Goal: Information Seeking & Learning: Learn about a topic

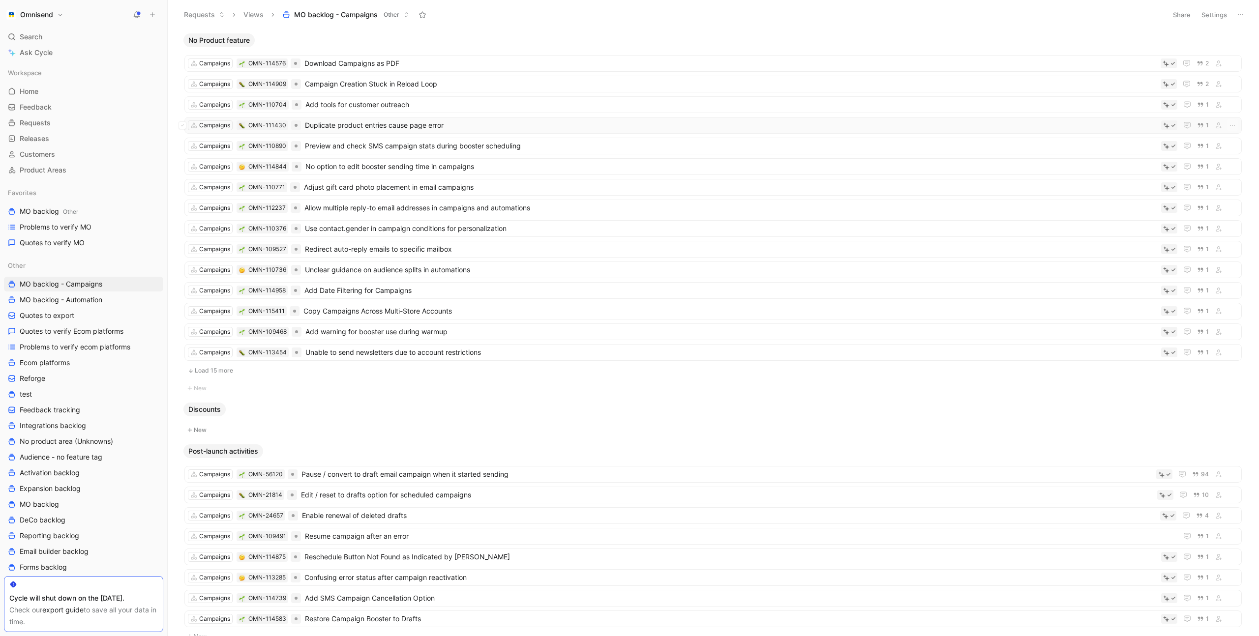
click at [487, 121] on span "Duplicate product entries cause page error" at bounding box center [731, 125] width 852 height 12
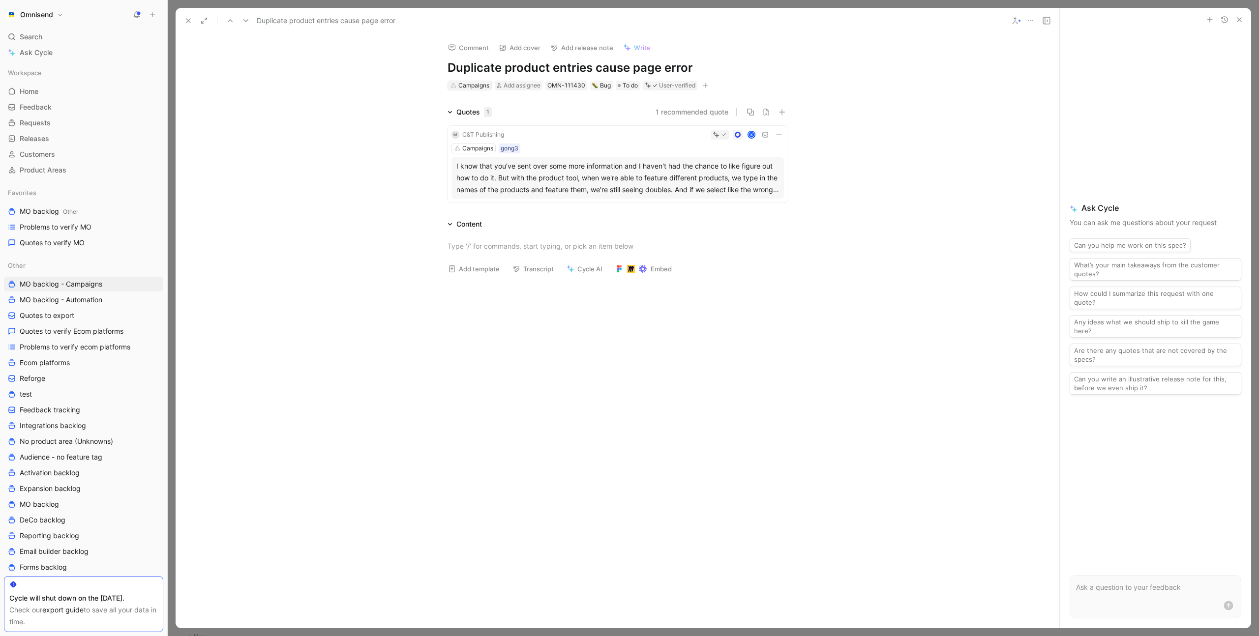
click at [476, 88] on div "Campaigns" at bounding box center [473, 86] width 31 height 10
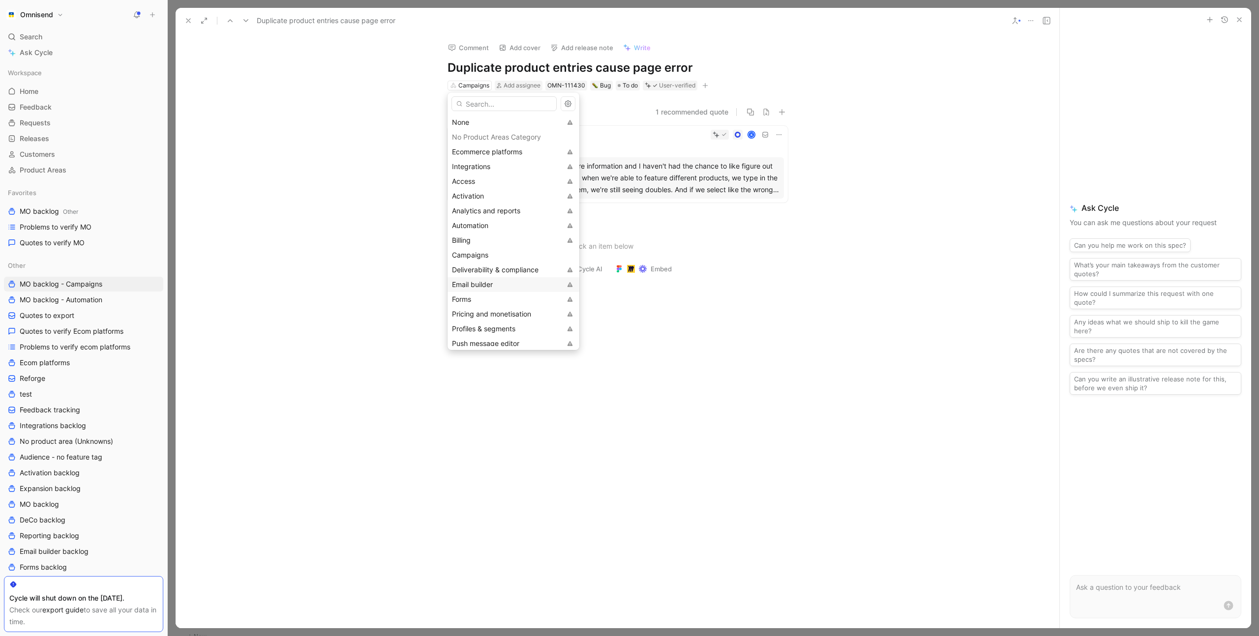
click at [497, 285] on div "Email builder" at bounding box center [506, 285] width 109 height 12
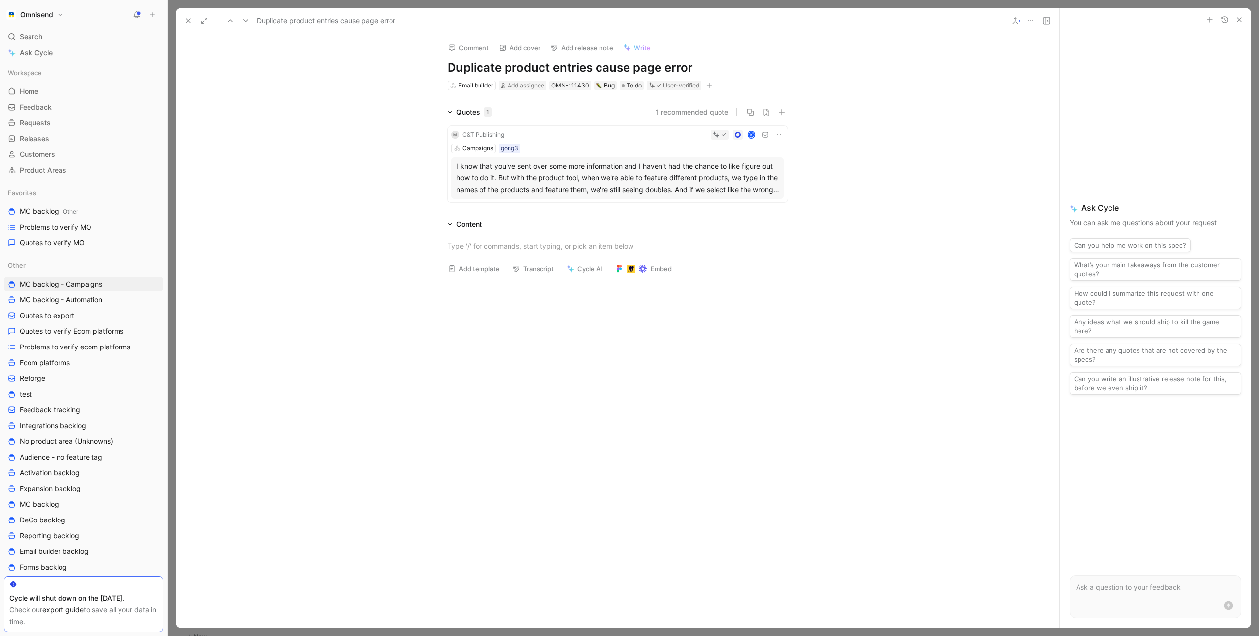
click at [400, 236] on div at bounding box center [617, 246] width 883 height 32
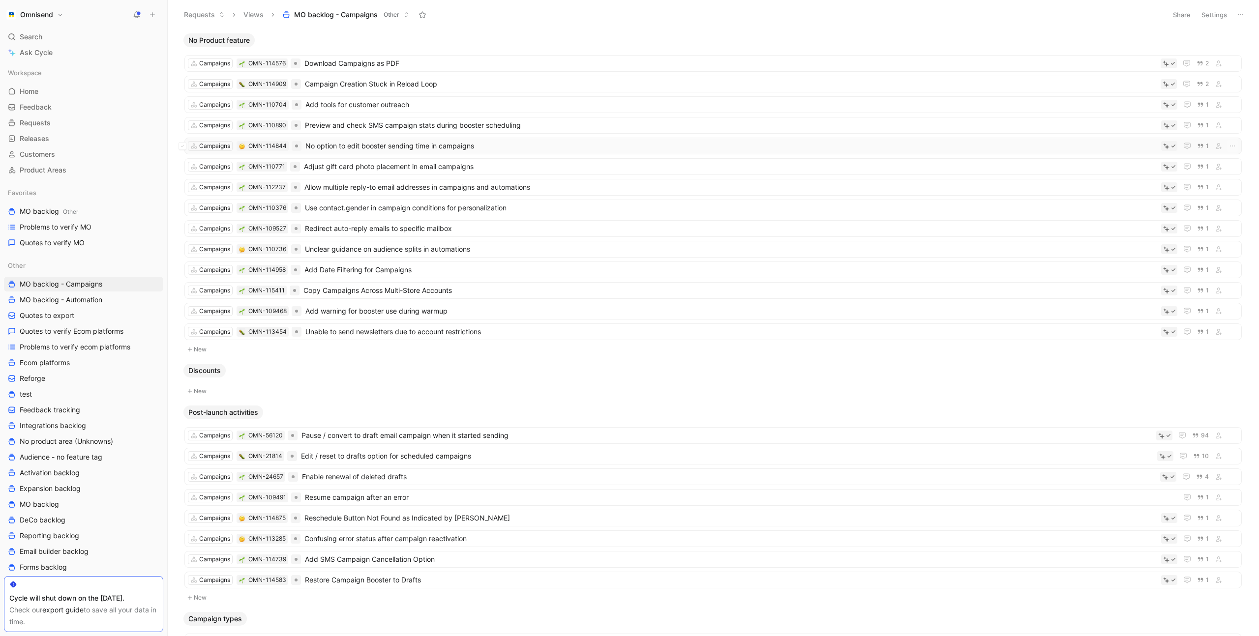
click at [502, 146] on span "No option to edit booster sending time in campaigns" at bounding box center [730, 146] width 851 height 12
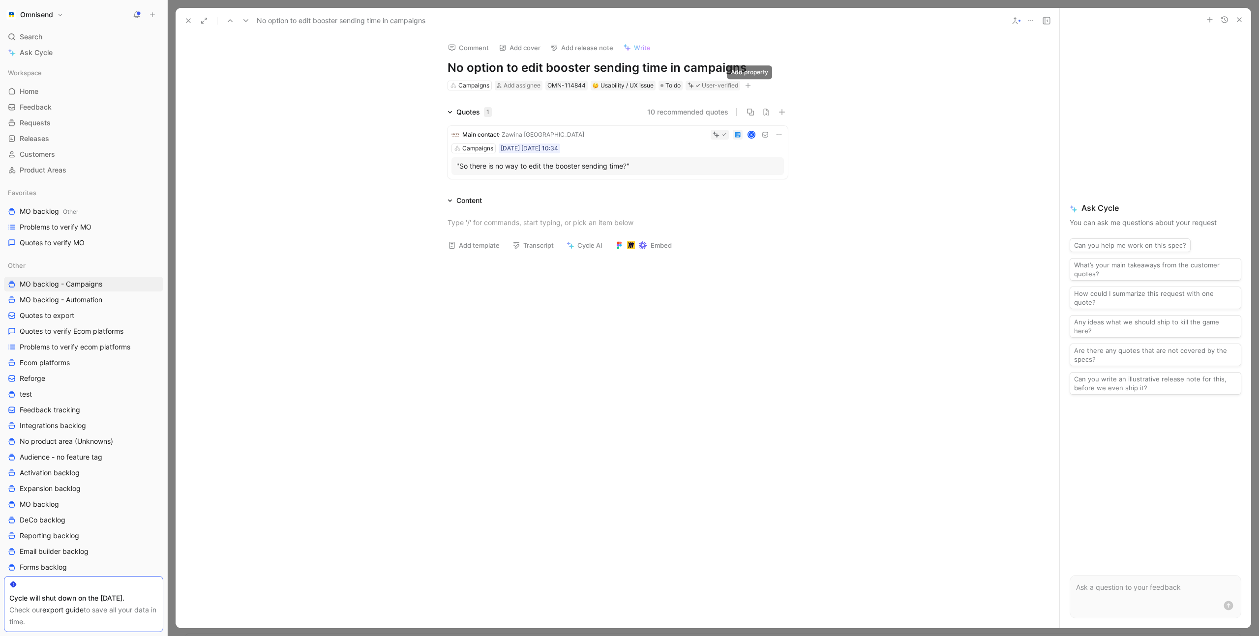
click at [748, 86] on icon "button" at bounding box center [748, 85] width 0 height 5
click at [679, 141] on span "Product feature" at bounding box center [658, 139] width 51 height 8
type input "sc"
click at [657, 170] on span "heduling" at bounding box center [644, 169] width 28 height 8
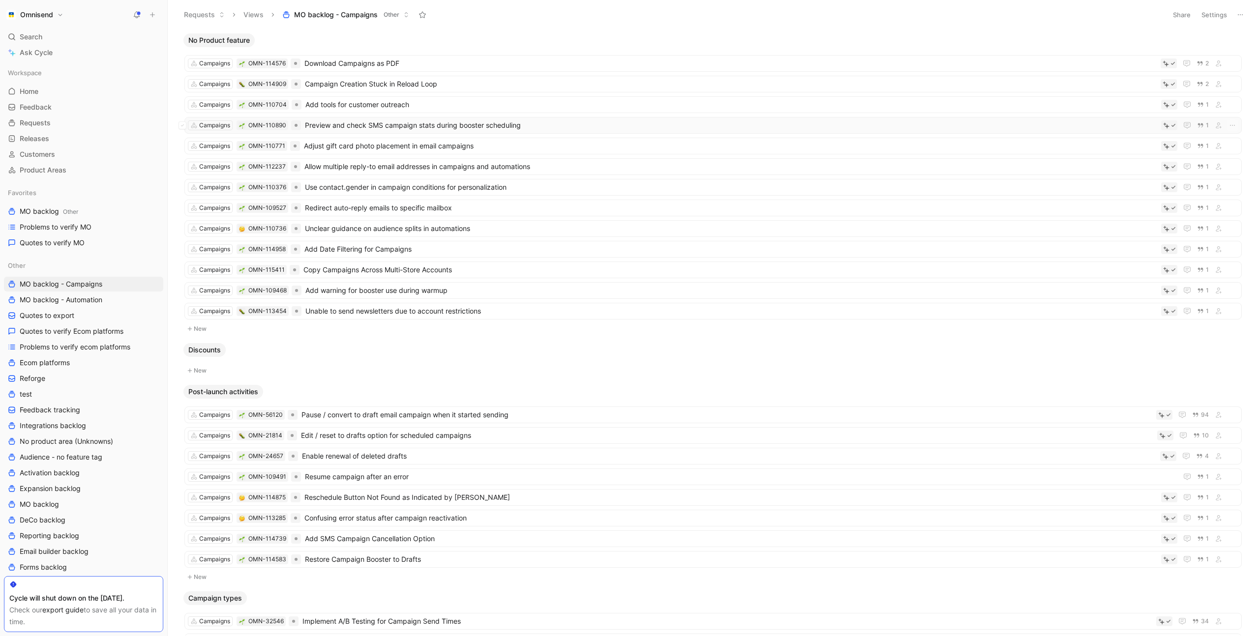
click at [576, 126] on span "Preview and check SMS campaign stats during booster scheduling" at bounding box center [731, 125] width 852 height 12
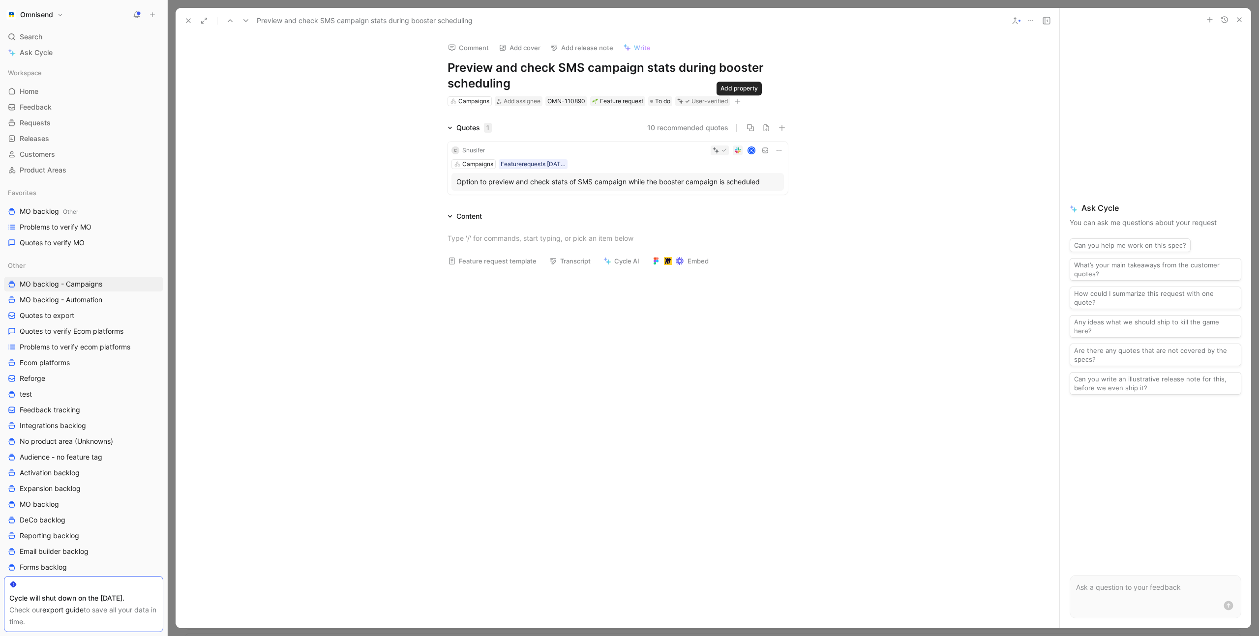
click at [738, 102] on icon "button" at bounding box center [737, 101] width 0 height 5
click at [649, 153] on span "Product feature" at bounding box center [648, 154] width 51 height 8
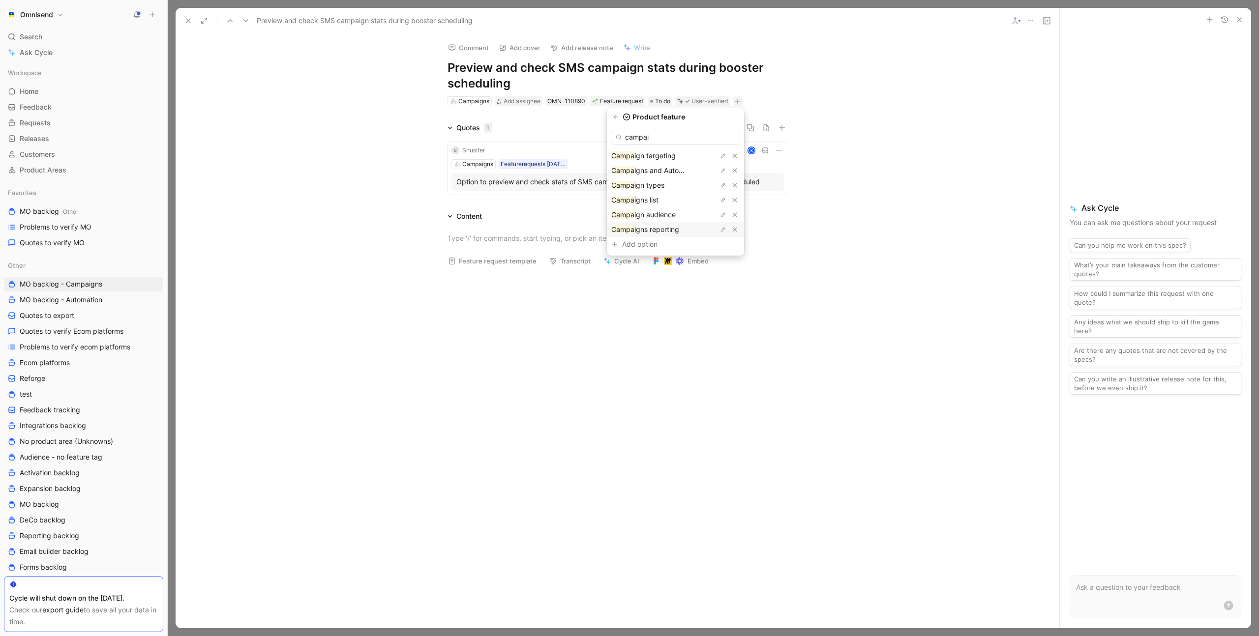
type input "campai"
click at [668, 228] on span "gns reporting" at bounding box center [657, 229] width 43 height 8
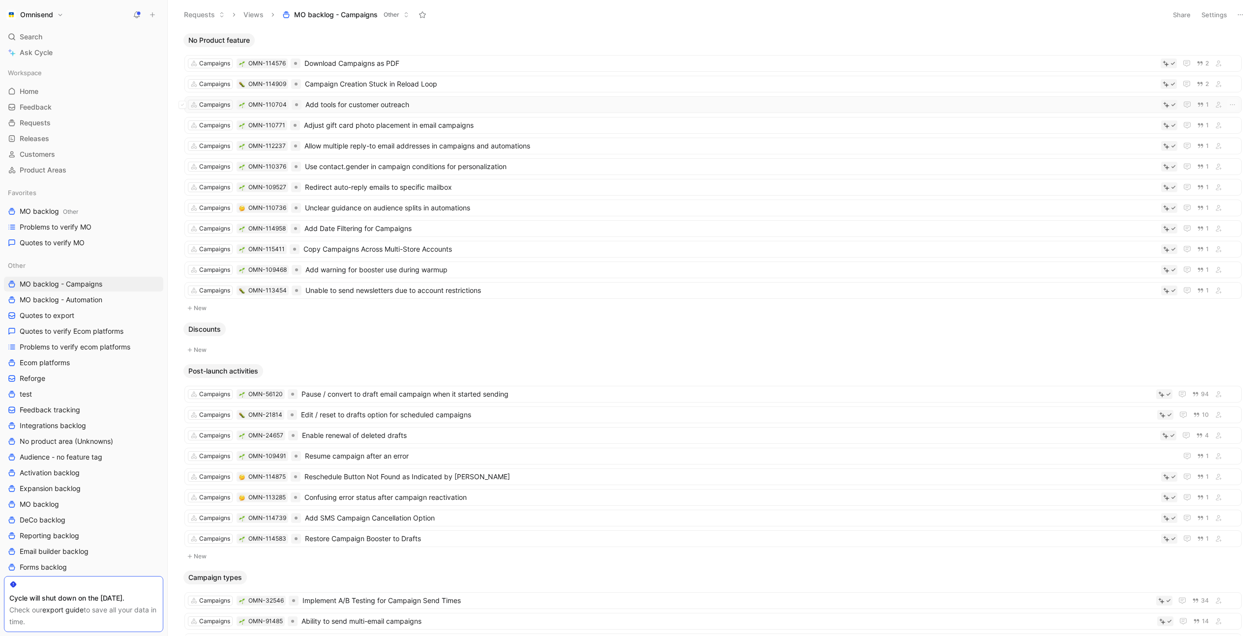
click at [479, 100] on span "Add tools for customer outreach" at bounding box center [730, 105] width 851 height 12
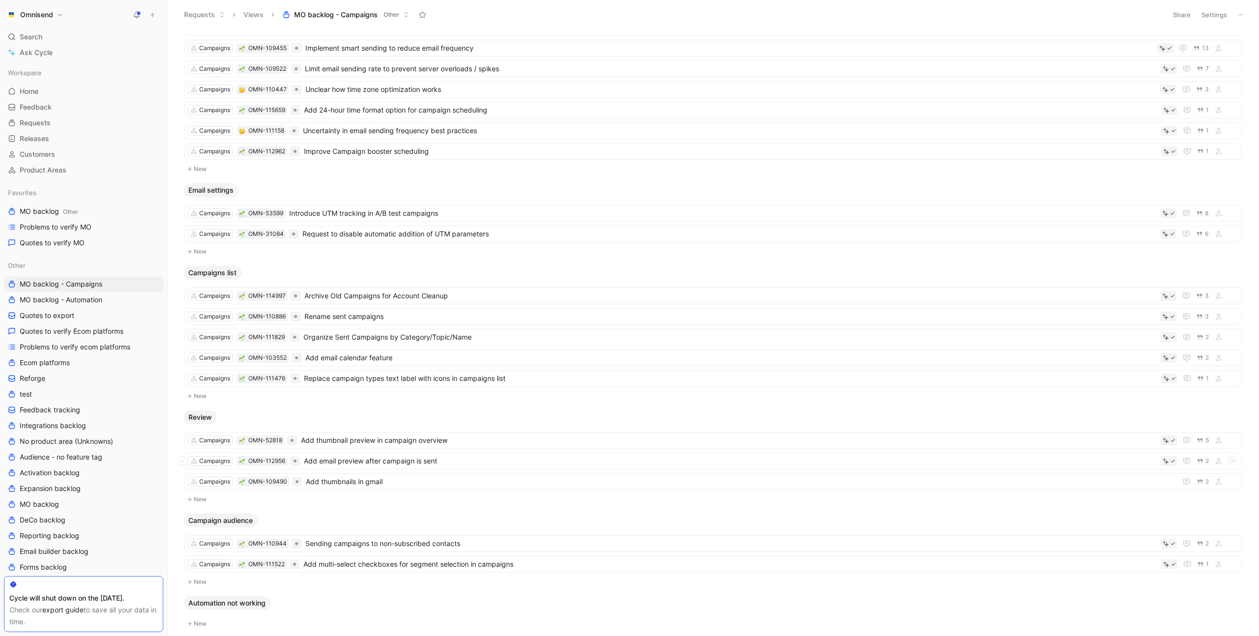
scroll to position [864, 0]
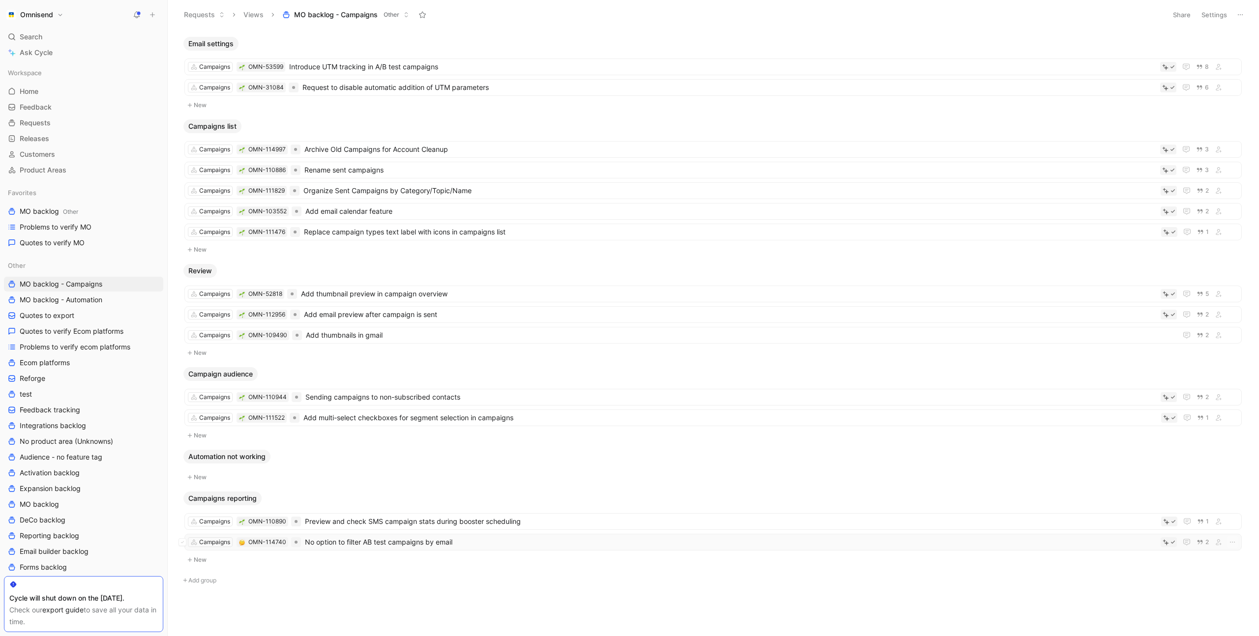
click at [472, 541] on span "No option to filter AB test campaigns by email" at bounding box center [730, 542] width 851 height 12
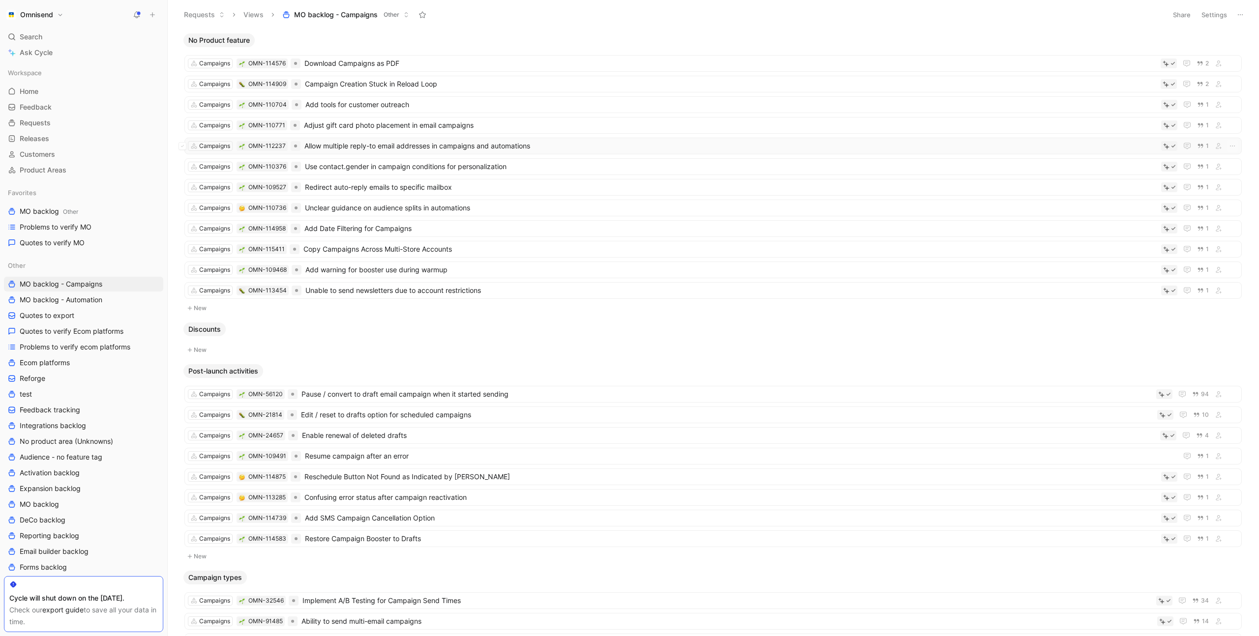
click at [448, 146] on span "Allow multiple reply-to email addresses in campaigns and automations" at bounding box center [730, 146] width 852 height 12
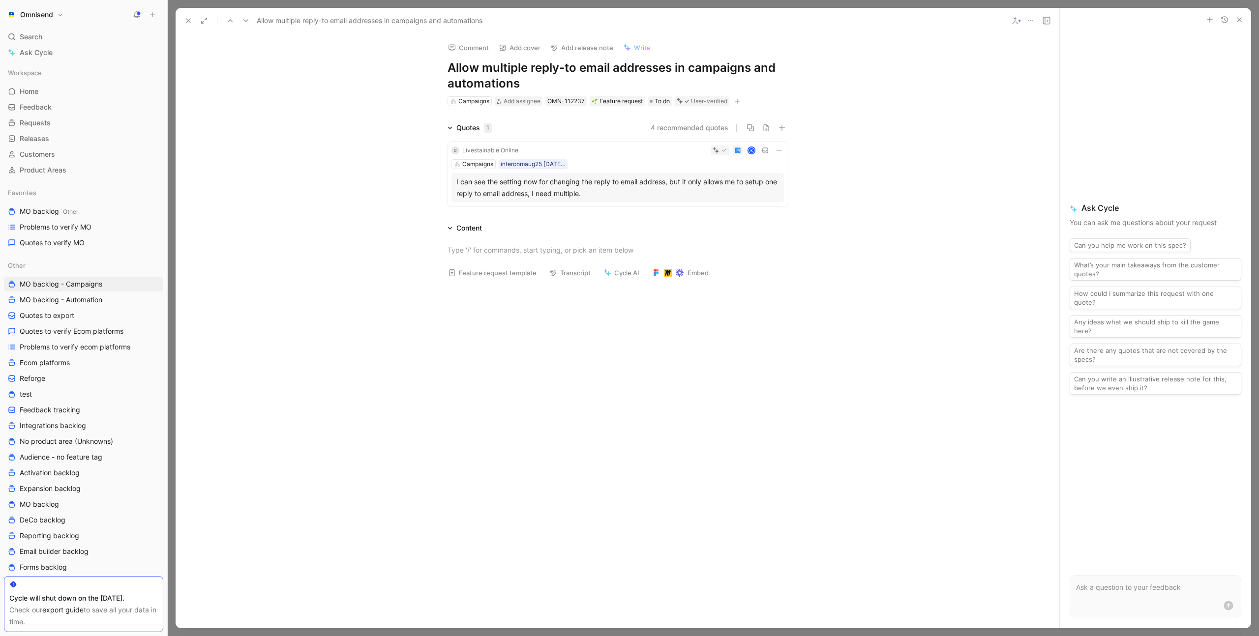
click at [737, 100] on icon "button" at bounding box center [737, 101] width 6 height 6
click at [664, 154] on span "Product feature" at bounding box center [648, 154] width 51 height 8
click at [664, 139] on input "email" at bounding box center [675, 137] width 129 height 15
type input "sett"
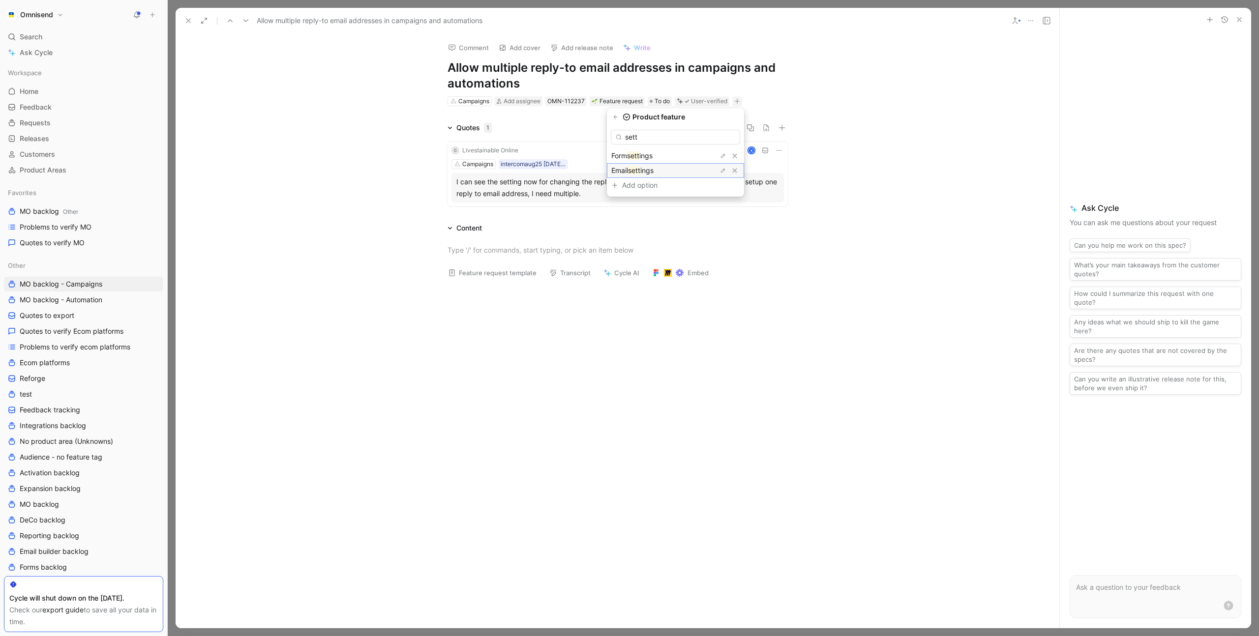
click at [653, 168] on span "ings" at bounding box center [646, 170] width 13 height 8
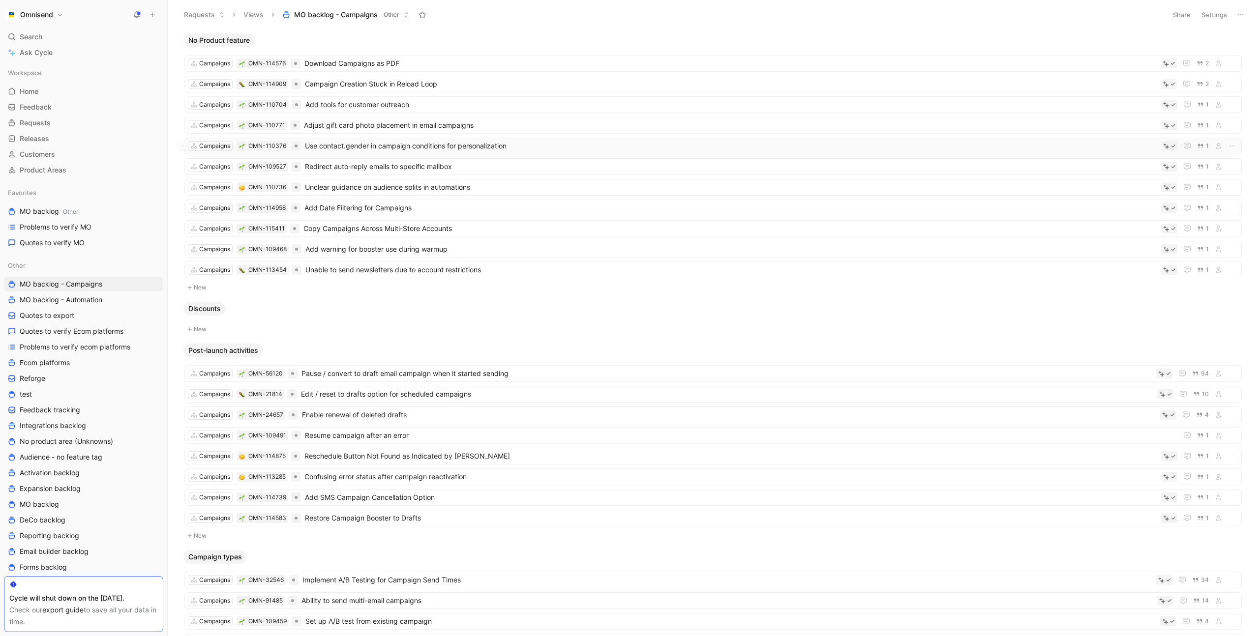
click at [505, 144] on span "Use contact.gender in campaign conditions for personalization" at bounding box center [731, 146] width 852 height 12
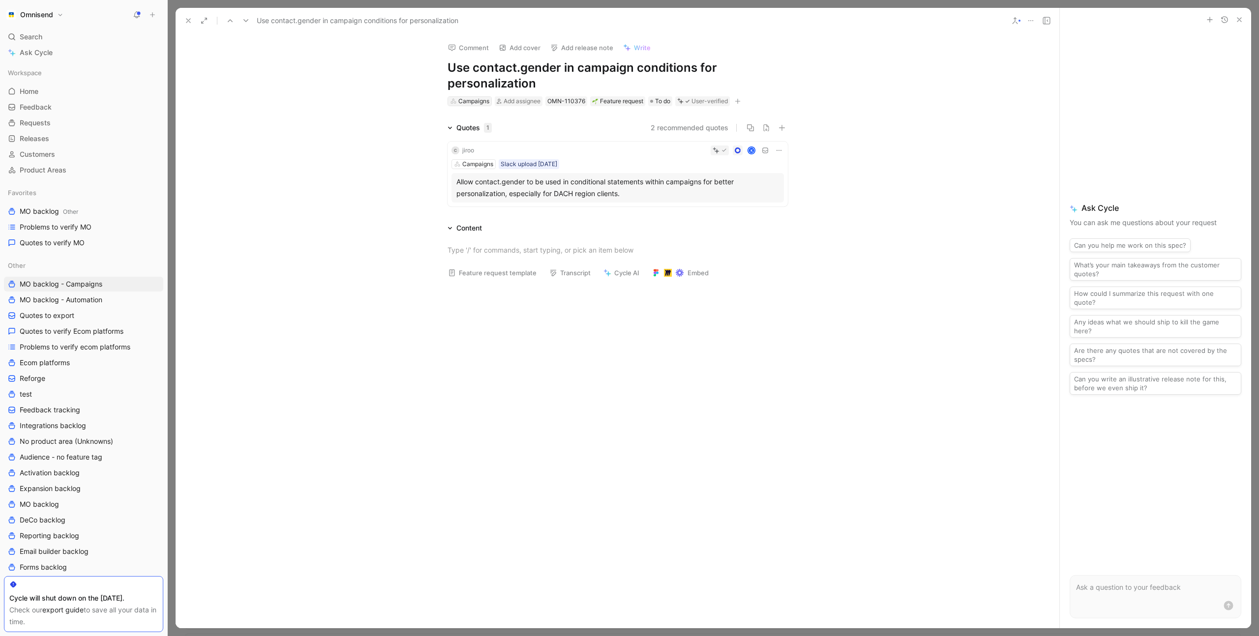
click at [471, 101] on div "Campaigns" at bounding box center [473, 101] width 31 height 10
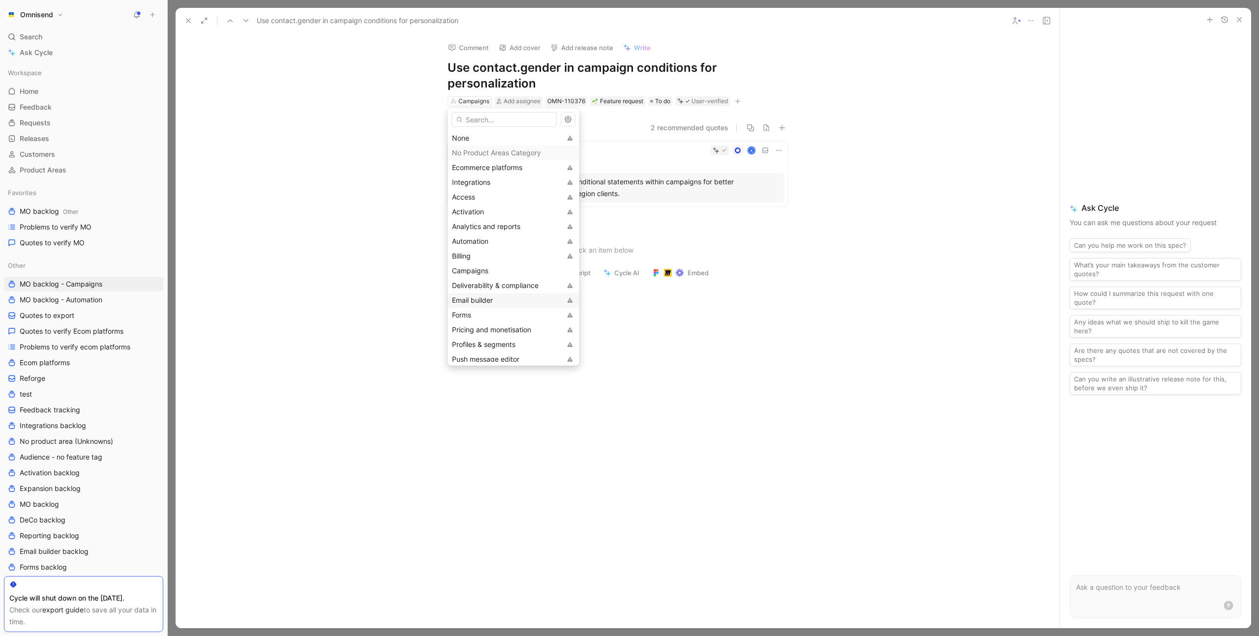
drag, startPoint x: 490, startPoint y: 298, endPoint x: 484, endPoint y: 296, distance: 6.1
click at [490, 298] on span "Email builder" at bounding box center [472, 300] width 41 height 8
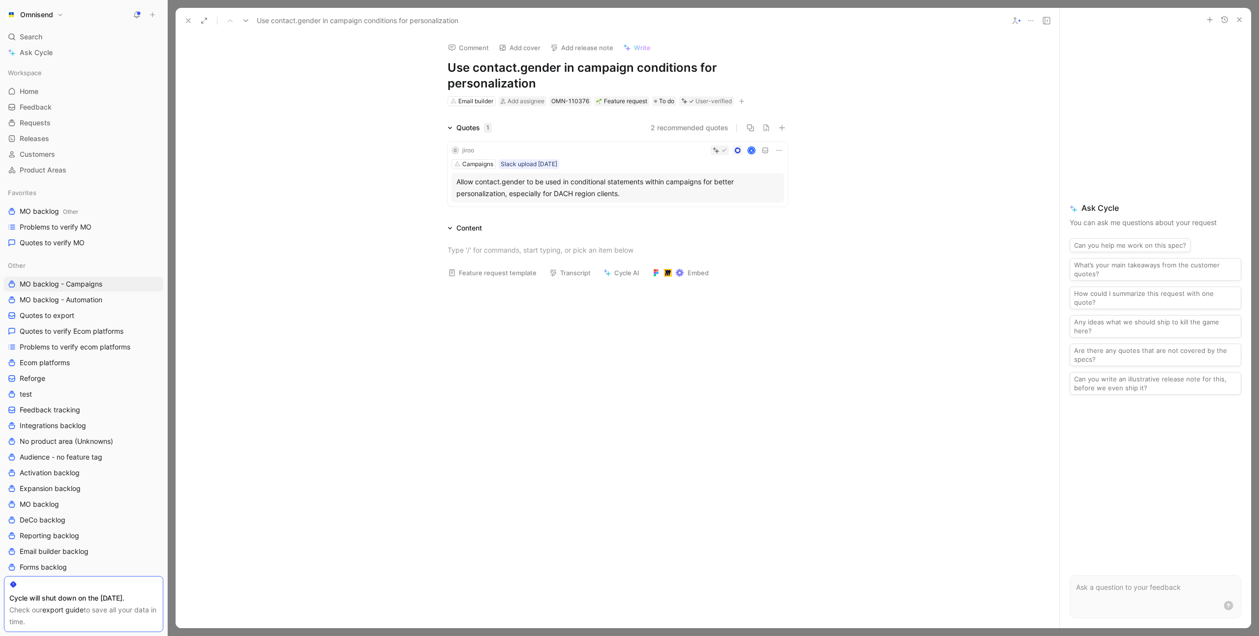
click at [344, 146] on div "Quotes 1 2 recommended quotes C jiroo K Campaigns Slack upload July 14 Allow co…" at bounding box center [617, 166] width 883 height 88
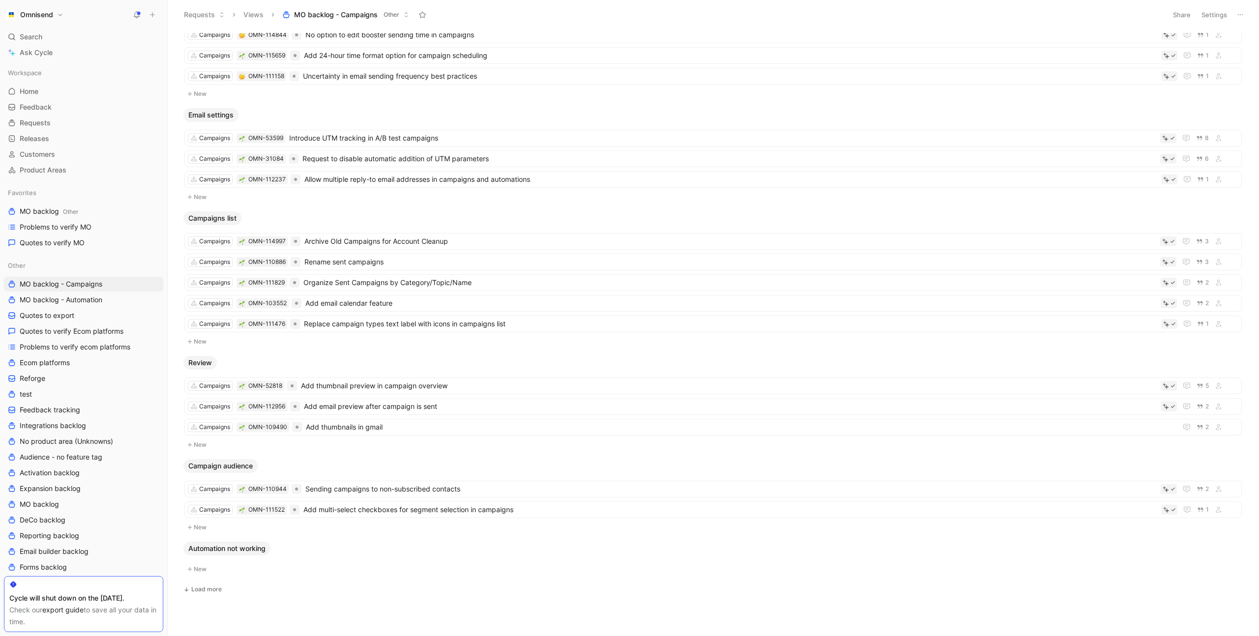
scroll to position [843, 0]
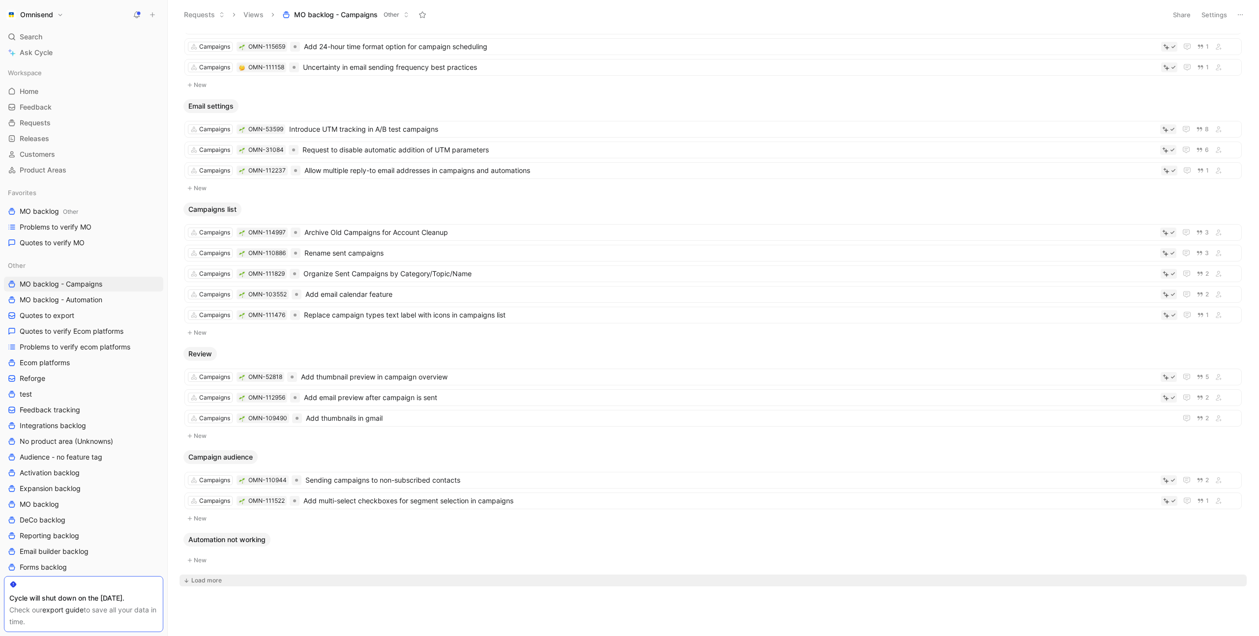
click at [221, 578] on div "Load more" at bounding box center [206, 581] width 30 height 10
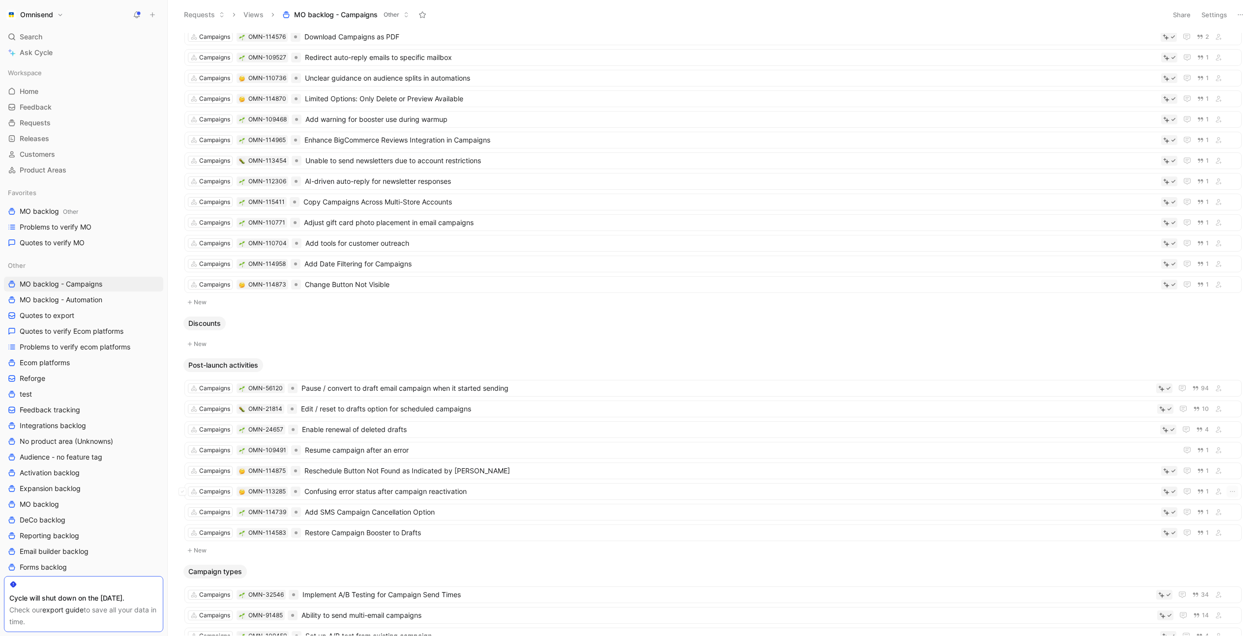
scroll to position [0, 0]
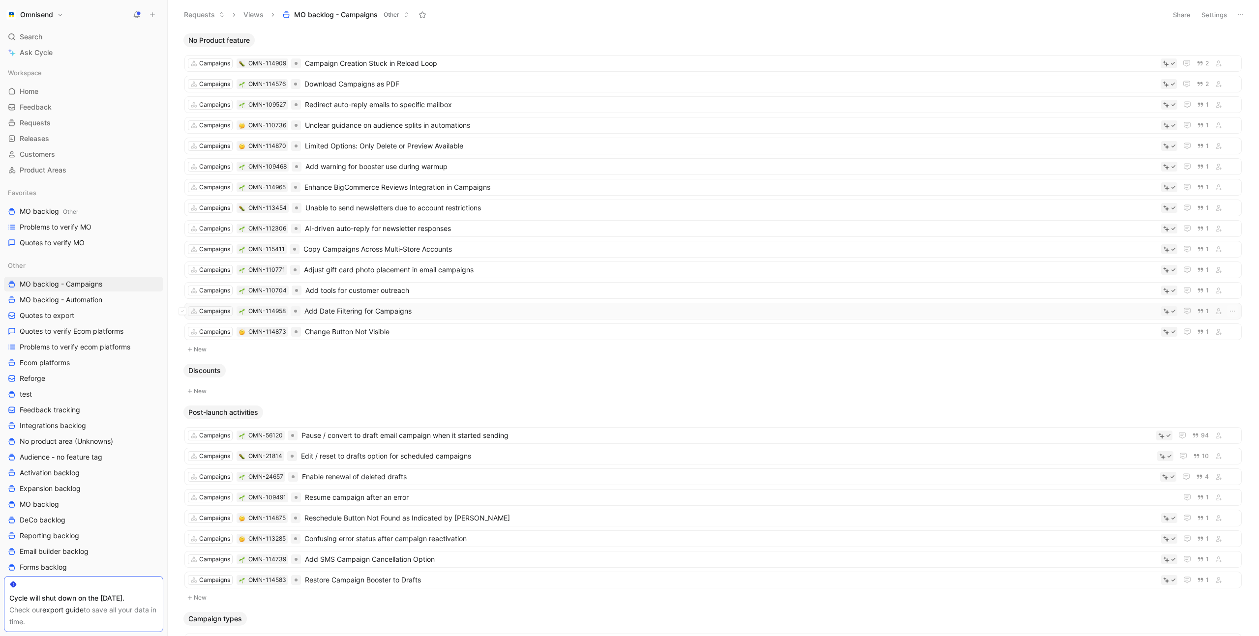
click at [441, 309] on span "Add Date Filtering for Campaigns" at bounding box center [730, 311] width 852 height 12
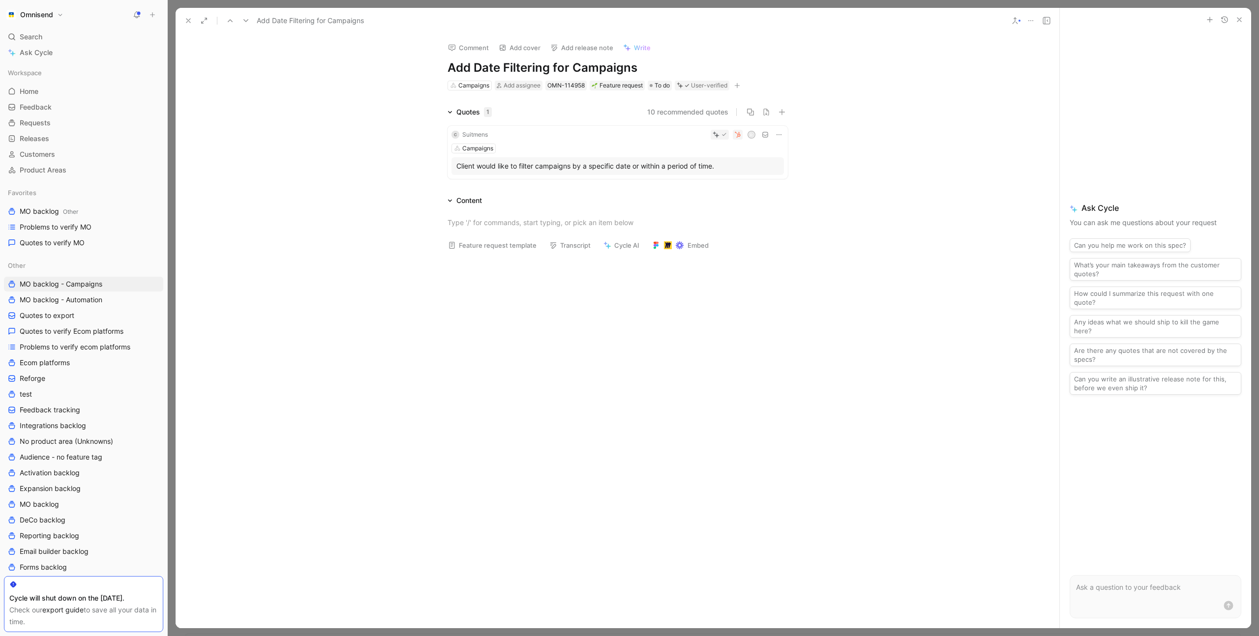
click at [740, 85] on icon "button" at bounding box center [737, 86] width 6 height 6
click at [684, 140] on div "Product feature" at bounding box center [681, 139] width 117 height 12
type input "list"
click at [656, 153] on mark "list" at bounding box center [651, 154] width 9 height 8
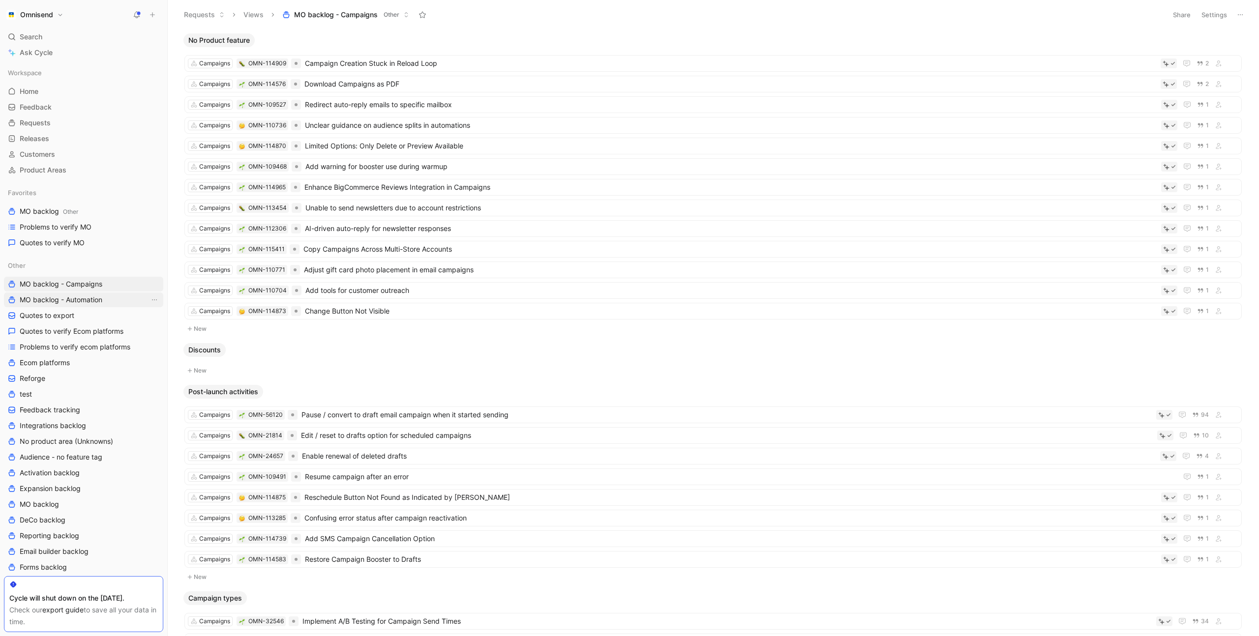
click at [107, 298] on link "MO backlog - Automation" at bounding box center [83, 300] width 159 height 15
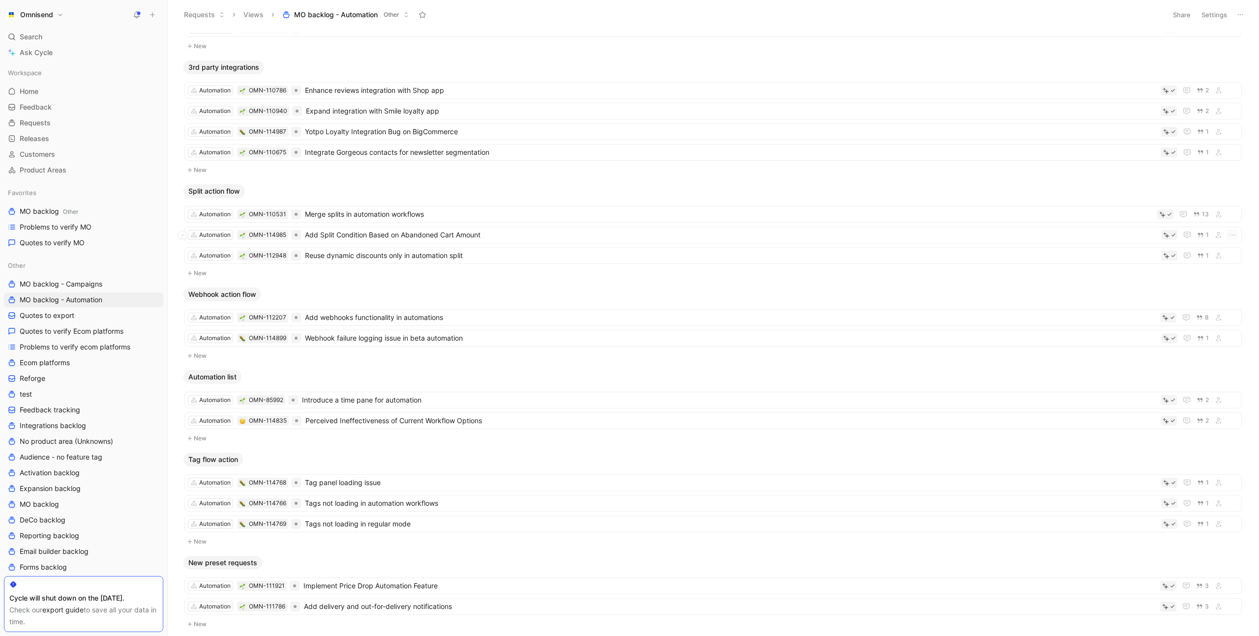
scroll to position [760, 0]
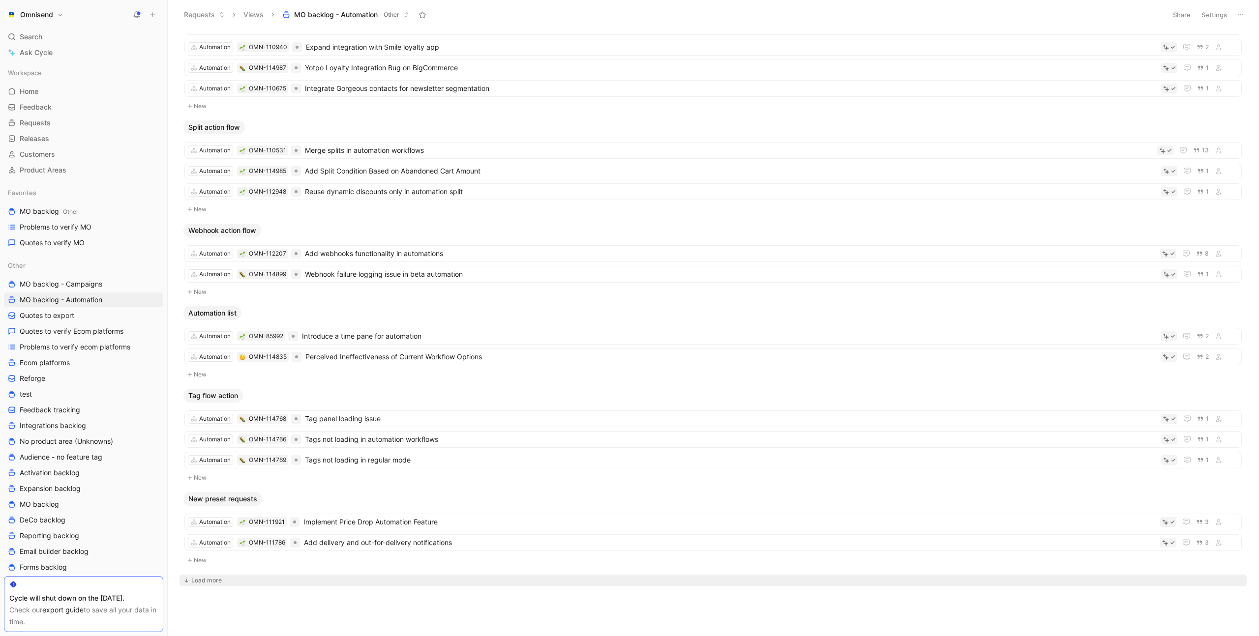
click at [203, 580] on div "Load more" at bounding box center [206, 581] width 30 height 10
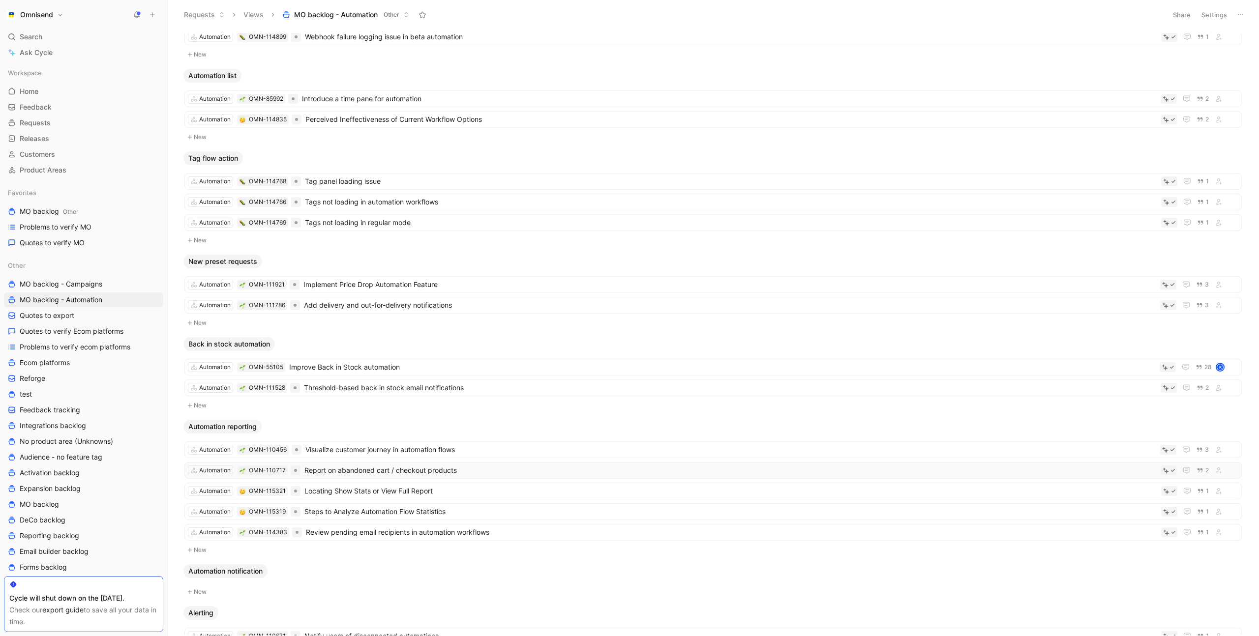
scroll to position [0, 0]
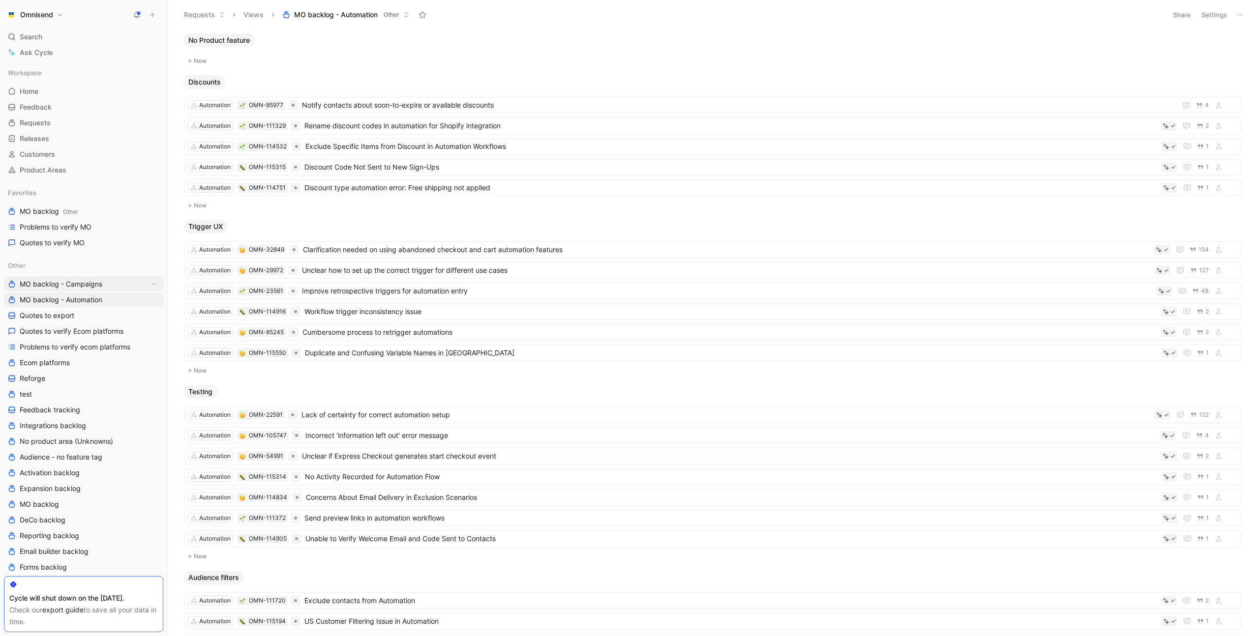
click at [80, 283] on span "MO backlog - Campaigns" at bounding box center [61, 284] width 83 height 10
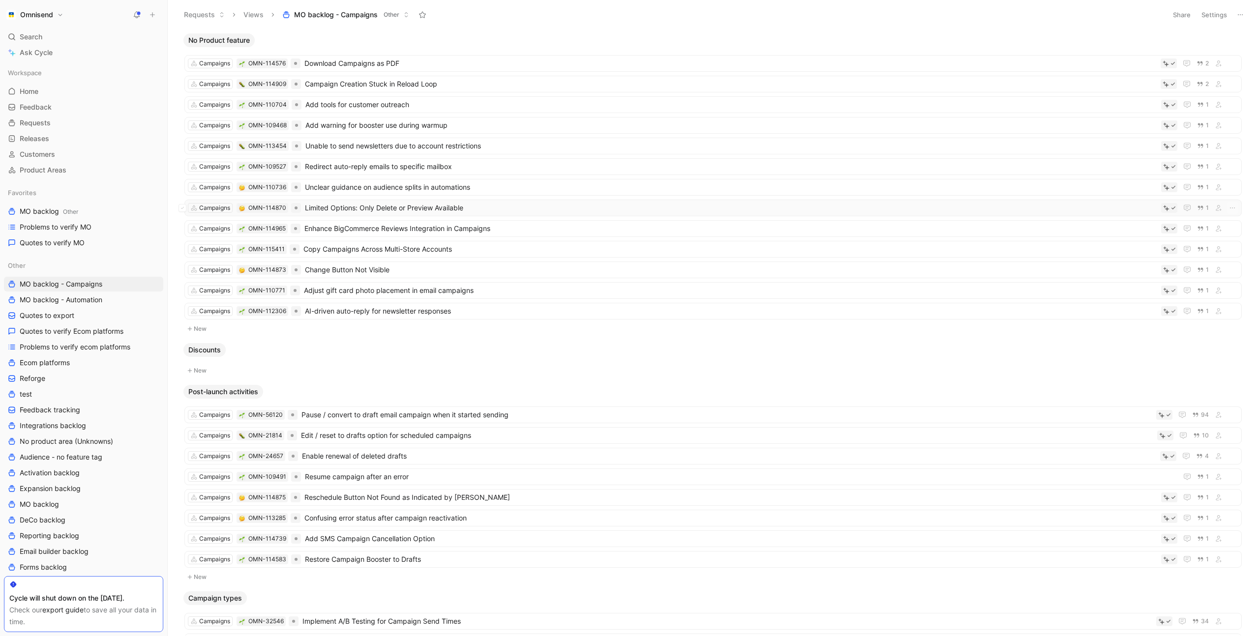
click at [488, 207] on span "Limited Options: Only Delete or Preview Available" at bounding box center [731, 208] width 852 height 12
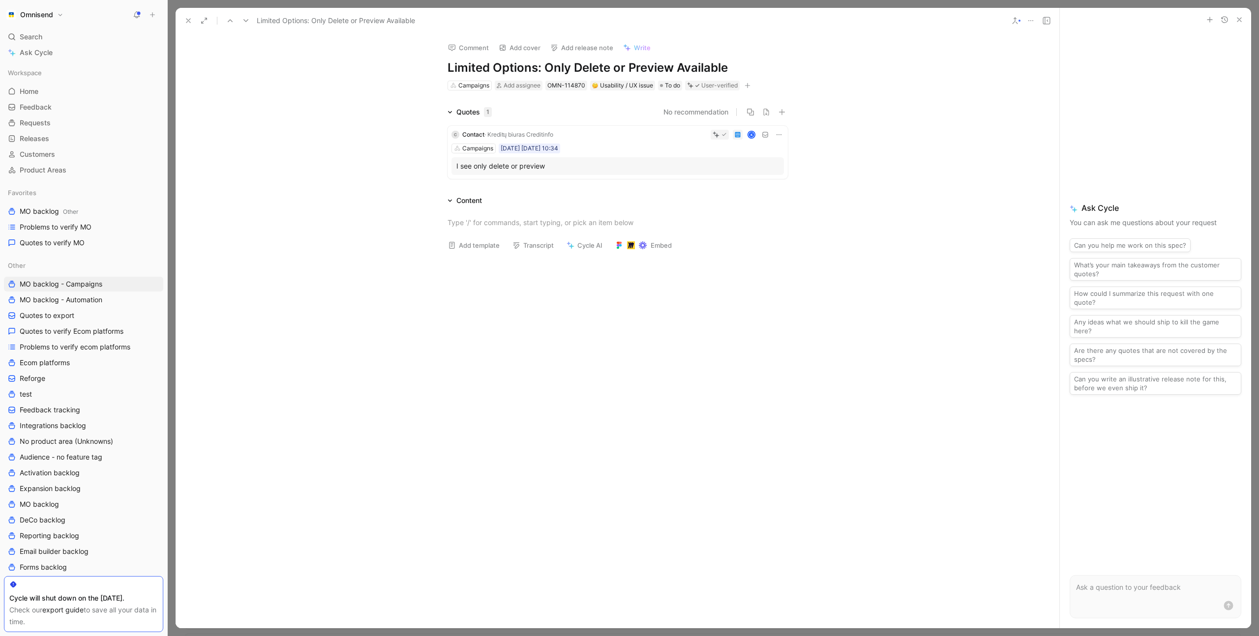
click at [1030, 23] on icon at bounding box center [1031, 21] width 8 height 8
click at [1054, 85] on div "Delete" at bounding box center [1086, 86] width 89 height 12
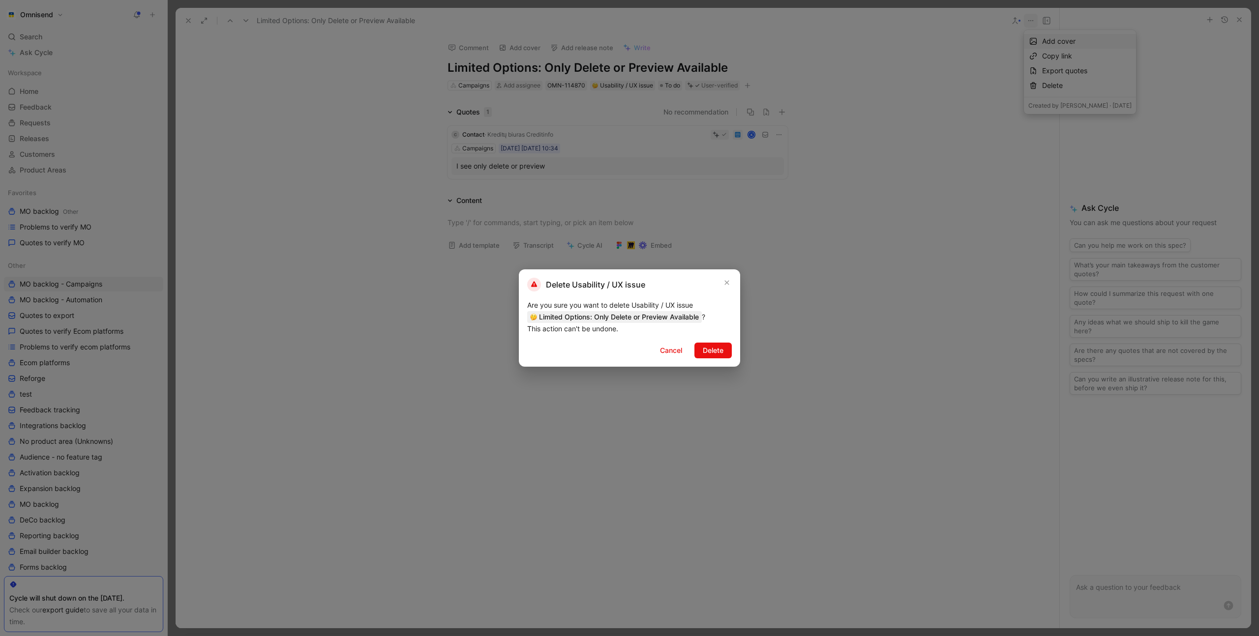
drag, startPoint x: 717, startPoint y: 351, endPoint x: 718, endPoint y: 343, distance: 7.9
click at [717, 351] on span "Delete" at bounding box center [713, 351] width 21 height 12
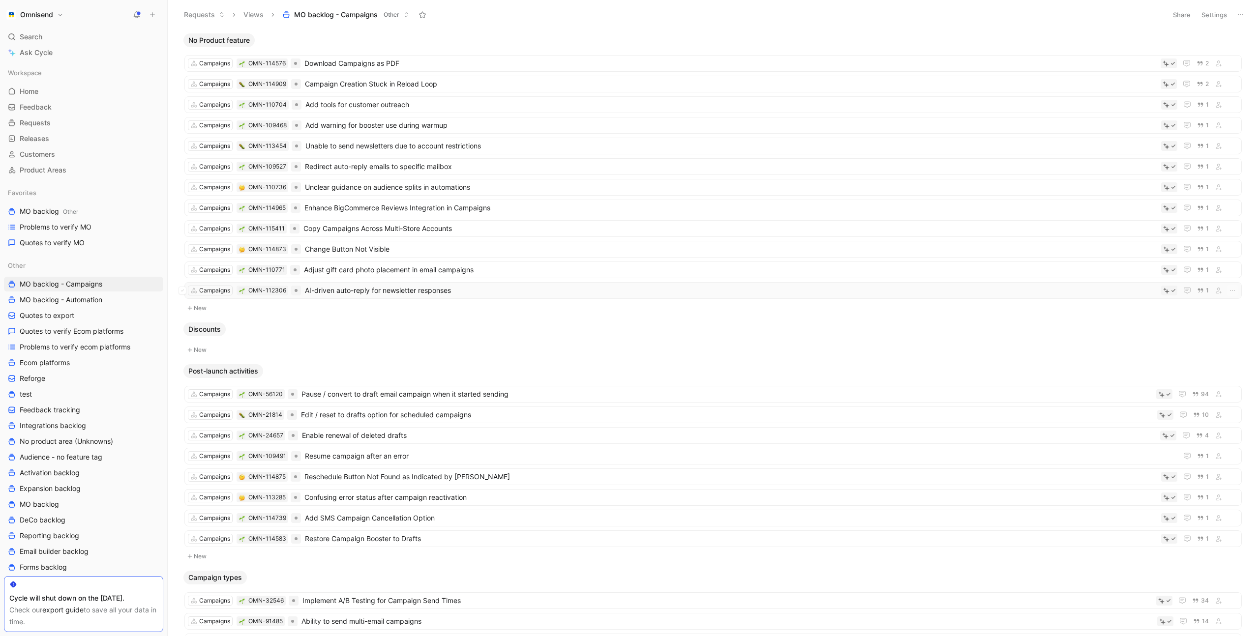
click at [512, 290] on span "AI-driven auto-reply for newsletter responses" at bounding box center [731, 291] width 852 height 12
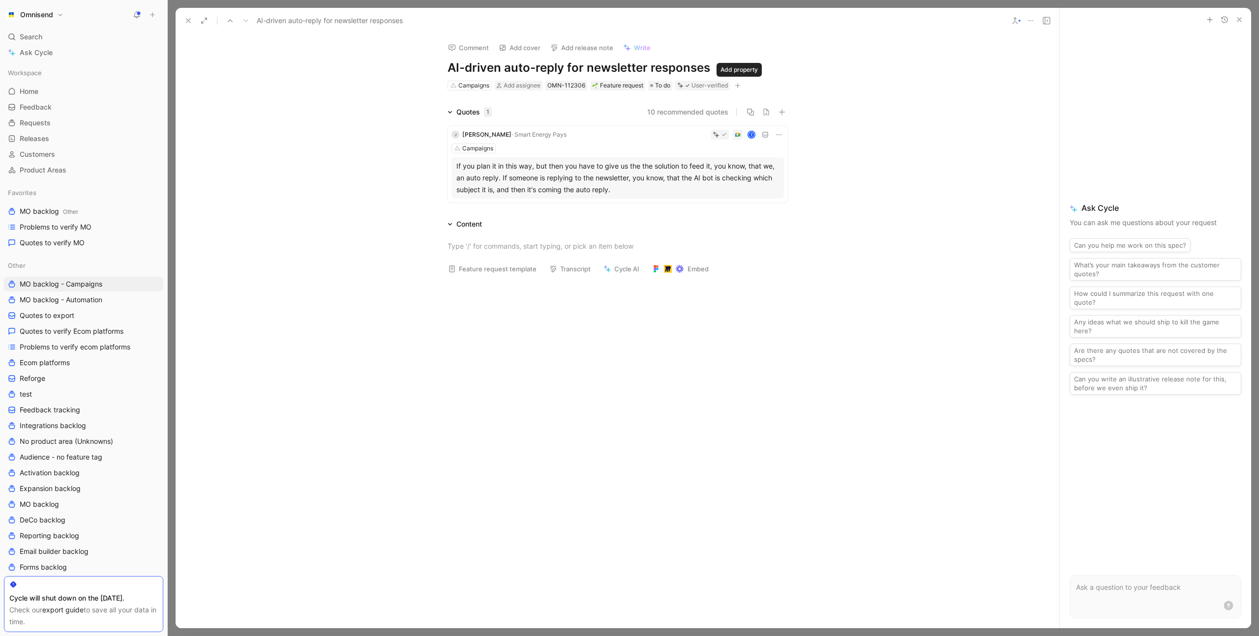
click at [738, 86] on icon "button" at bounding box center [737, 85] width 0 height 5
click at [674, 140] on span "Product feature" at bounding box center [648, 139] width 51 height 8
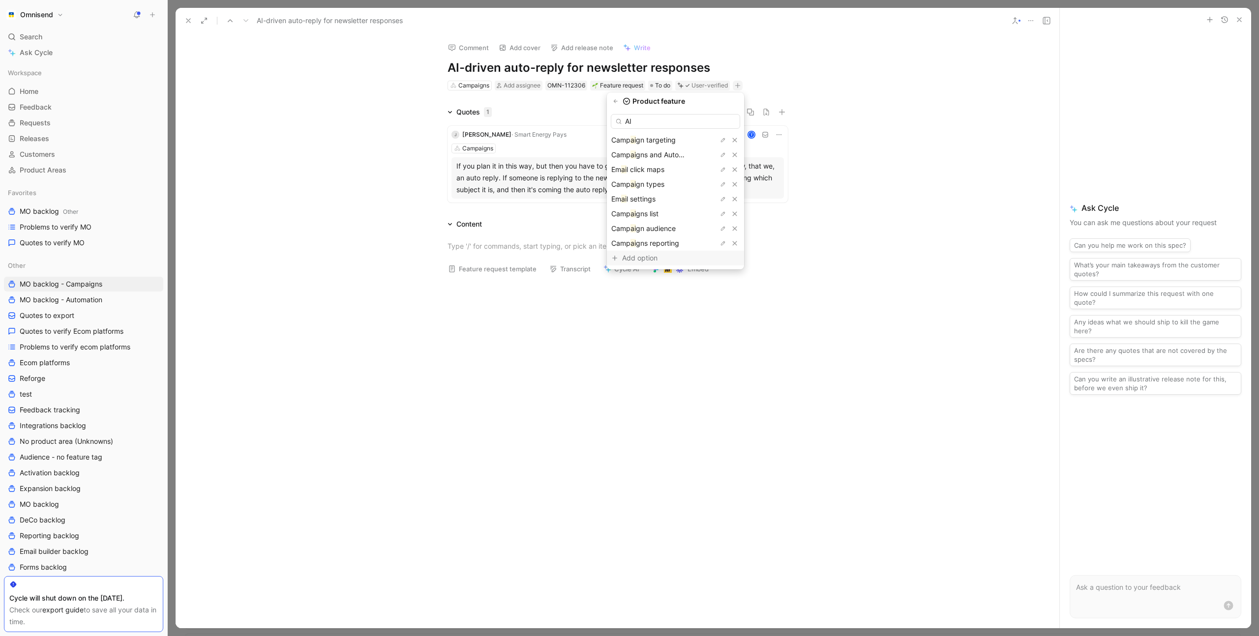
type input "AI"
click at [652, 257] on div "Add option" at bounding box center [659, 258] width 74 height 12
type input "AI"
click at [666, 258] on div "AI" at bounding box center [648, 258] width 74 height 12
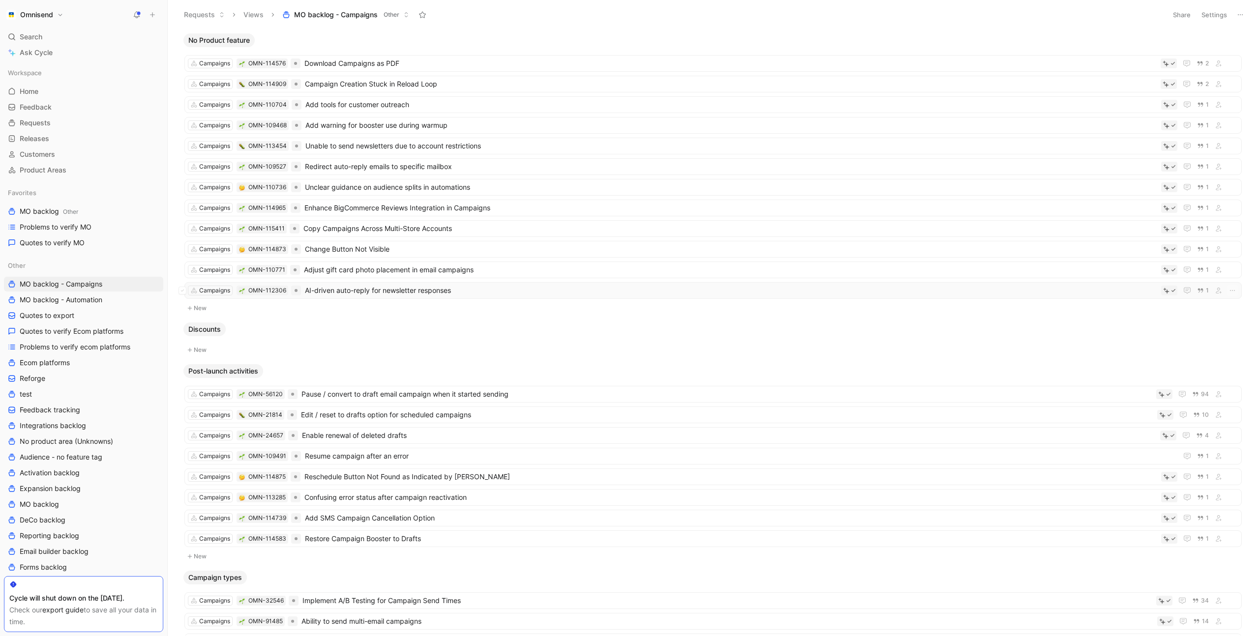
click at [494, 291] on span "AI-driven auto-reply for newsletter responses" at bounding box center [731, 291] width 852 height 12
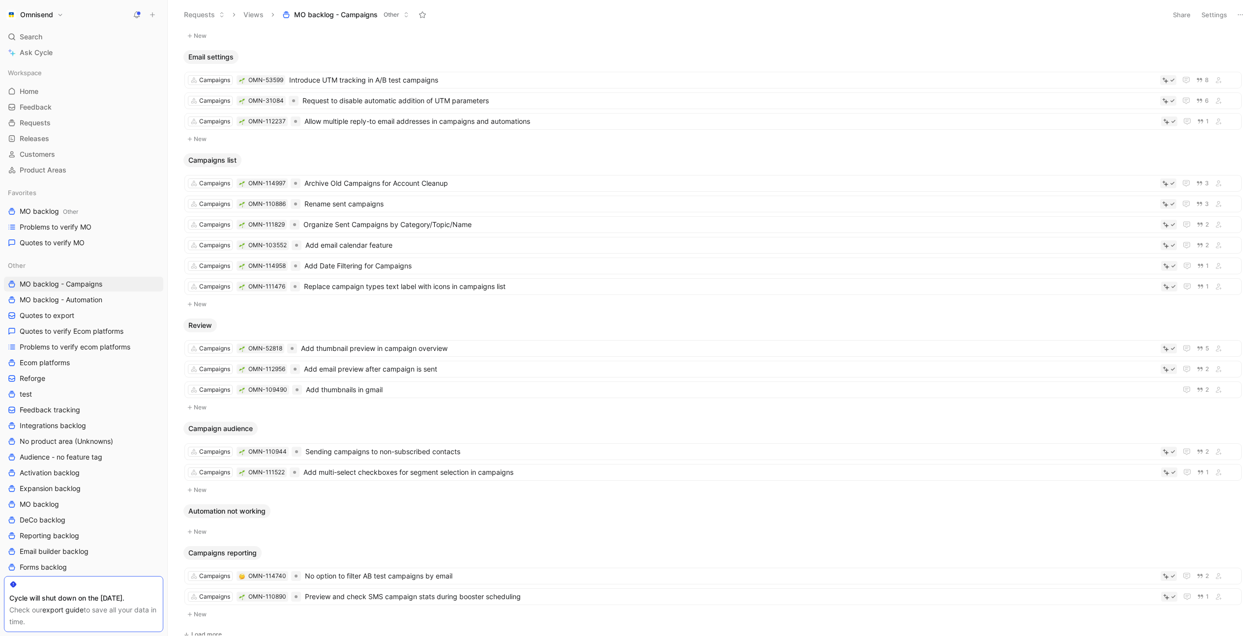
scroll to position [884, 0]
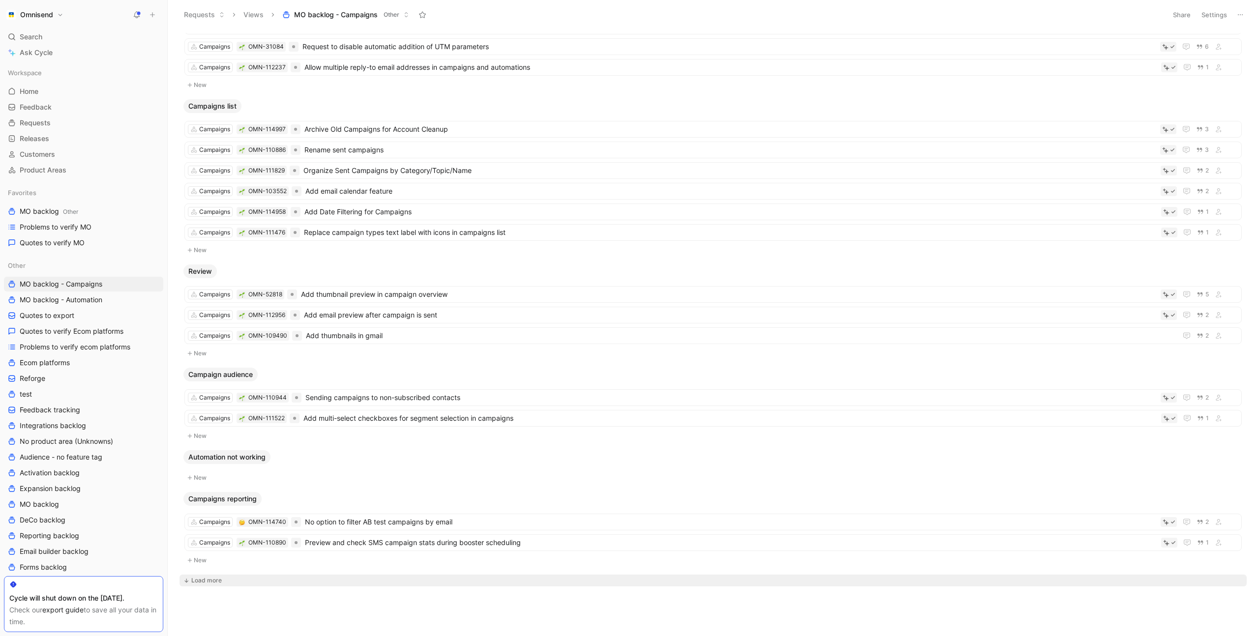
click at [210, 581] on div "Load more" at bounding box center [206, 581] width 30 height 10
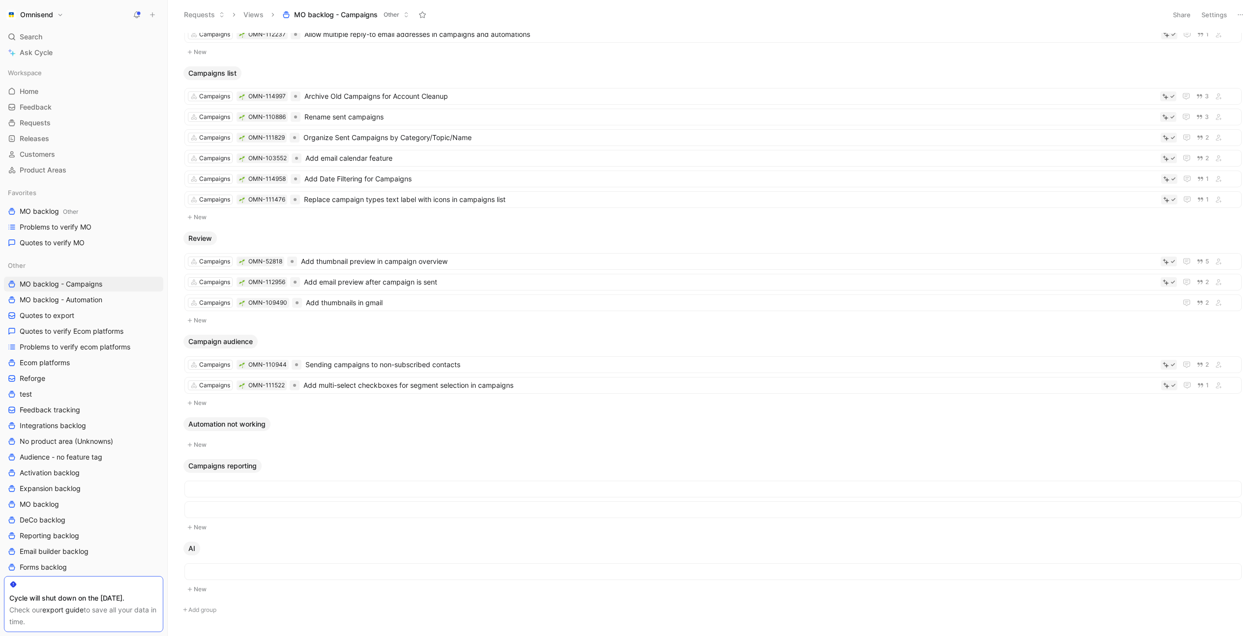
scroll to position [947, 0]
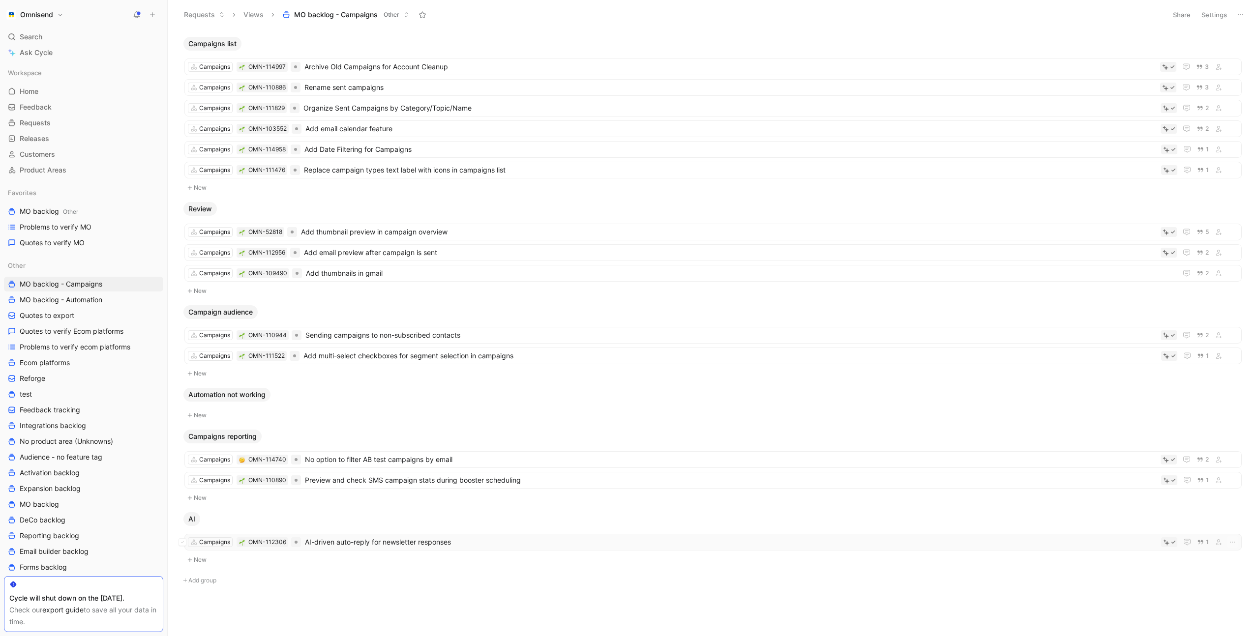
click at [445, 545] on span "AI-driven auto-reply for newsletter responses" at bounding box center [731, 542] width 852 height 12
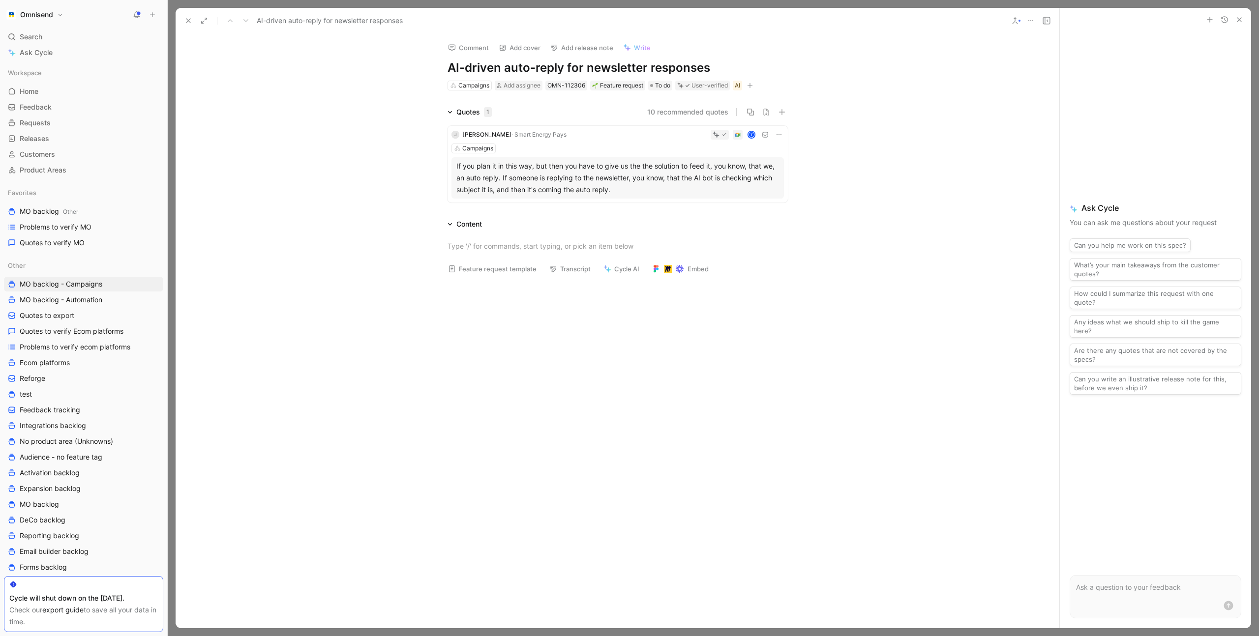
click at [649, 185] on div "If you plan it in this way, but then you have to give us the the solution to fe…" at bounding box center [617, 177] width 323 height 35
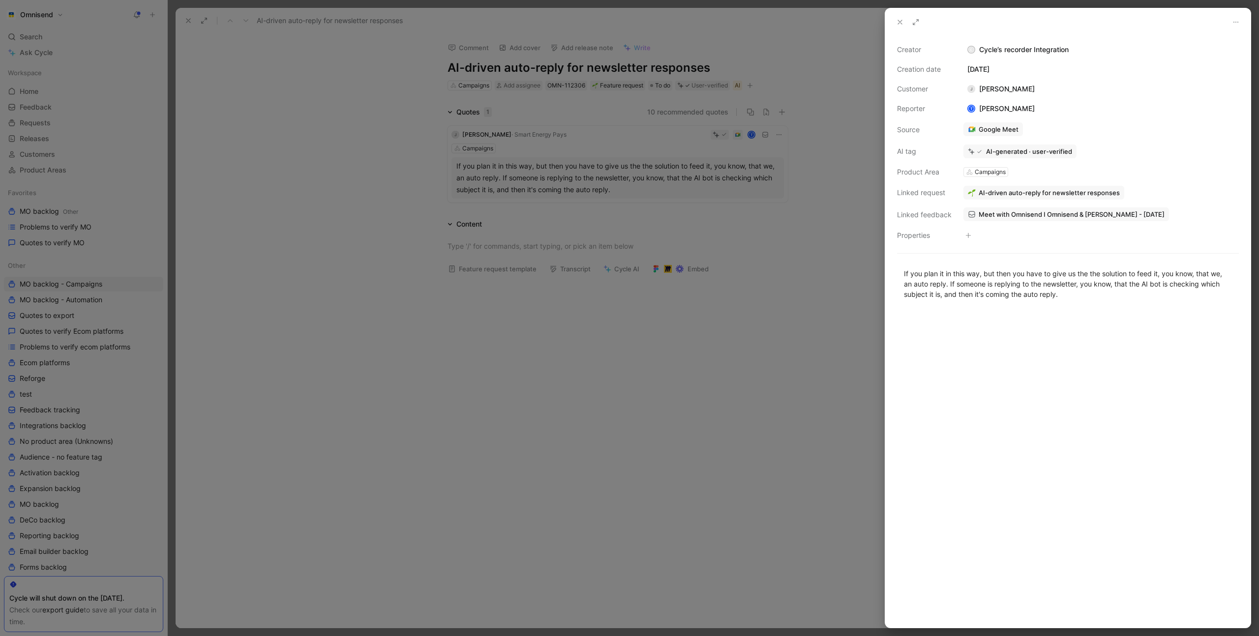
click at [1027, 215] on span "Meet with Omnisend I Omnisend & Jean Pierre Hartl - 8/26/2025" at bounding box center [1071, 214] width 186 height 9
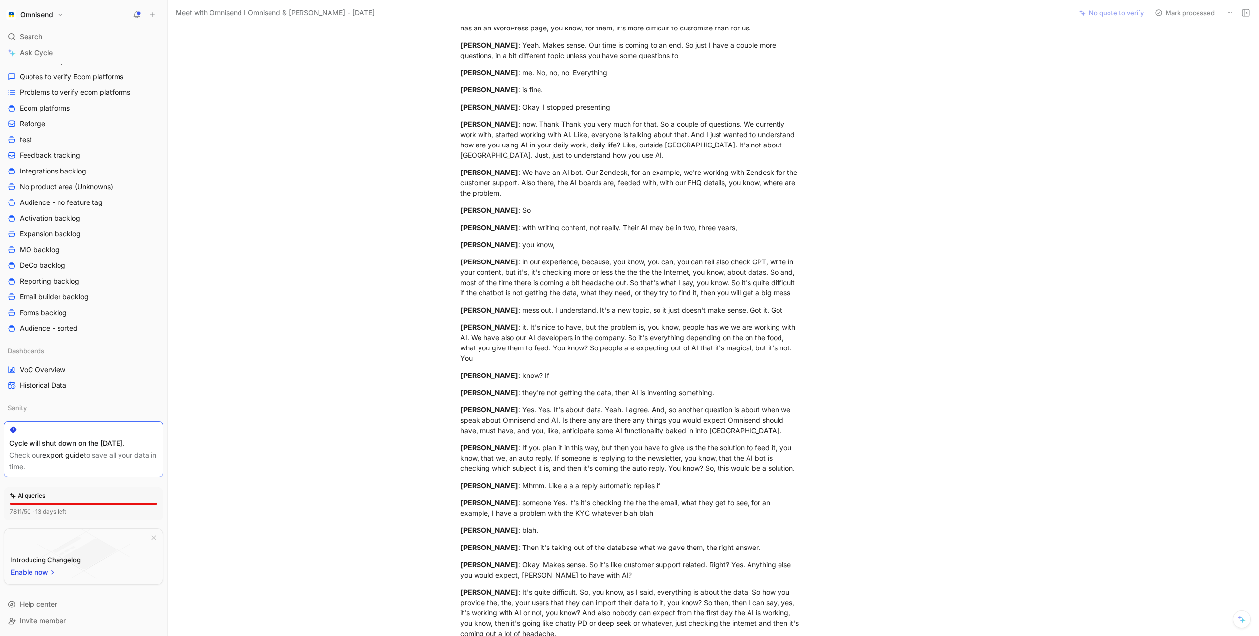
scroll to position [4232, 0]
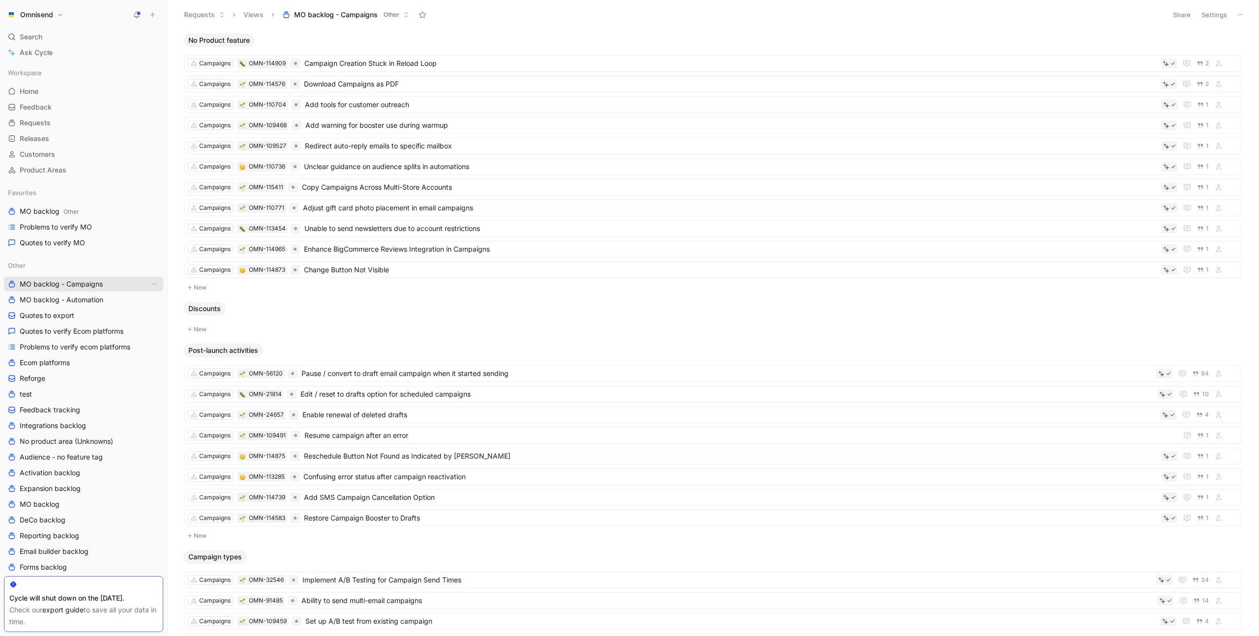
click at [96, 284] on span "MO backlog - Campaigns" at bounding box center [61, 284] width 83 height 10
click at [461, 107] on span "Add tools for customer outreach" at bounding box center [731, 105] width 852 height 12
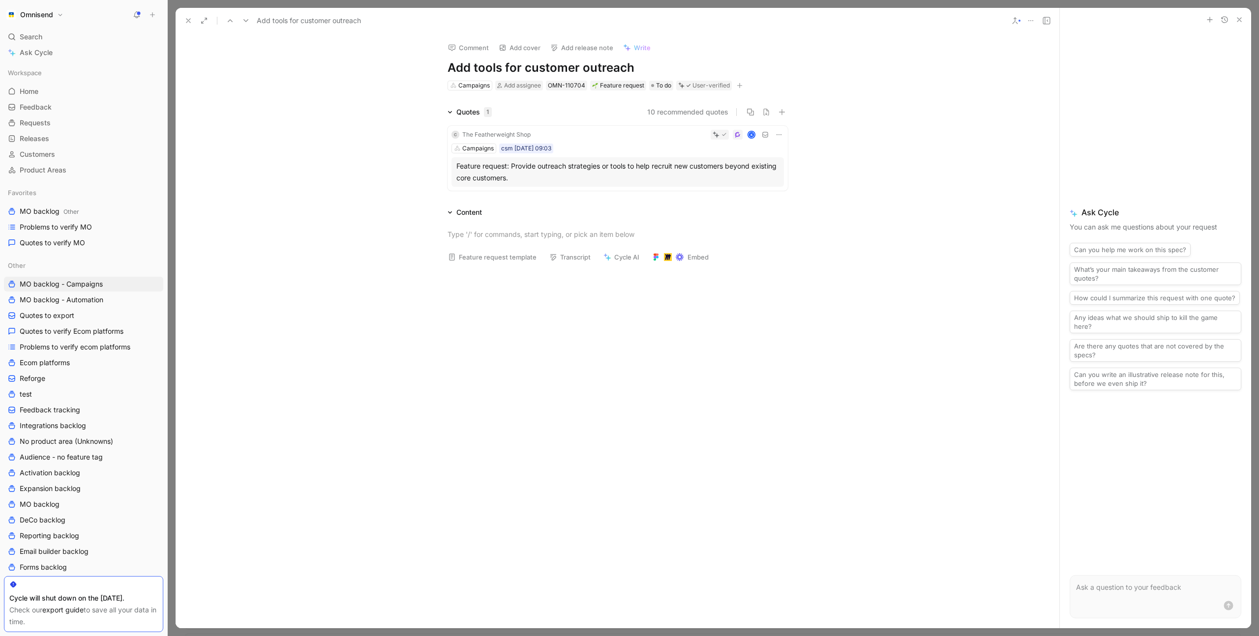
click at [741, 86] on icon "button" at bounding box center [739, 86] width 6 height 6
click at [679, 141] on span "Product feature" at bounding box center [653, 139] width 51 height 8
type input "ai"
click at [639, 258] on div "AI" at bounding box center [653, 258] width 74 height 12
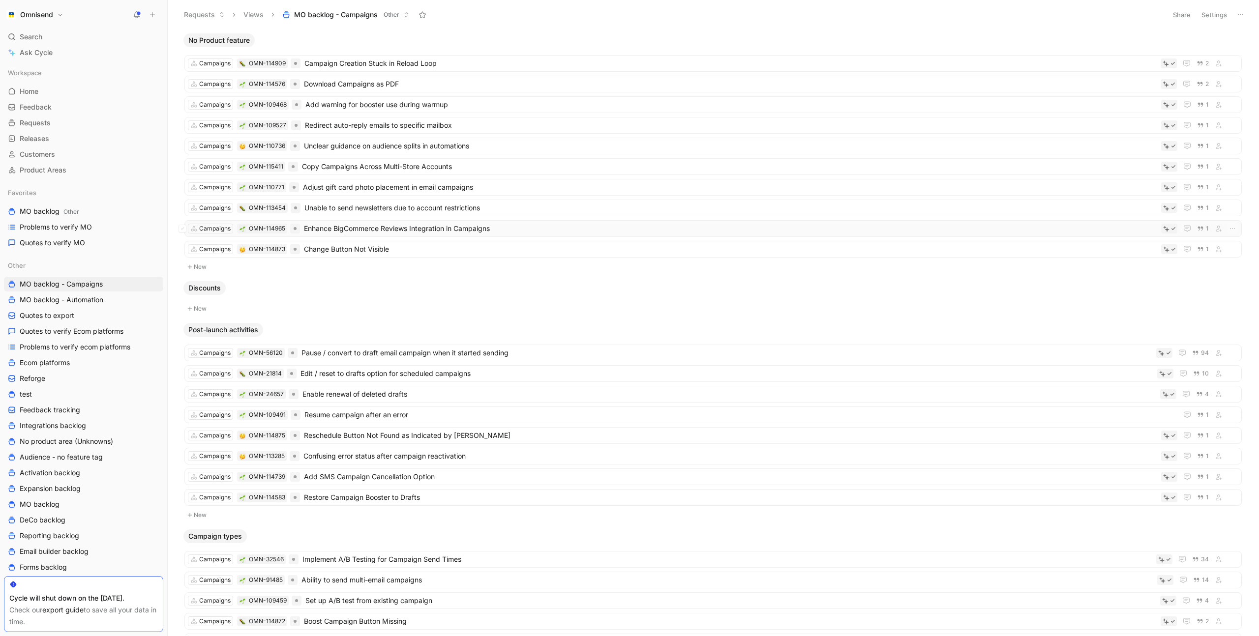
click at [473, 223] on span "Enhance BigCommerce Reviews Integration in Campaigns" at bounding box center [730, 229] width 853 height 12
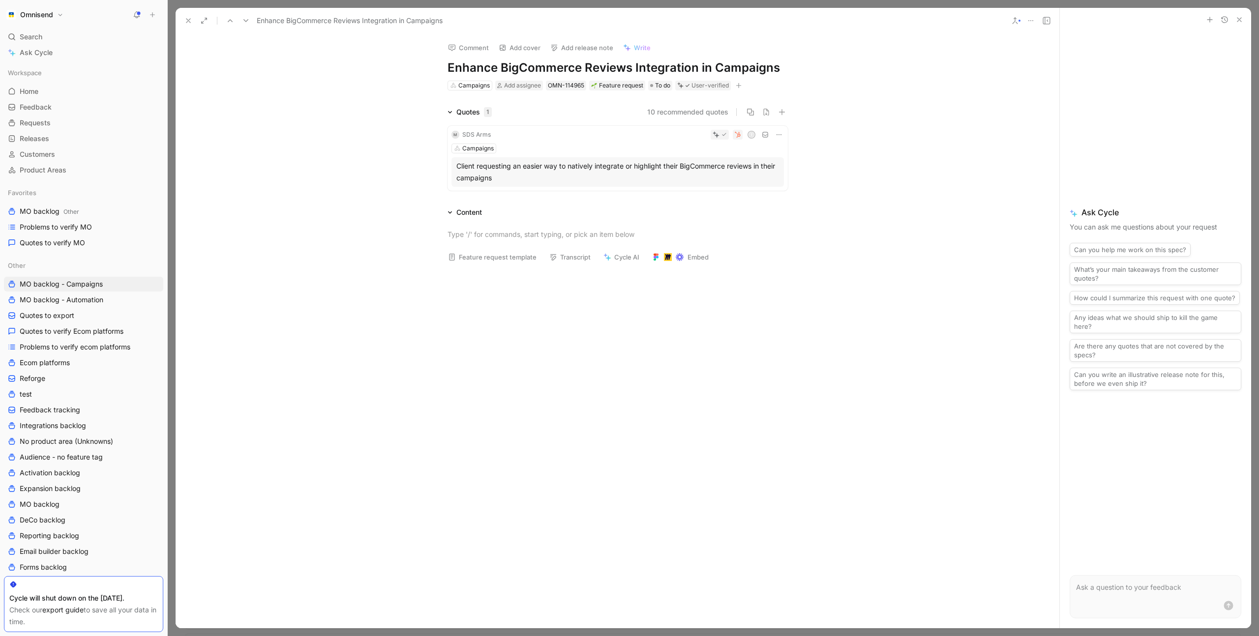
click at [569, 174] on div "Client requesting an easier way to natively integrate or highlight their BigCom…" at bounding box center [617, 172] width 323 height 24
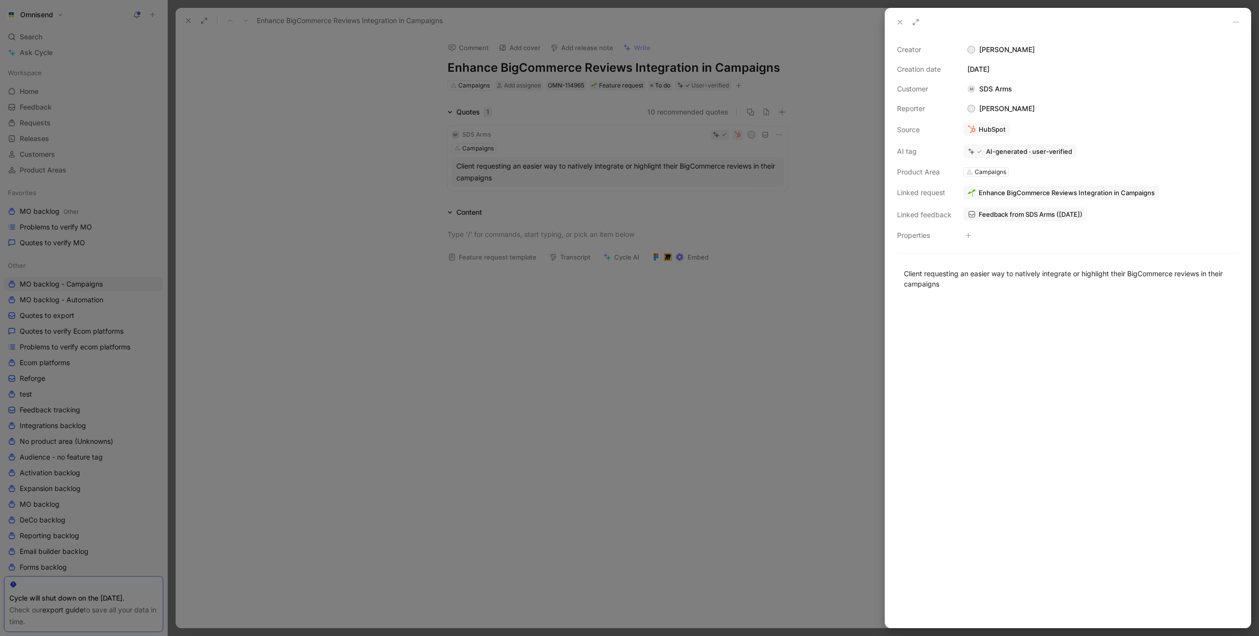
click at [1028, 218] on span "Feedback from SDS Arms (Sep 10, 2025)" at bounding box center [1030, 214] width 104 height 9
click at [402, 169] on div at bounding box center [629, 318] width 1259 height 636
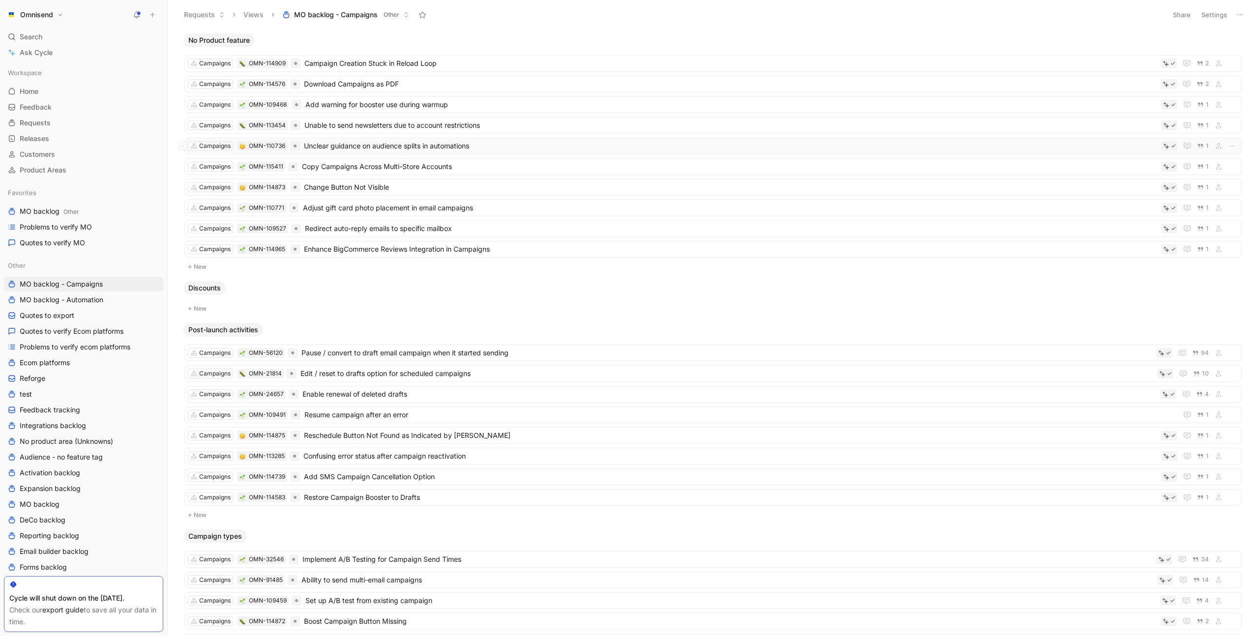
click at [513, 145] on span "Unclear guidance on audience splits in automations" at bounding box center [730, 146] width 853 height 12
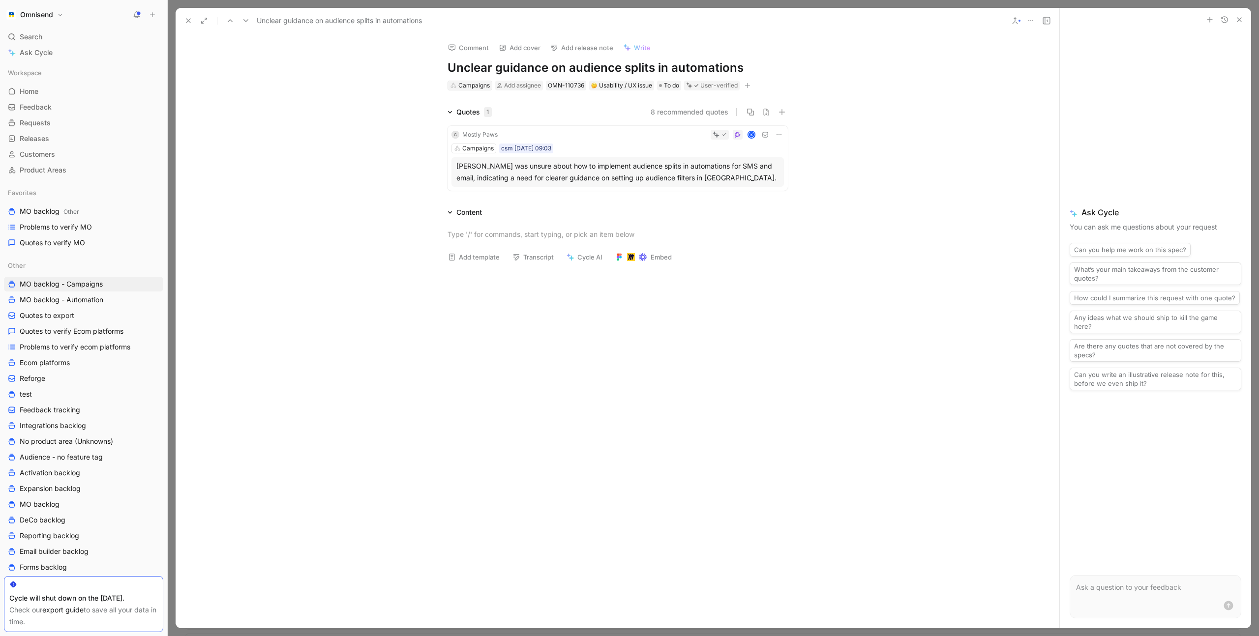
click at [481, 88] on div "Campaigns" at bounding box center [473, 86] width 31 height 10
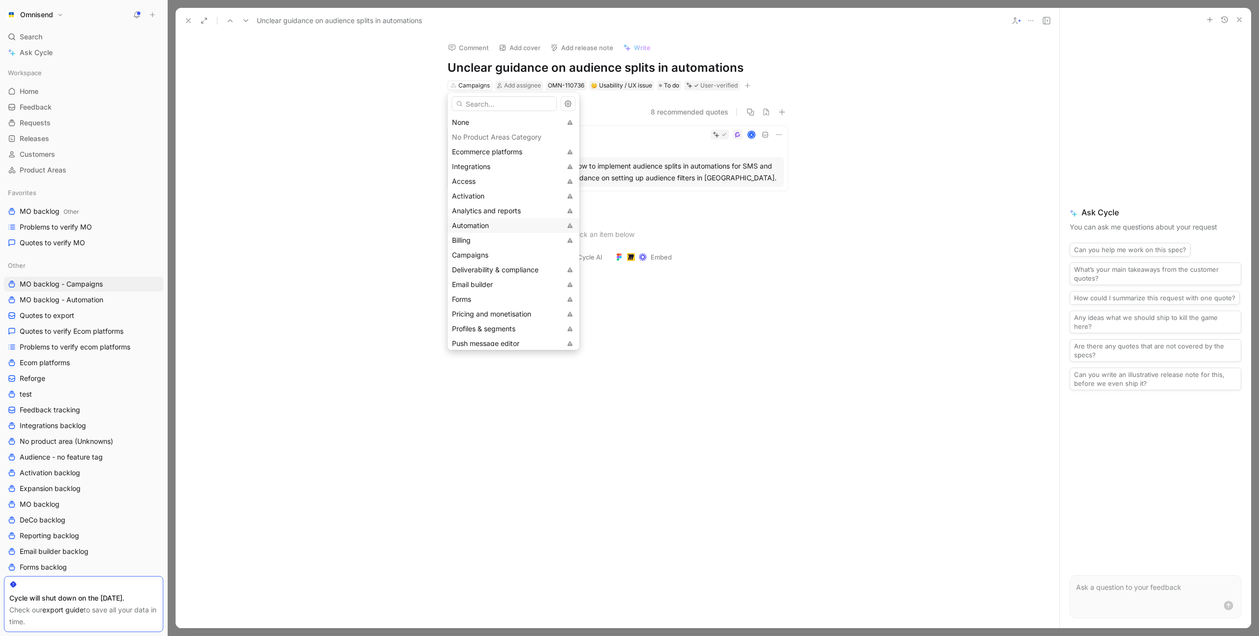
click at [492, 224] on div "Automation" at bounding box center [506, 226] width 109 height 12
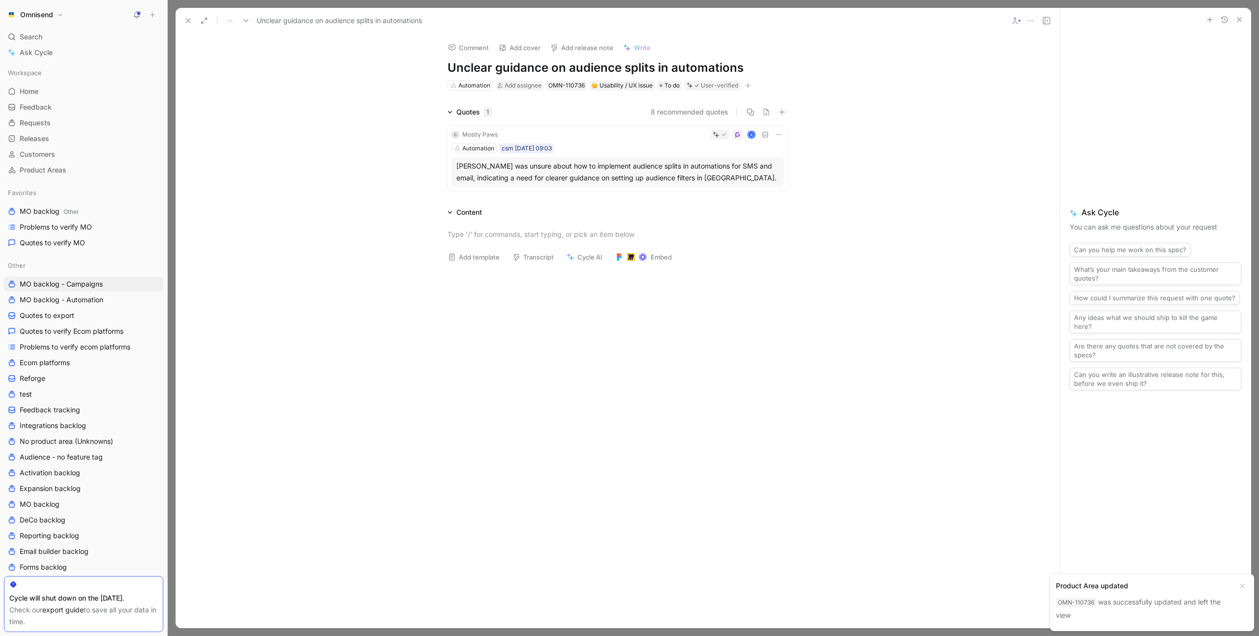
click at [751, 84] on icon "button" at bounding box center [748, 86] width 6 height 6
click at [689, 137] on span "Product feature" at bounding box center [664, 139] width 51 height 8
type input "split"
click at [688, 140] on div "Split action flow" at bounding box center [664, 140] width 74 height 12
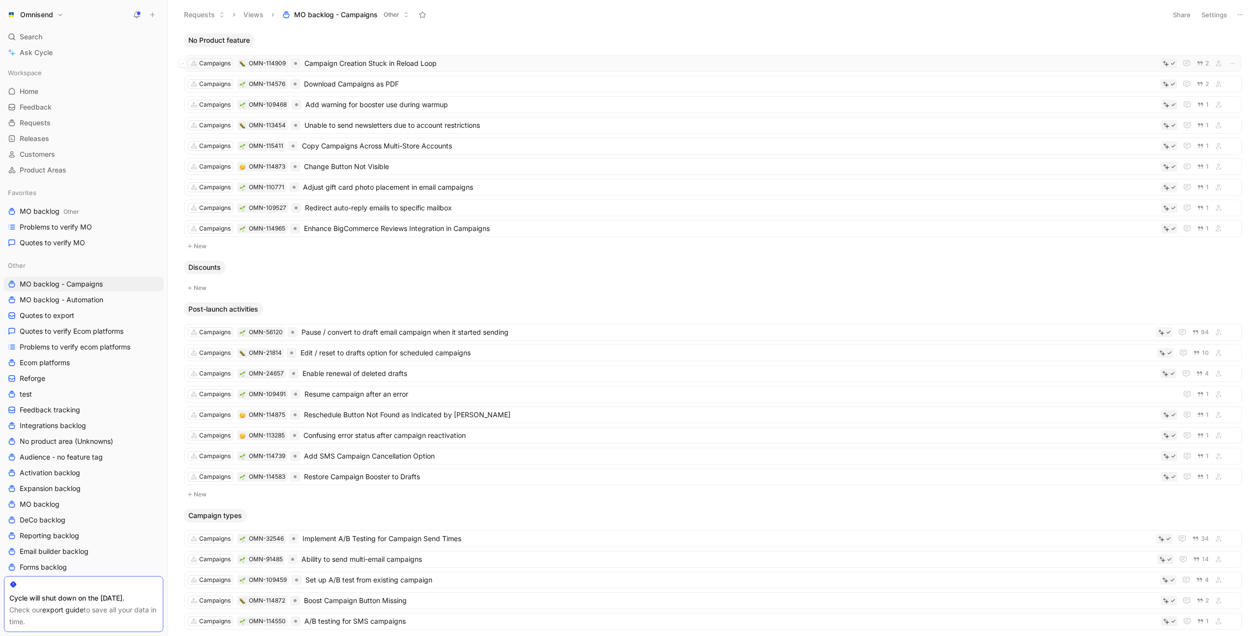
click at [453, 61] on span "Campaign Creation Stuck in Reload Loop" at bounding box center [730, 64] width 852 height 12
click at [501, 127] on span "Unable to send newsletters due to account restrictions" at bounding box center [730, 125] width 852 height 12
click at [515, 189] on span "Adjust gift card photo placement in email campaigns" at bounding box center [730, 187] width 854 height 12
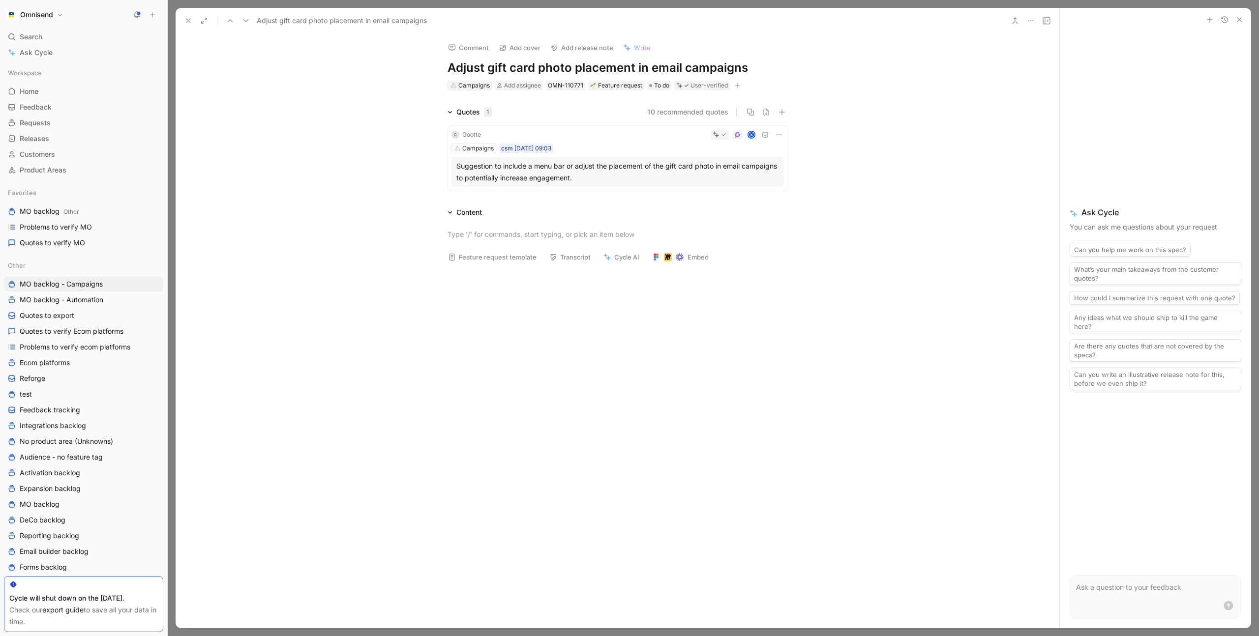
click at [477, 86] on div "Campaigns" at bounding box center [473, 86] width 31 height 10
click at [692, 85] on div "User-verified" at bounding box center [708, 86] width 37 height 10
click at [474, 85] on div "Campaigns" at bounding box center [473, 86] width 31 height 10
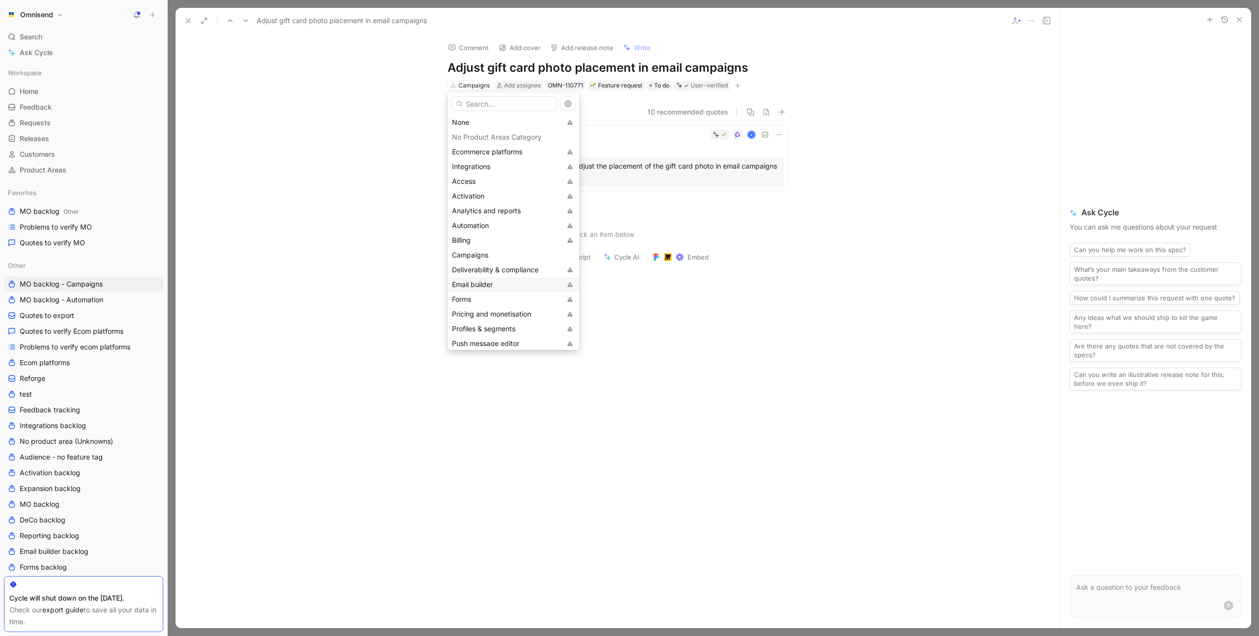
click at [499, 285] on div "Email builder" at bounding box center [506, 285] width 109 height 12
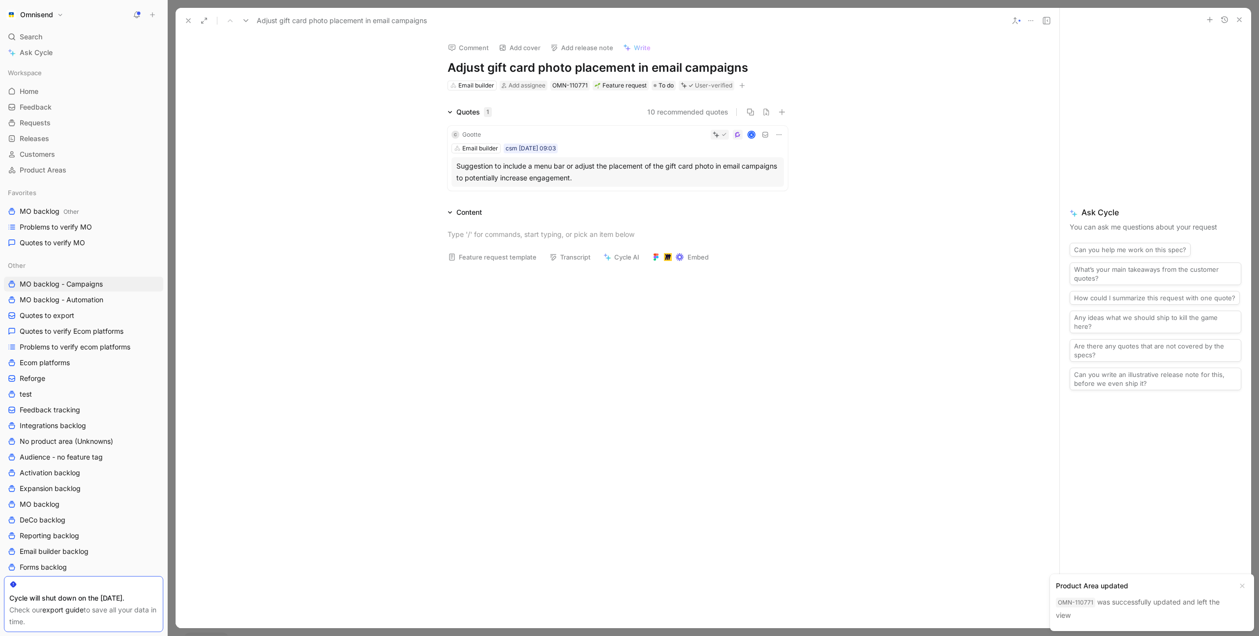
click at [352, 176] on div "Quotes 1 10 recommended quotes C Gootte K Email builder csm 28-07-2025 09:03 Su…" at bounding box center [617, 150] width 883 height 88
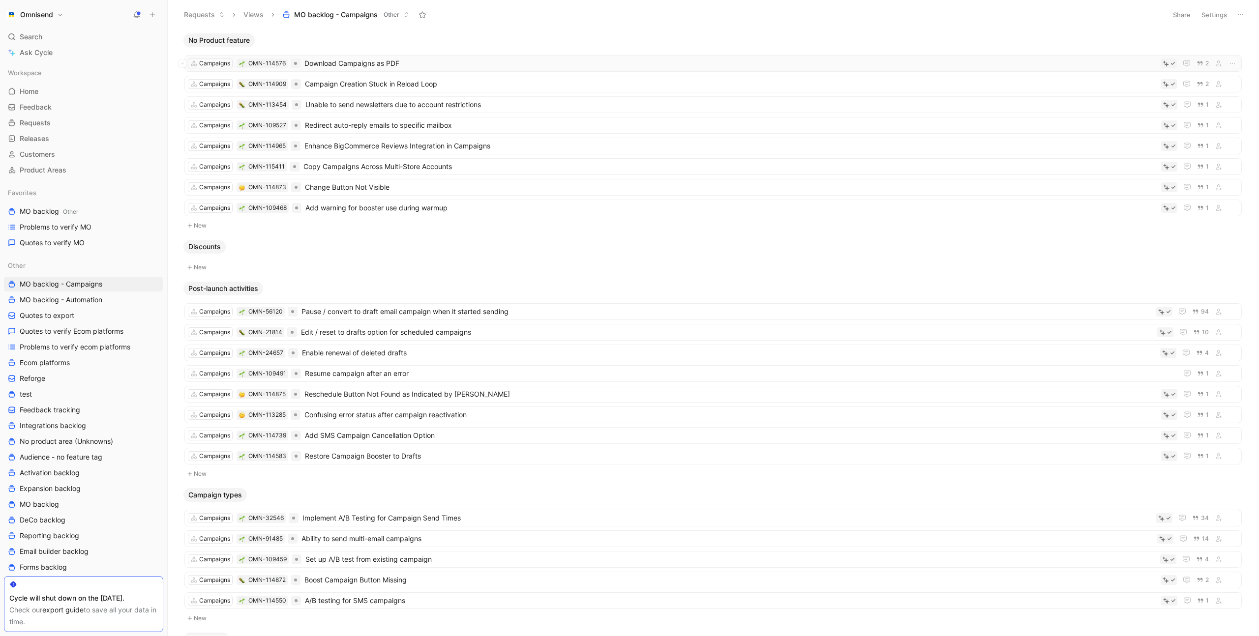
click at [400, 65] on span "Download Campaigns as PDF" at bounding box center [730, 64] width 852 height 12
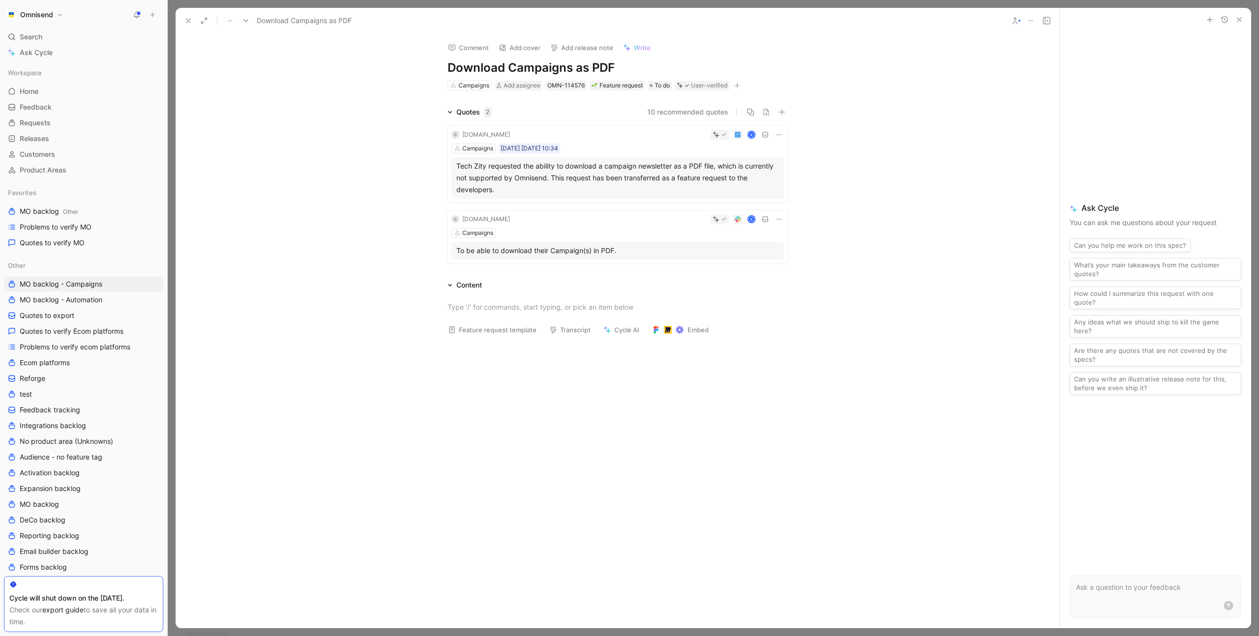
click at [778, 220] on icon at bounding box center [779, 219] width 8 height 8
click at [762, 281] on span "Delete quote" at bounding box center [748, 281] width 41 height 8
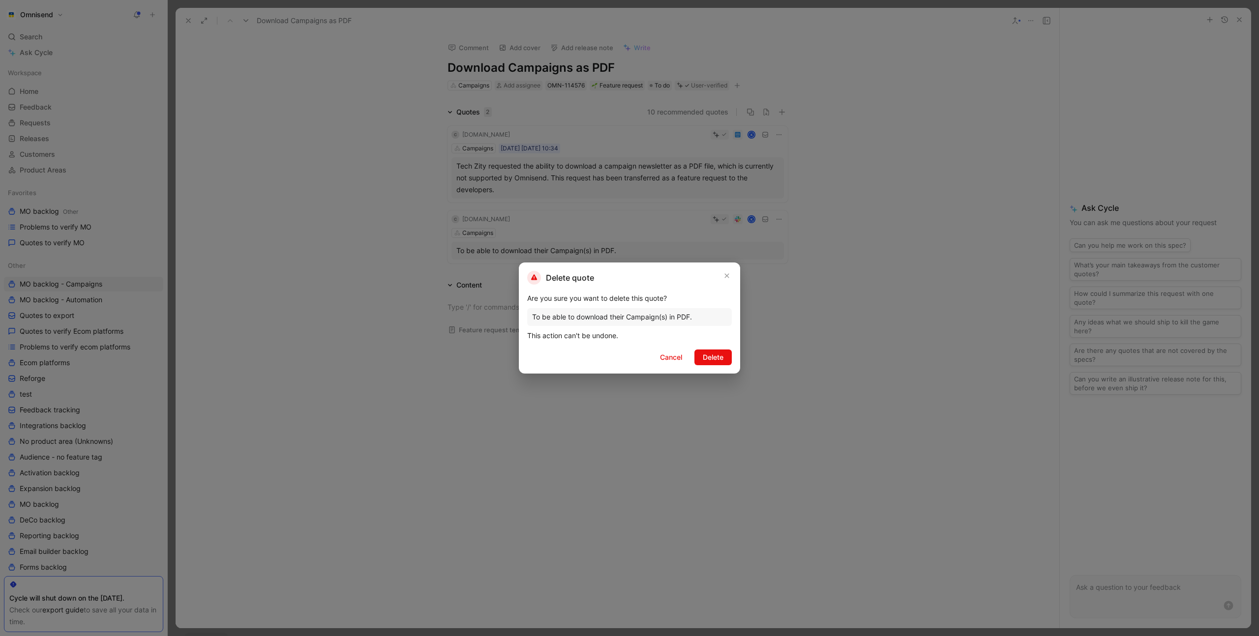
click at [713, 359] on span "Delete" at bounding box center [713, 358] width 21 height 12
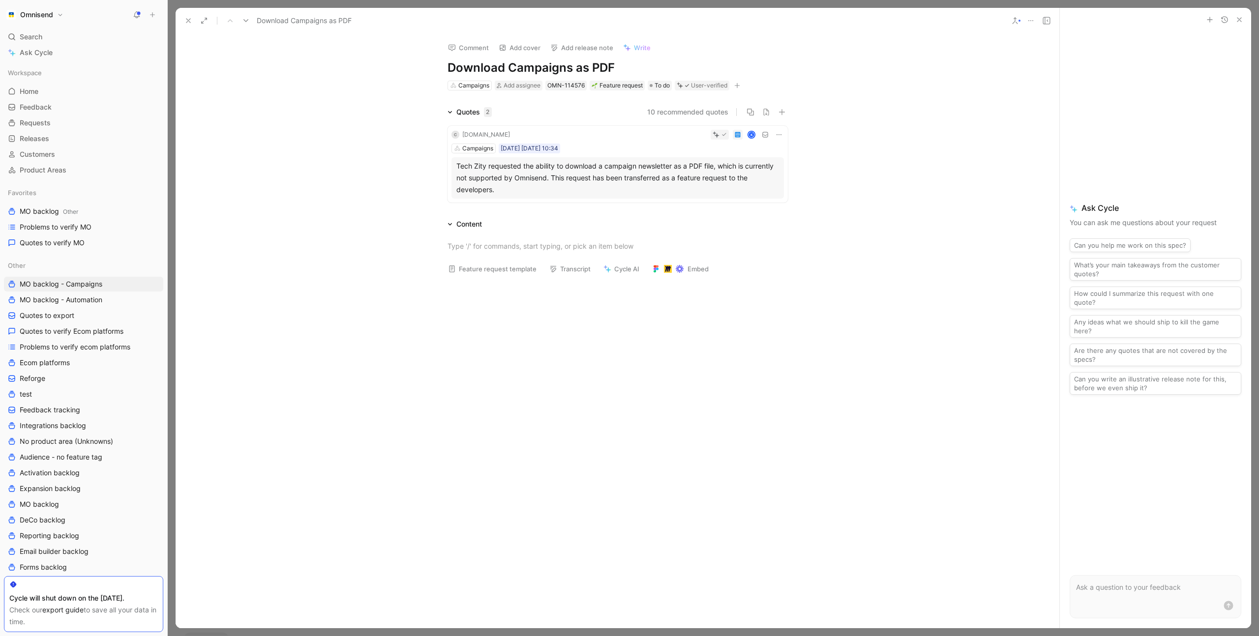
click at [336, 183] on div "Quotes 2 10 recommended quotes C Techzity.com K Campaigns sep8 08-09-2025 10:34…" at bounding box center [617, 156] width 883 height 100
click at [740, 87] on icon "button" at bounding box center [737, 86] width 6 height 6
click at [674, 140] on span "Product feature" at bounding box center [648, 139] width 51 height 8
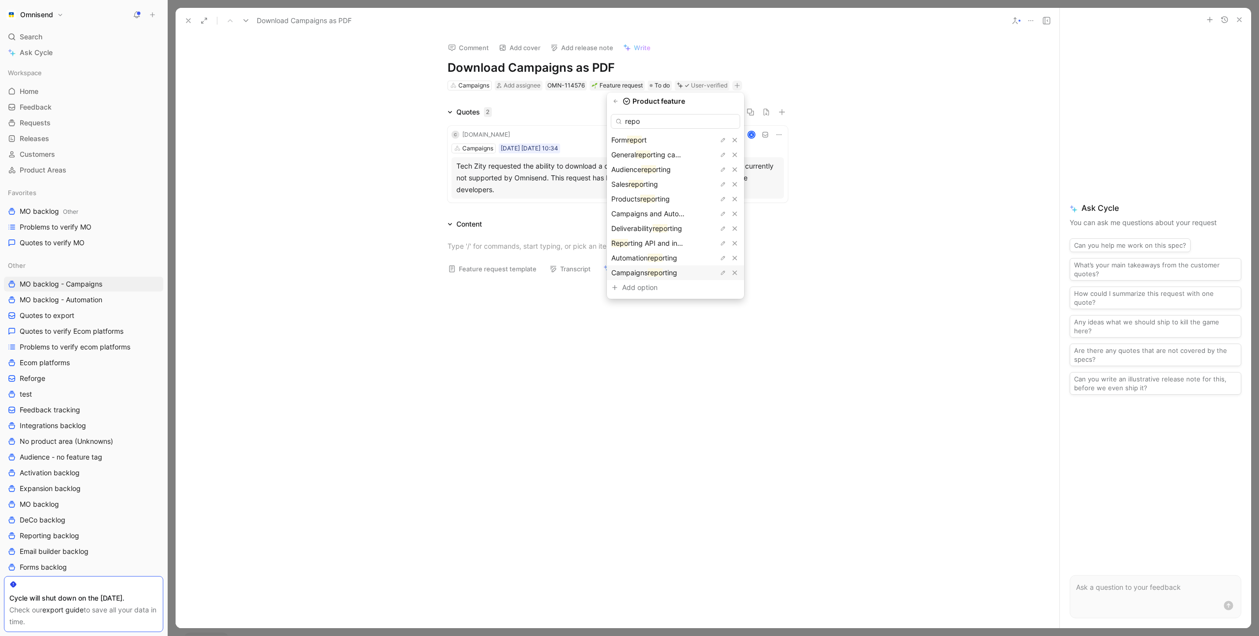
type input "repo"
click at [677, 272] on span "rting" at bounding box center [669, 272] width 15 height 8
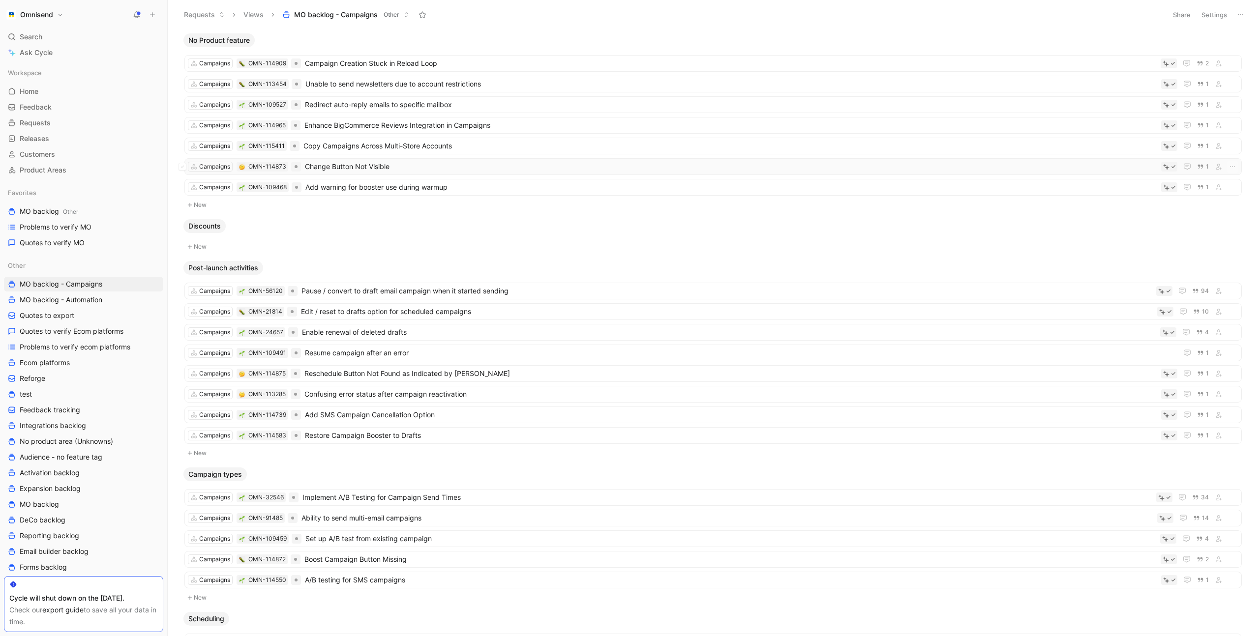
click at [400, 169] on span "Change Button Not Visible" at bounding box center [731, 167] width 852 height 12
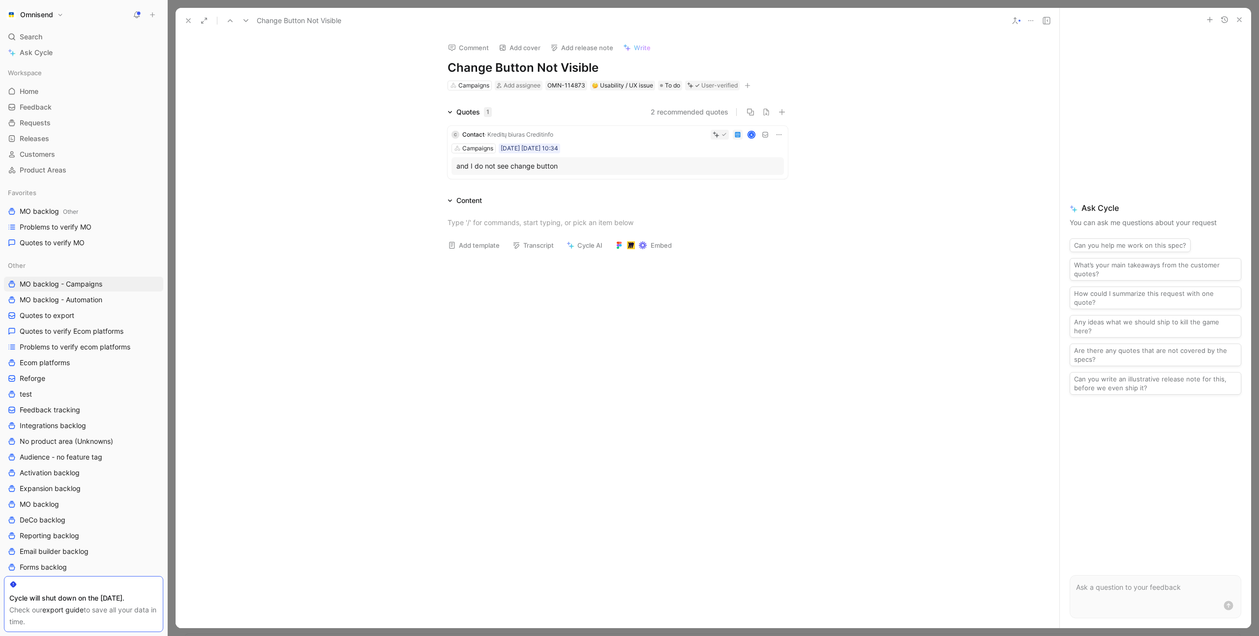
click at [605, 166] on div "and I do not see change button" at bounding box center [617, 166] width 323 height 12
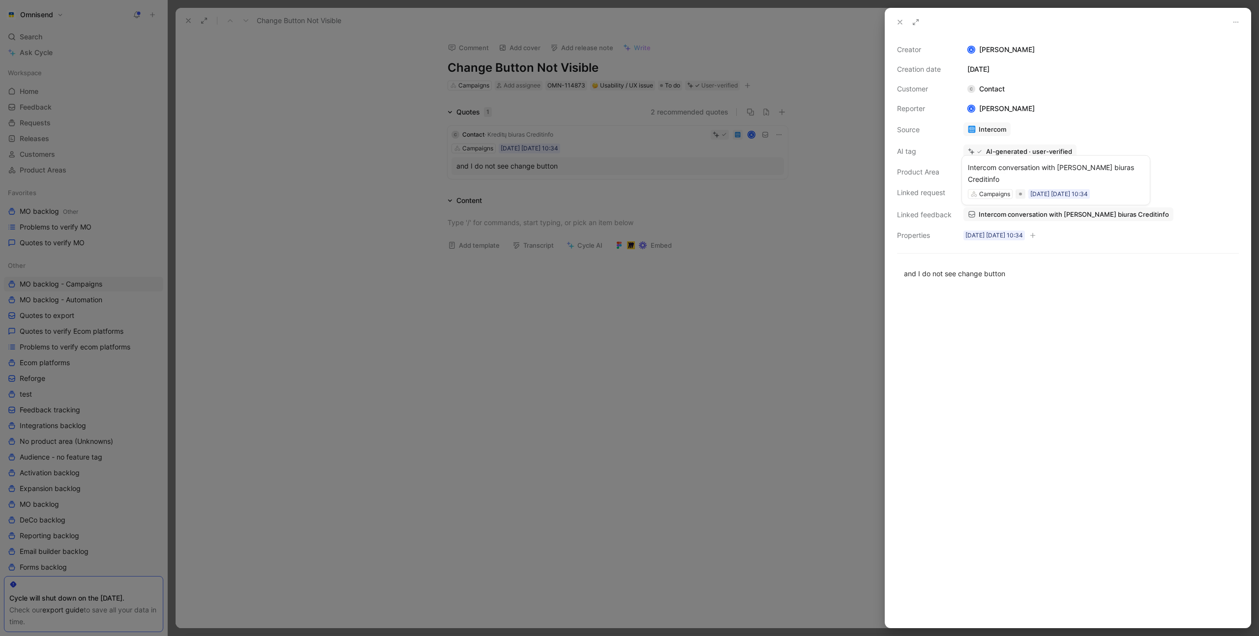
click at [1036, 208] on link "Intercom conversation with Kredit biuras Creditinfo" at bounding box center [1068, 214] width 210 height 14
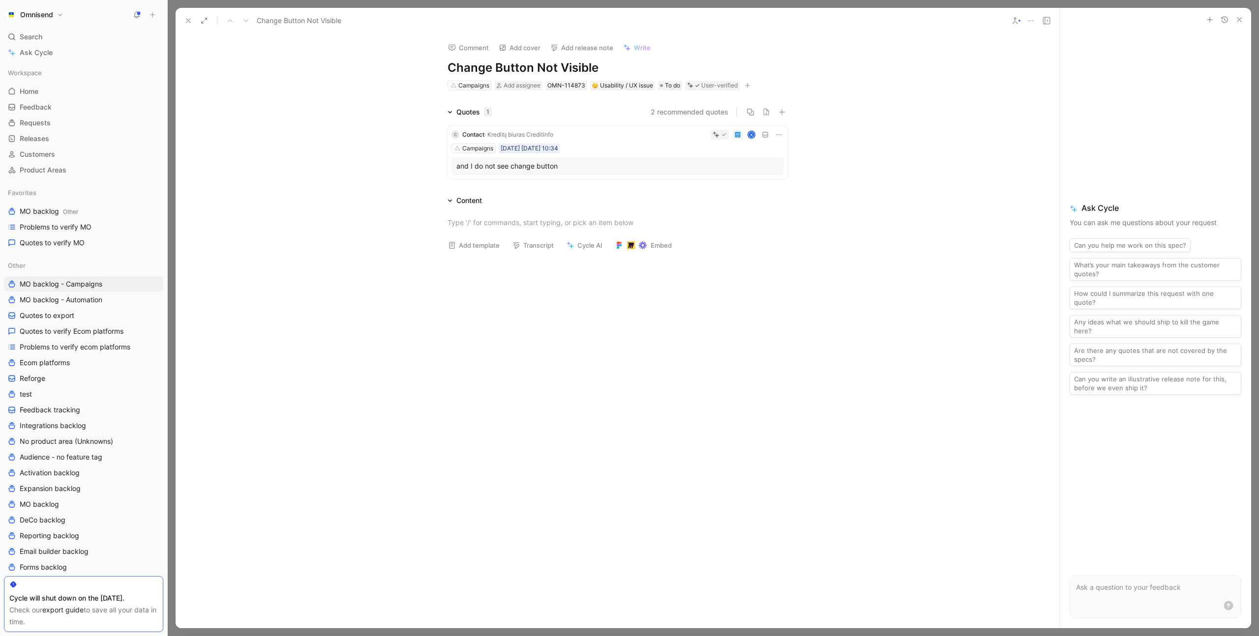
click at [775, 135] on icon at bounding box center [779, 135] width 8 height 8
click at [752, 197] on span "Delete quote" at bounding box center [748, 197] width 41 height 8
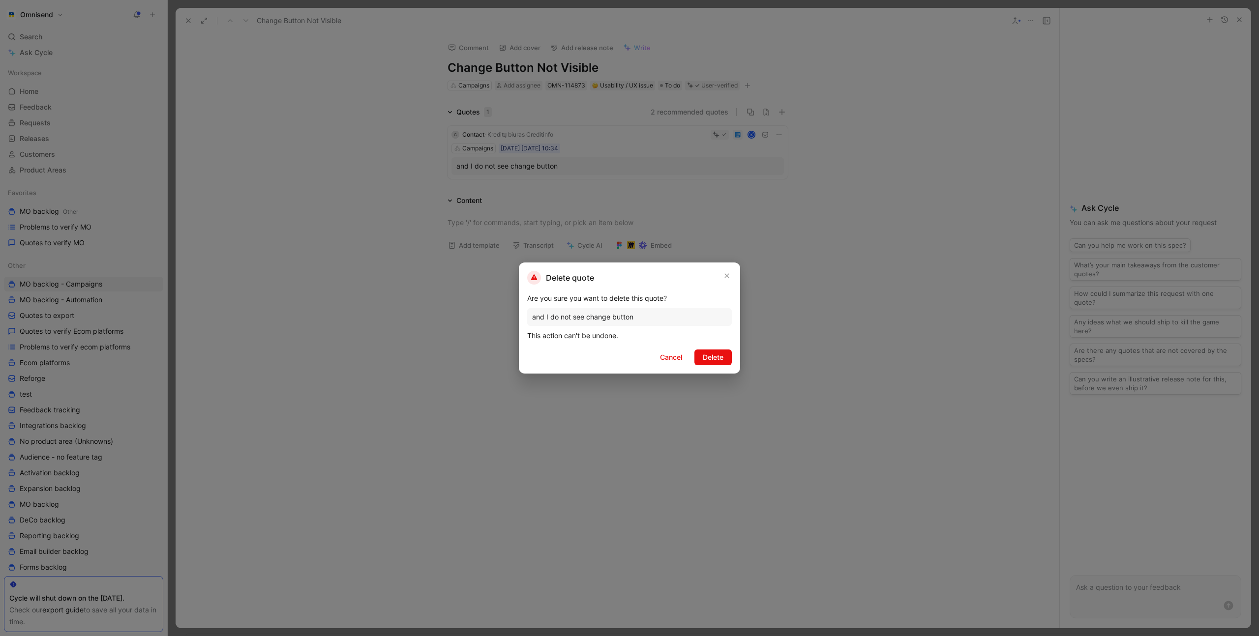
click at [720, 358] on span "Delete" at bounding box center [713, 358] width 21 height 12
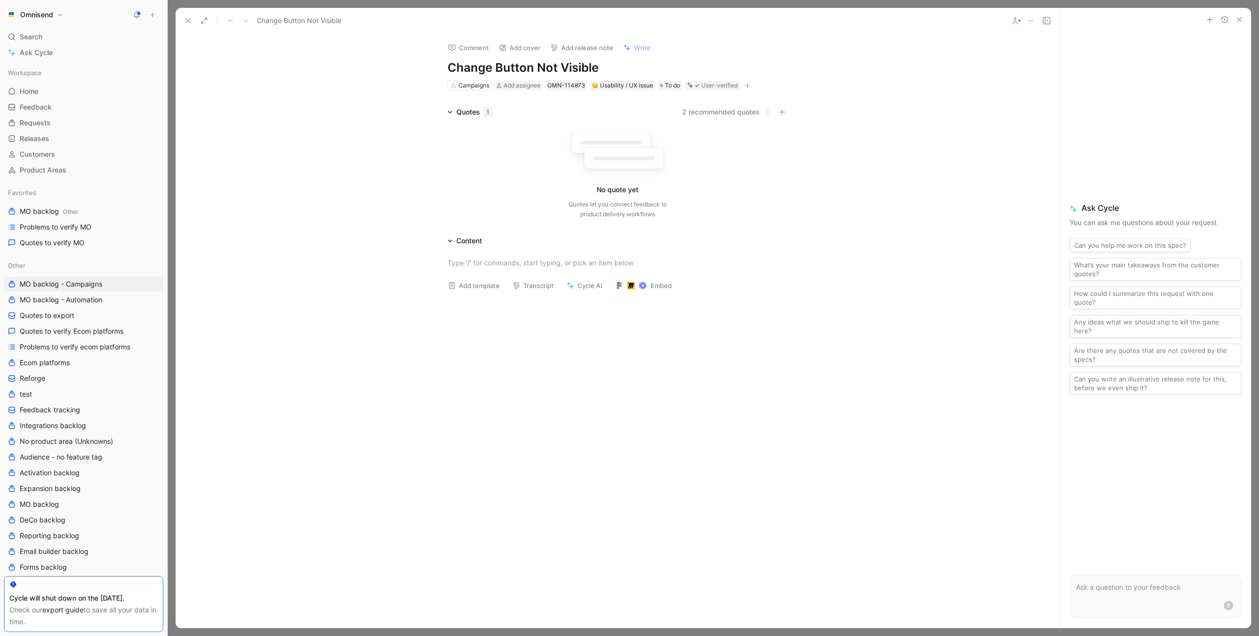
click at [1030, 24] on icon at bounding box center [1031, 21] width 8 height 8
click at [1057, 84] on div "Delete" at bounding box center [1086, 86] width 89 height 12
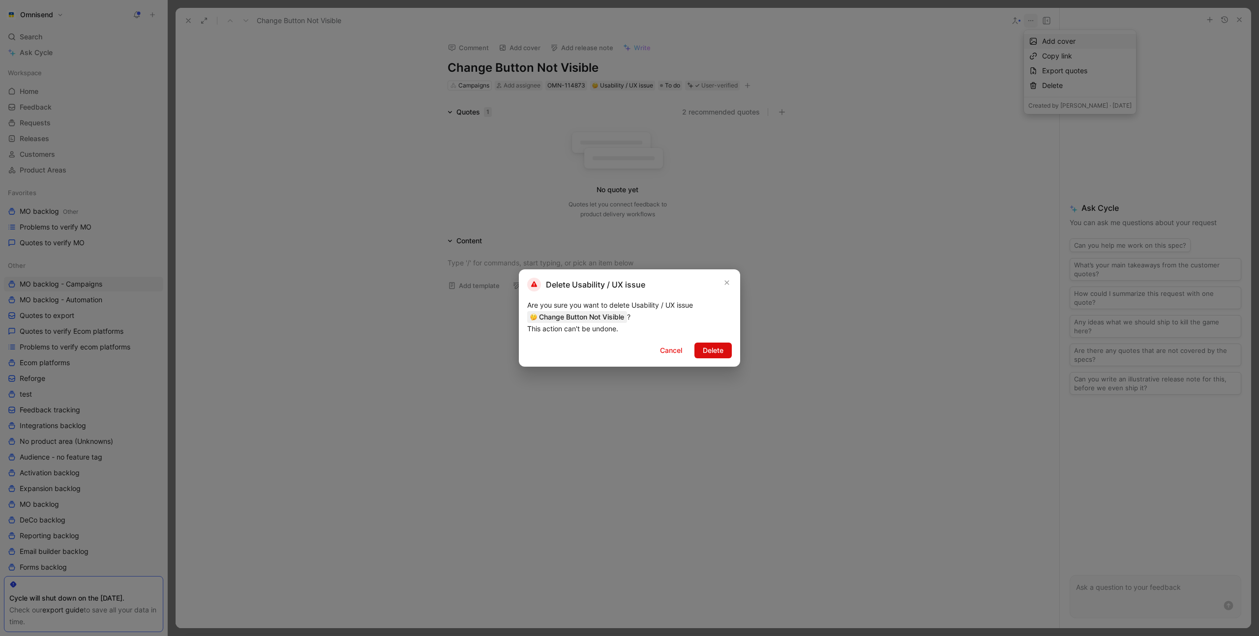
click at [713, 348] on span "Delete" at bounding box center [713, 351] width 21 height 12
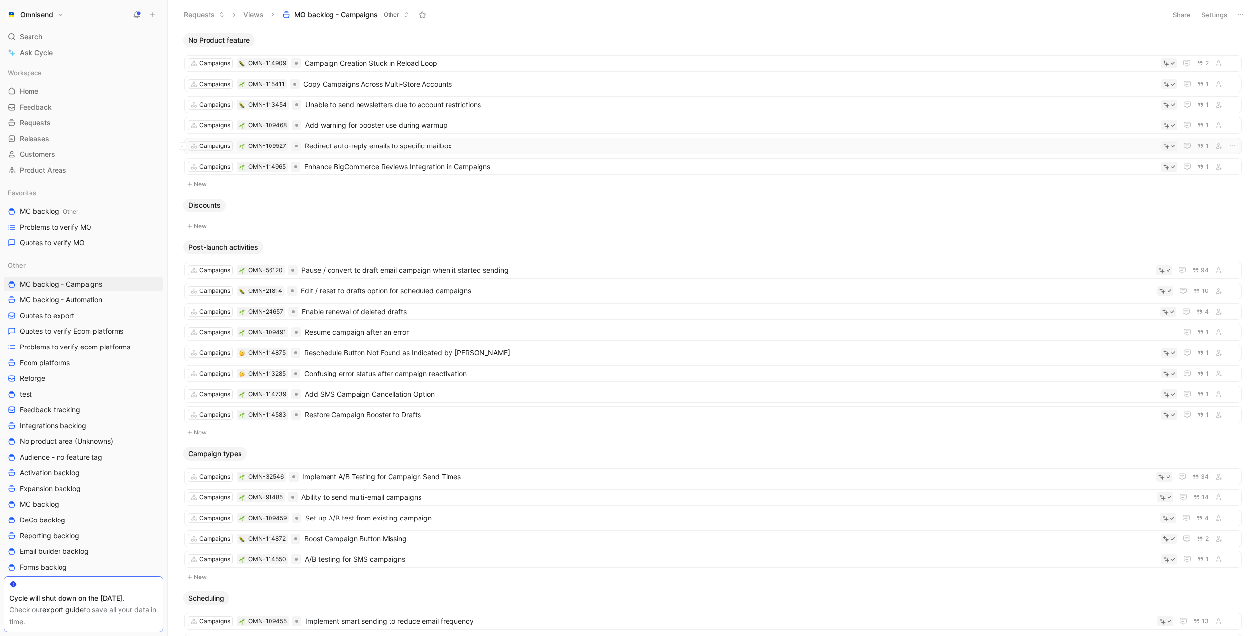
click at [476, 147] on span "Redirect auto-reply emails to specific mailbox" at bounding box center [731, 146] width 852 height 12
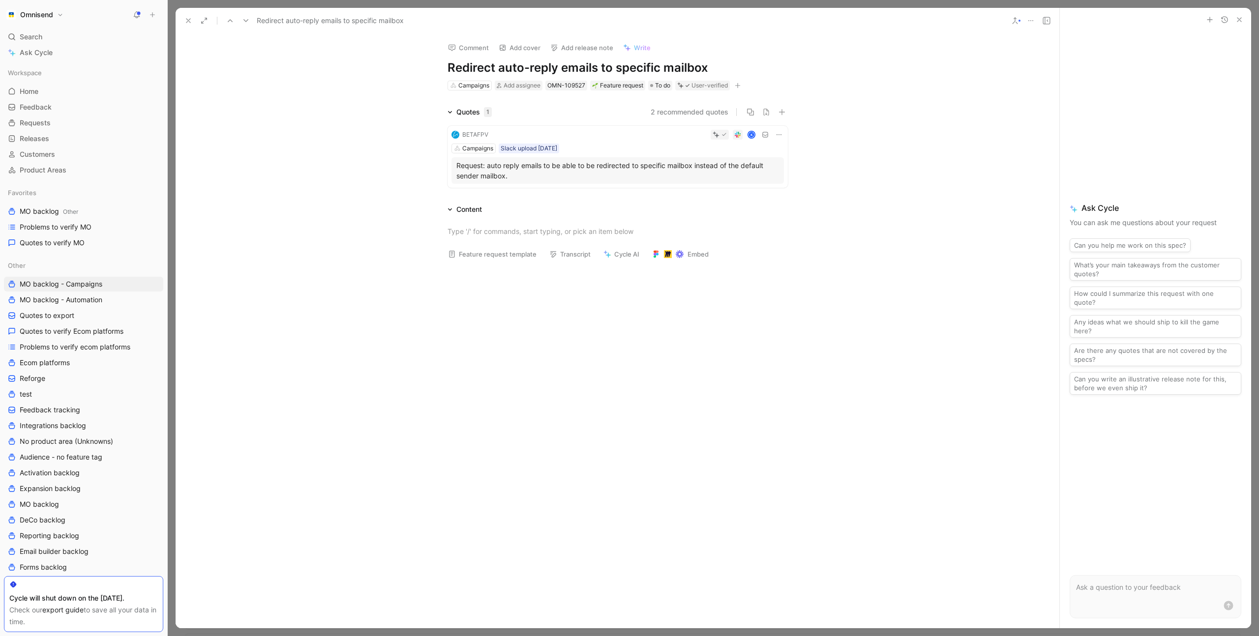
click at [740, 85] on icon "button" at bounding box center [737, 86] width 6 height 6
click at [674, 136] on span "Product feature" at bounding box center [648, 139] width 51 height 8
type input "email"
click at [654, 152] on span "settings" at bounding box center [641, 154] width 26 height 8
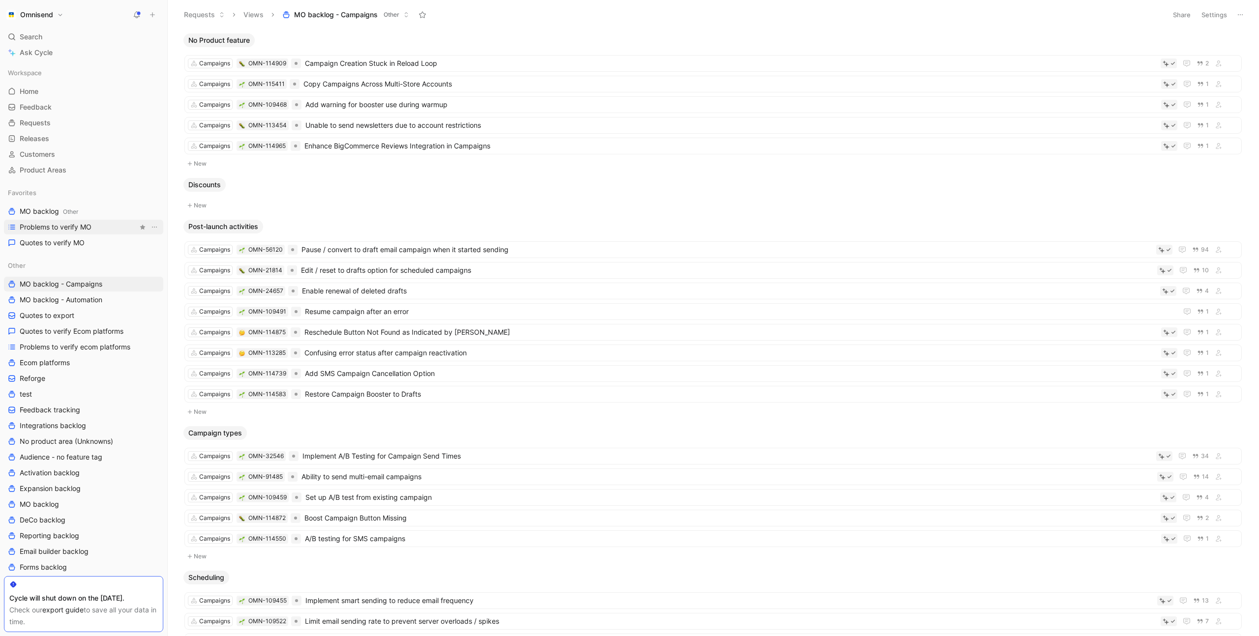
click at [74, 231] on span "Problems to verify MO" at bounding box center [56, 227] width 72 height 10
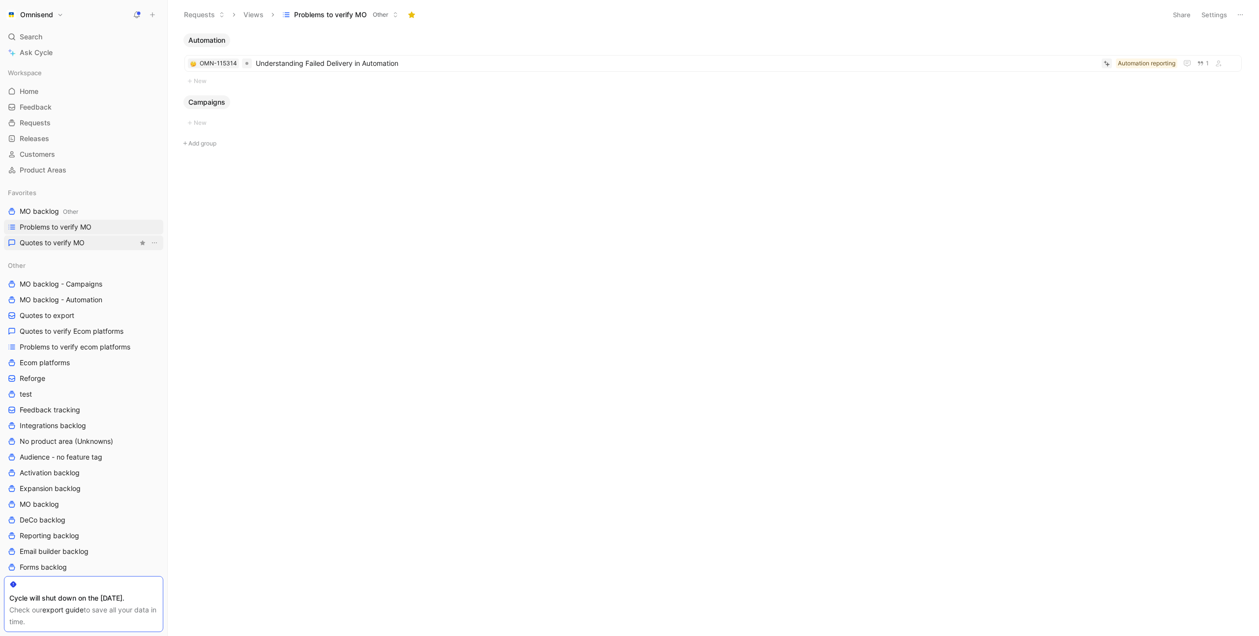
click at [78, 242] on span "Quotes to verify MO" at bounding box center [52, 243] width 65 height 10
click at [83, 228] on span "Problems to verify MO" at bounding box center [56, 227] width 72 height 10
click at [432, 65] on span "Understanding Failed Delivery in Automation" at bounding box center [677, 64] width 842 height 12
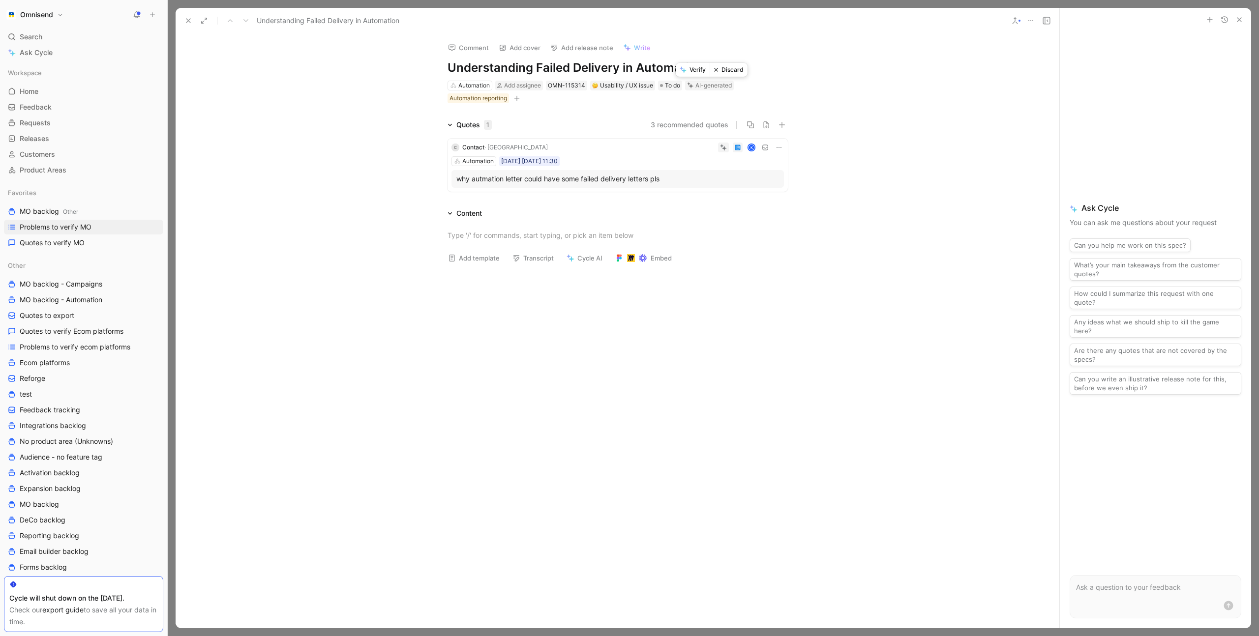
click at [697, 73] on button "Verify" at bounding box center [692, 70] width 34 height 14
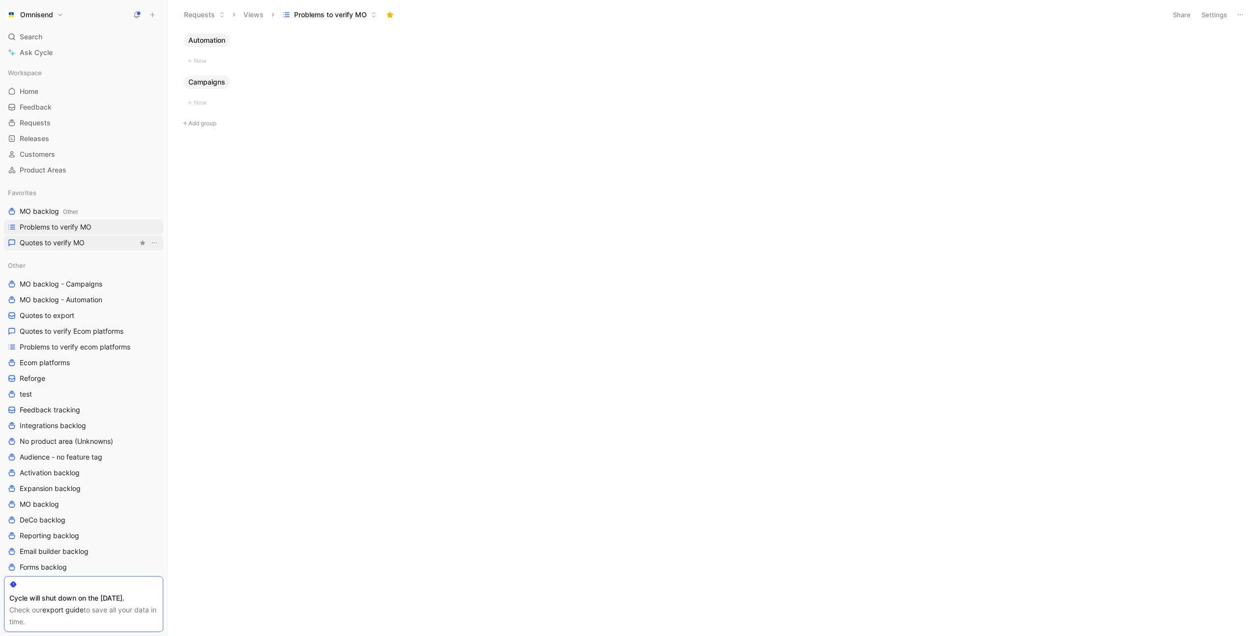
click at [97, 236] on link "Quotes to verify MO" at bounding box center [83, 242] width 159 height 15
click at [107, 210] on link "MO backlog Other" at bounding box center [83, 211] width 159 height 15
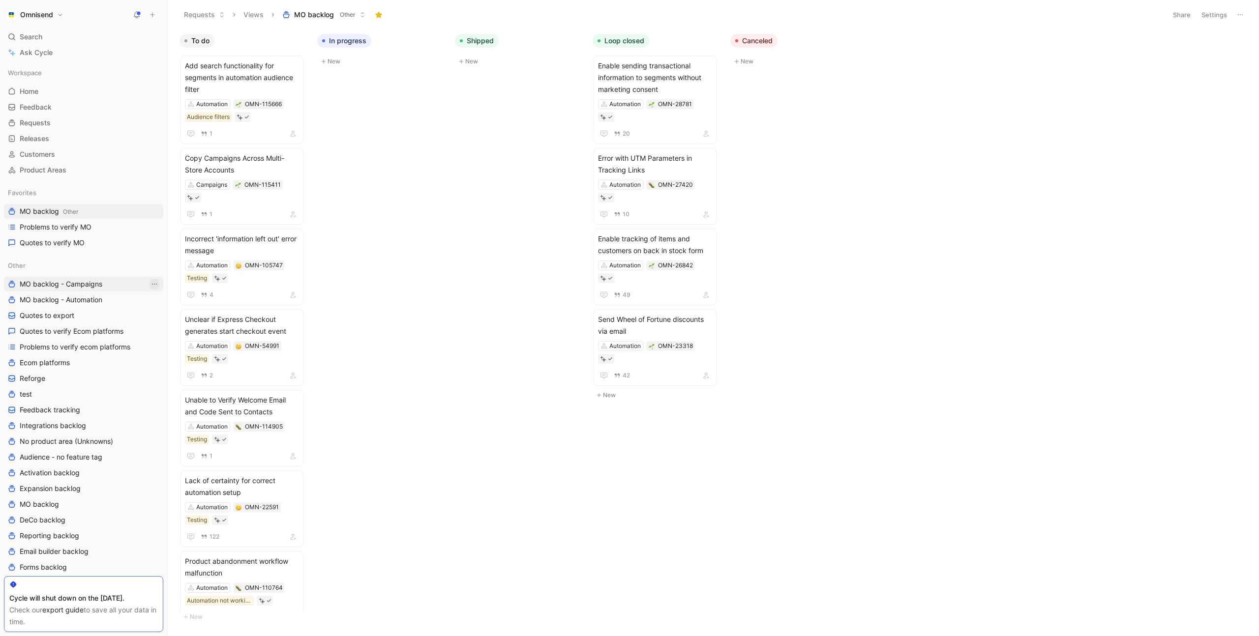
click at [155, 283] on icon "View actions" at bounding box center [154, 284] width 8 height 8
click at [150, 352] on div "Star" at bounding box center [160, 355] width 74 height 12
click at [153, 317] on icon "View actions" at bounding box center [154, 316] width 8 height 8
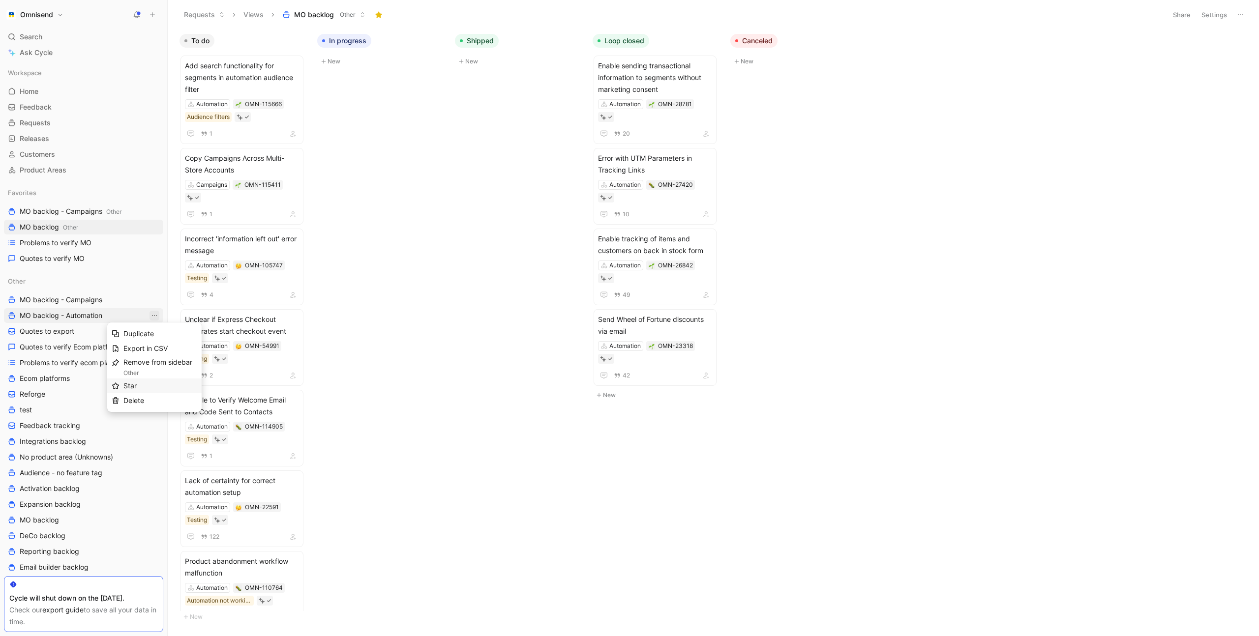
click at [143, 388] on div "Star" at bounding box center [160, 386] width 74 height 12
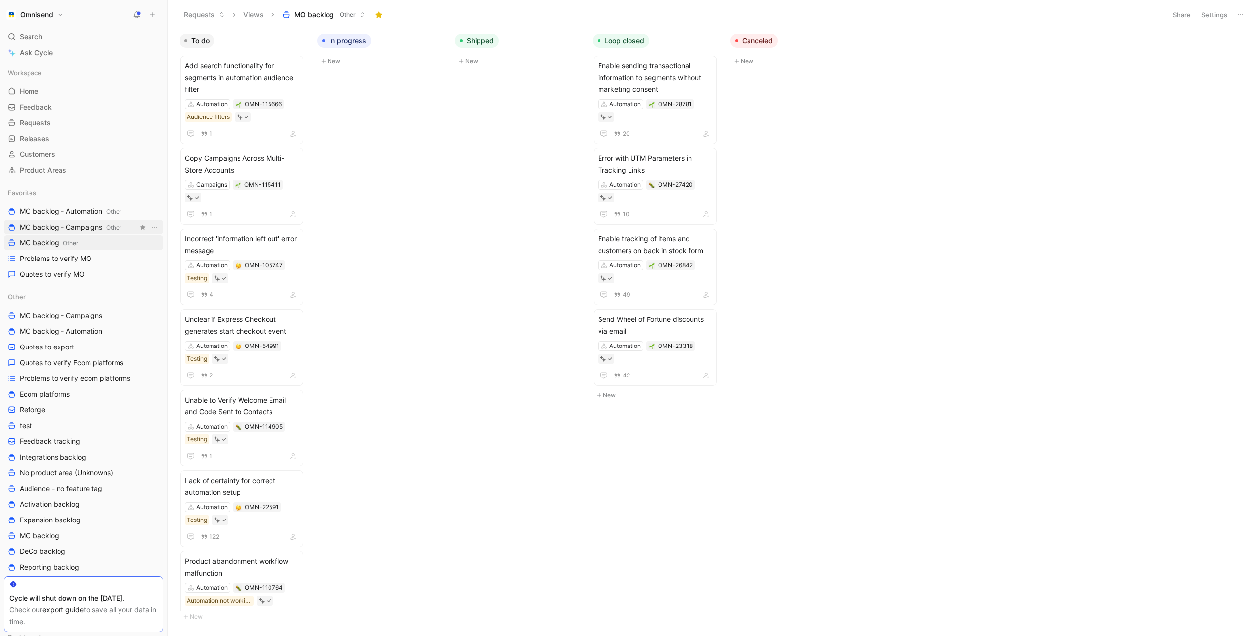
click at [82, 226] on span "MO backlog - Campaigns Other" at bounding box center [71, 227] width 102 height 10
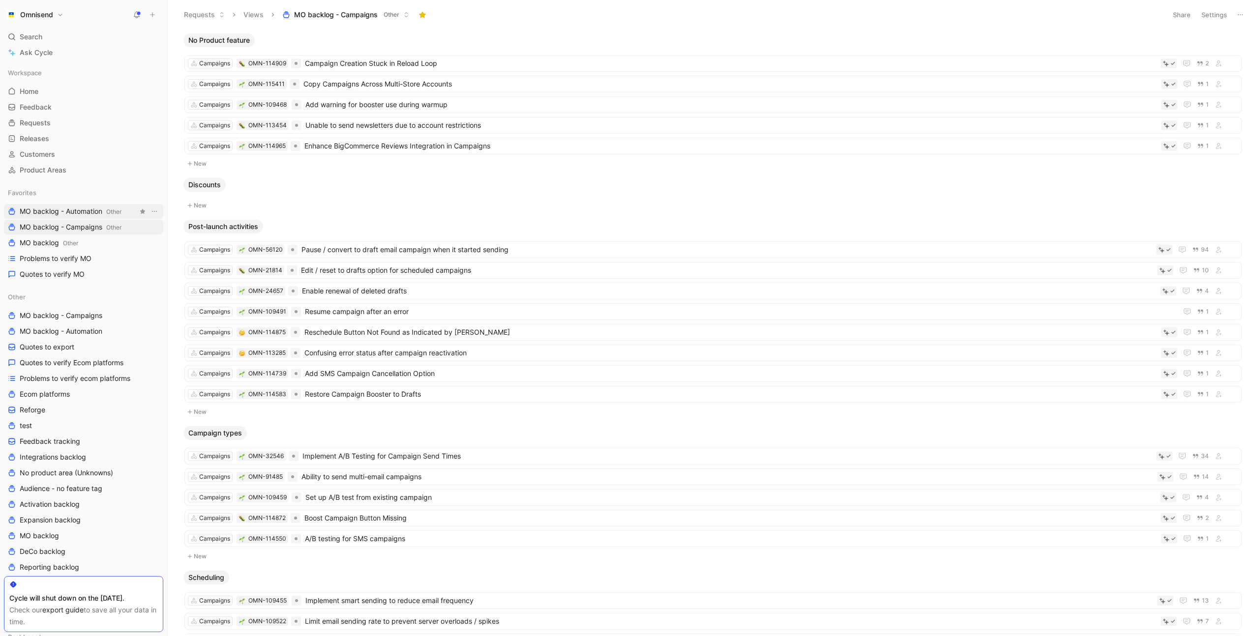
click at [85, 209] on span "MO backlog - Automation Other" at bounding box center [71, 211] width 102 height 10
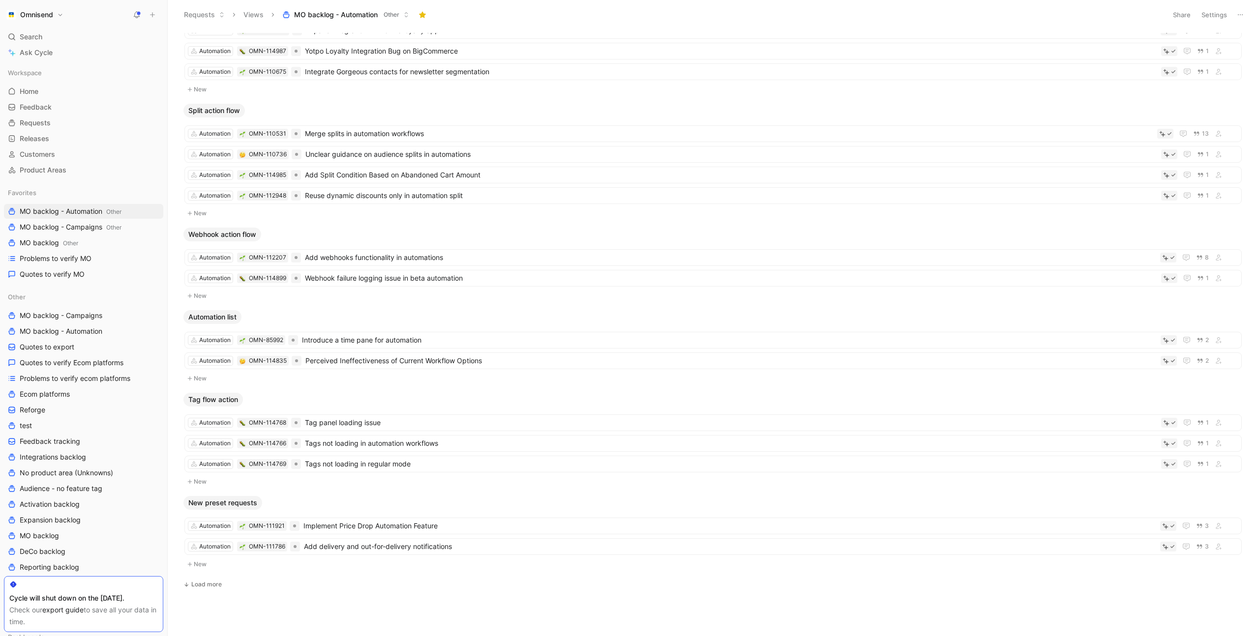
scroll to position [781, 0]
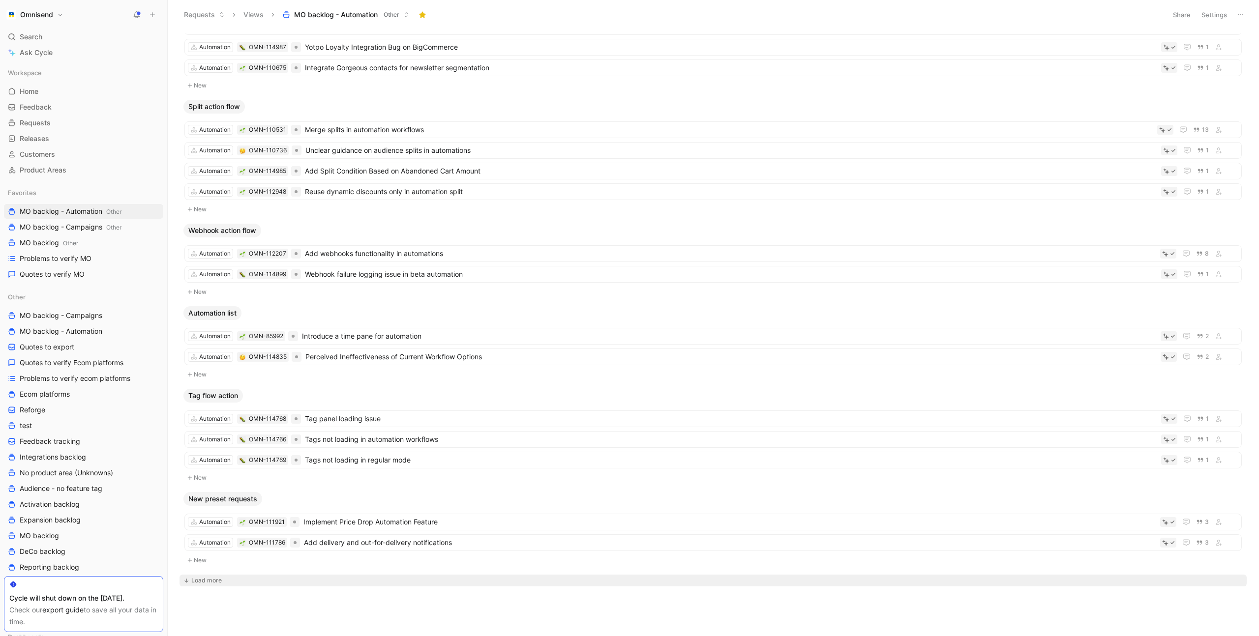
click at [209, 580] on div "Load more" at bounding box center [206, 581] width 30 height 10
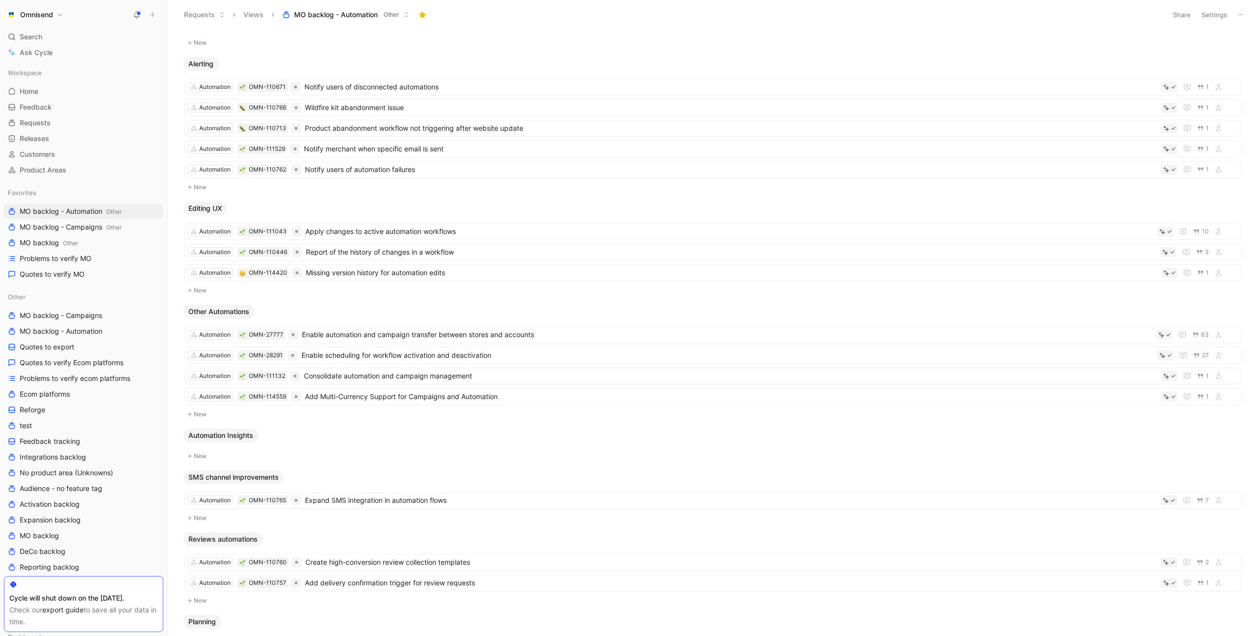
scroll to position [1589, 0]
click at [71, 226] on span "MO backlog - Campaigns Other" at bounding box center [71, 227] width 102 height 10
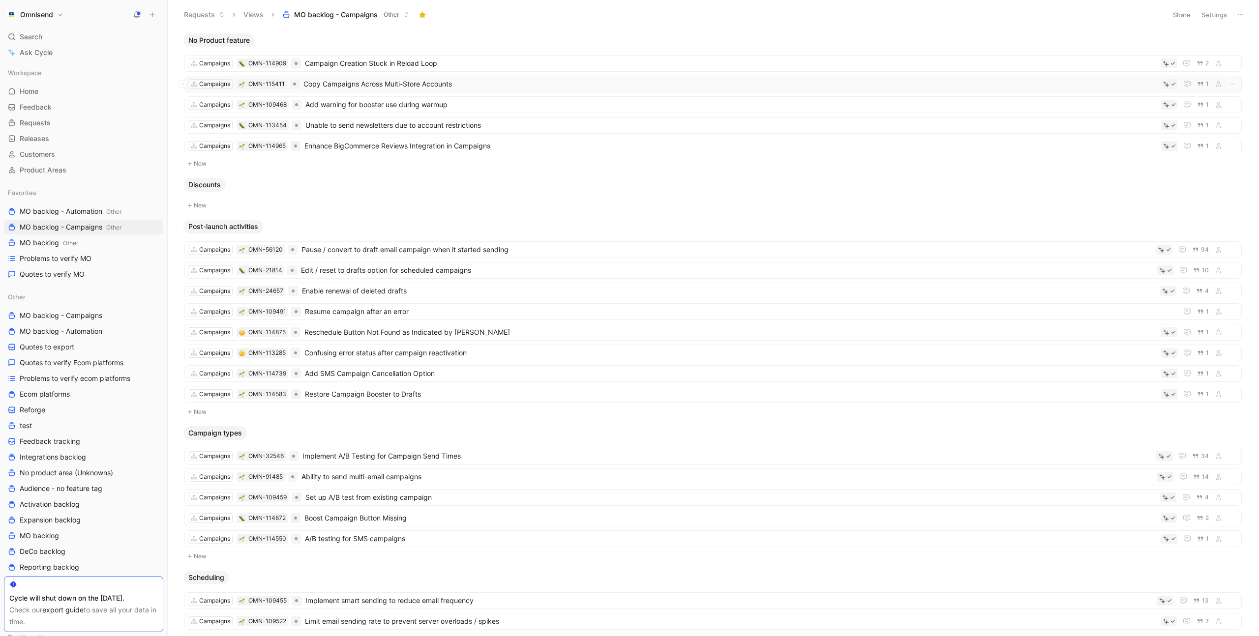
click at [498, 85] on span "Copy Campaigns Across Multi-Store Accounts" at bounding box center [729, 84] width 853 height 12
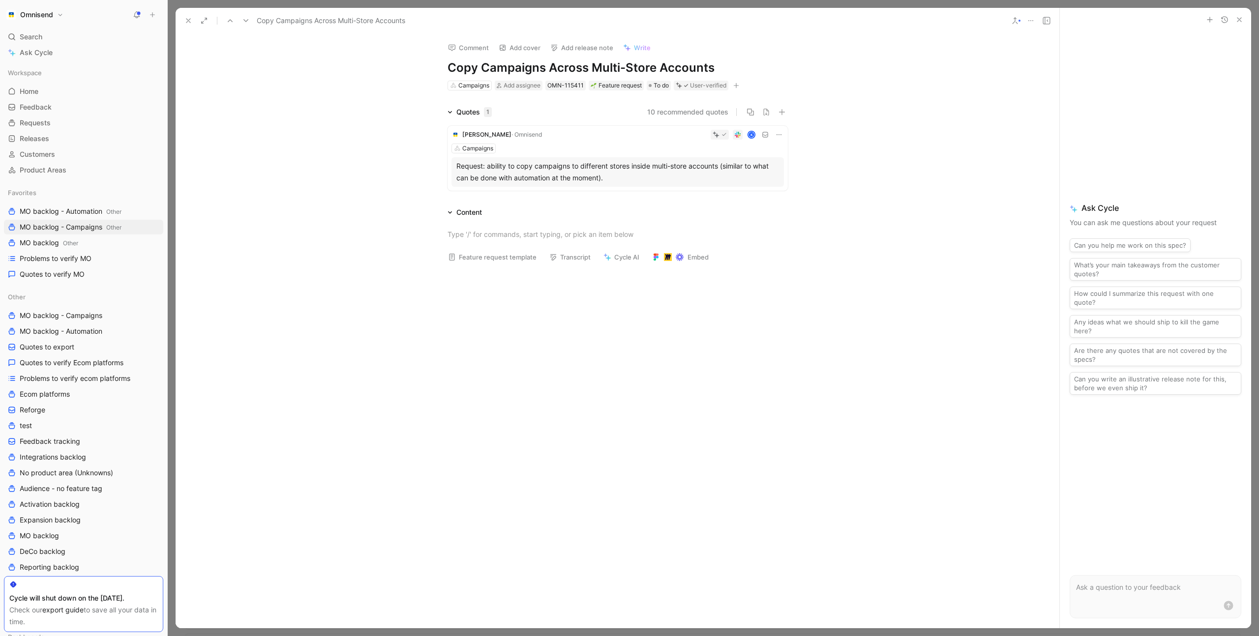
click at [573, 145] on div "Campaigns" at bounding box center [617, 149] width 332 height 10
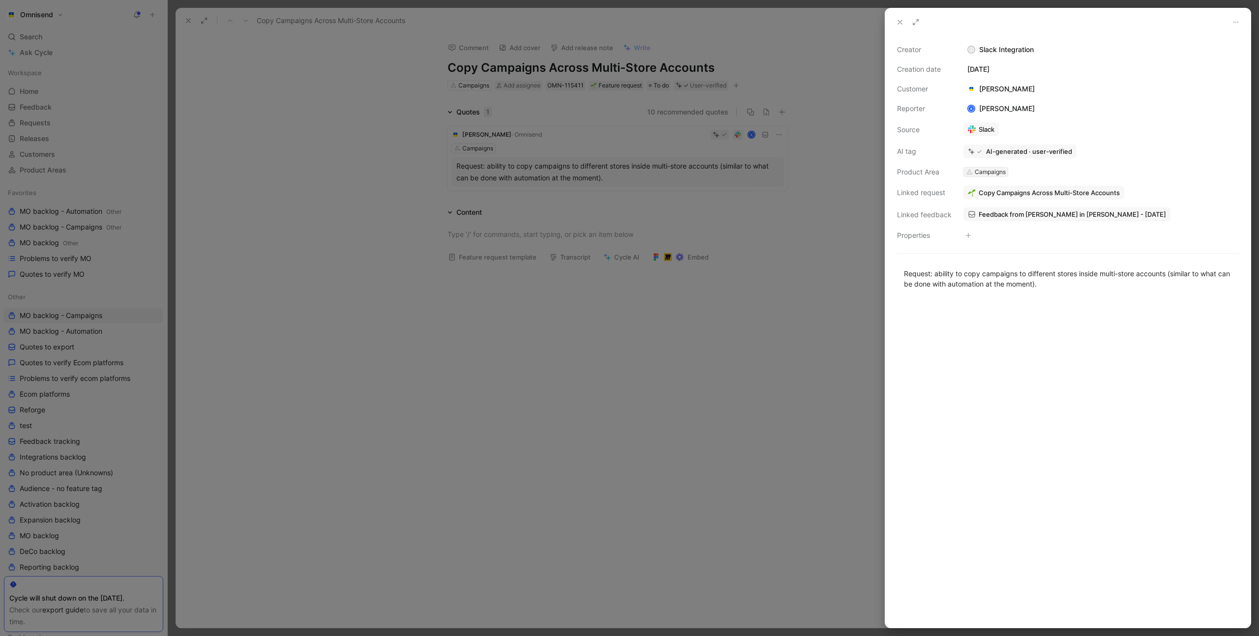
click at [993, 173] on div "Campaigns" at bounding box center [989, 172] width 31 height 10
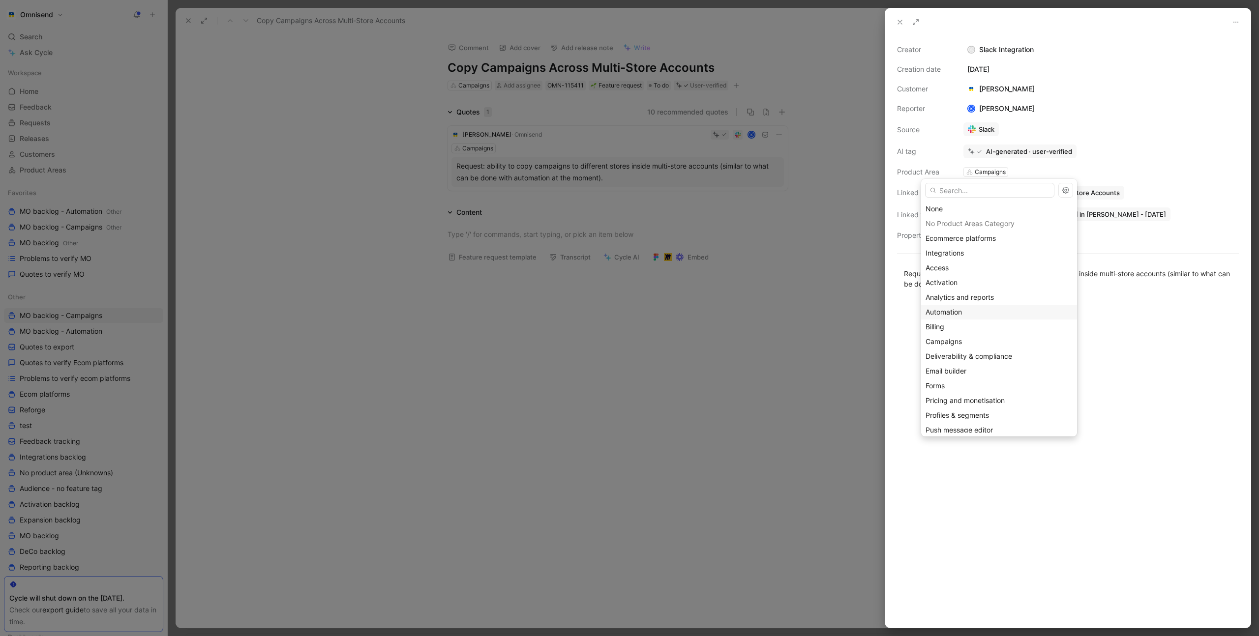
click at [975, 309] on div "Automation" at bounding box center [998, 312] width 147 height 12
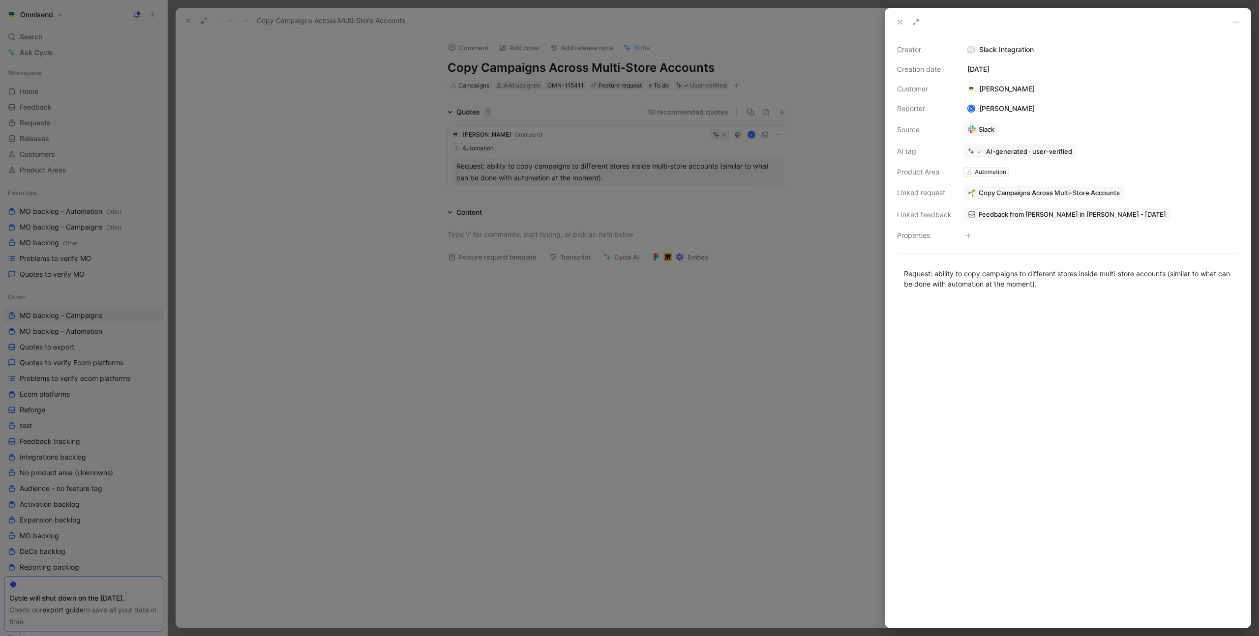
click at [1046, 194] on span "Copy Campaigns Across Multi-Store Accounts" at bounding box center [1048, 192] width 141 height 9
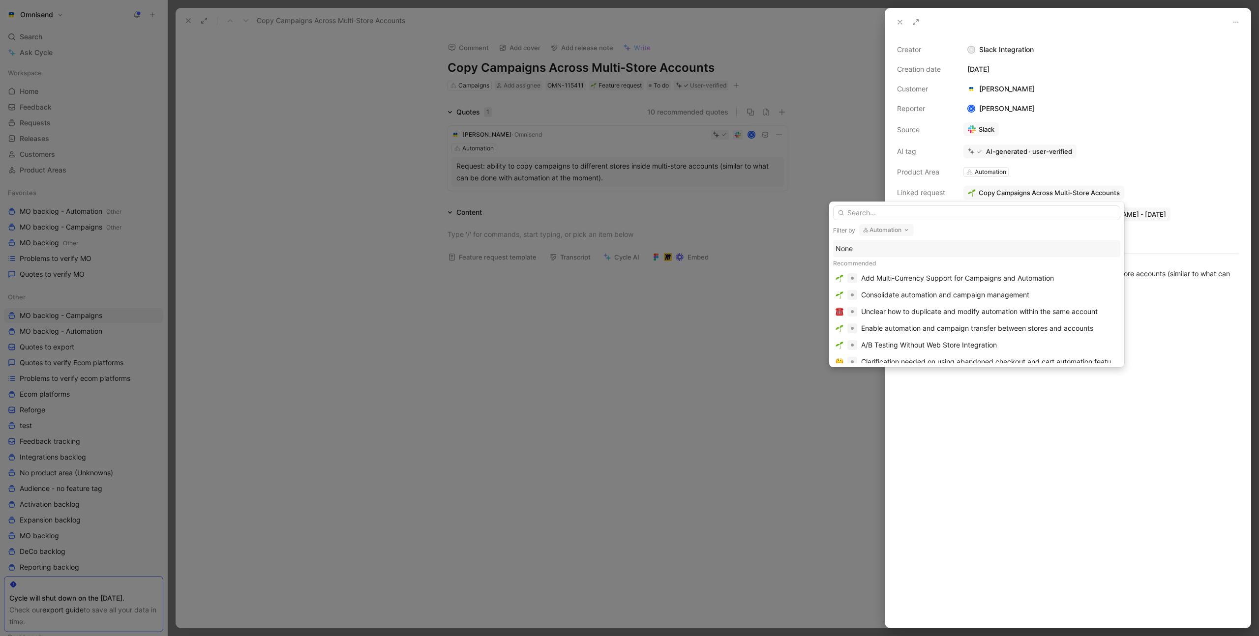
click at [995, 216] on input "text" at bounding box center [976, 212] width 287 height 15
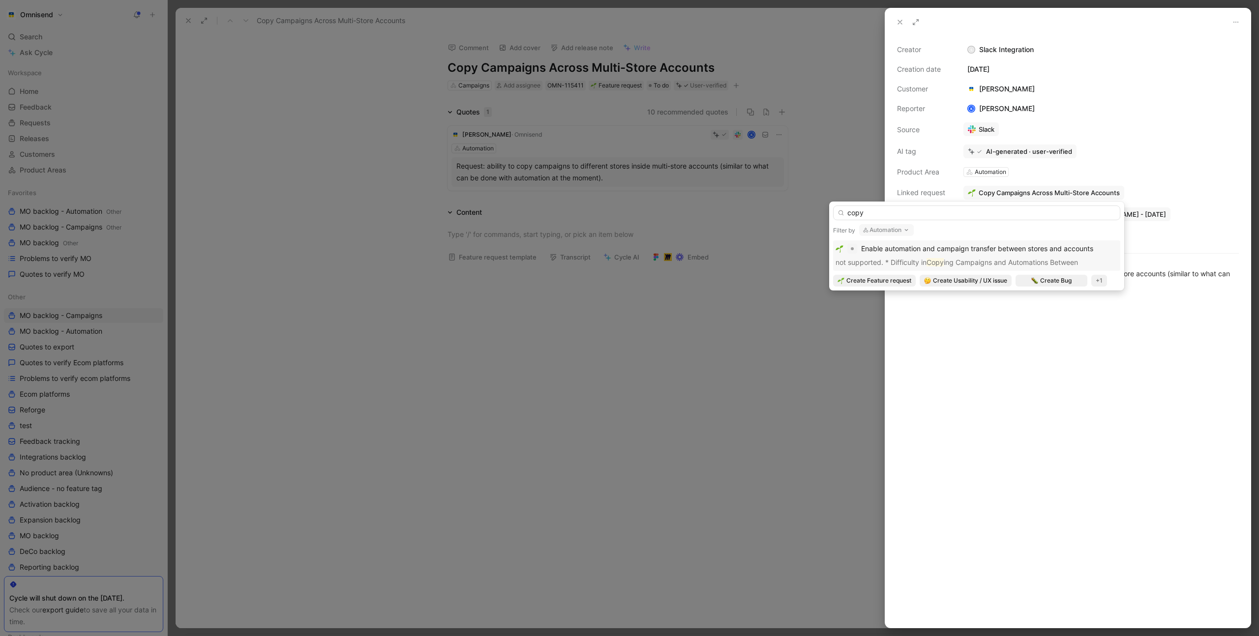
type input "copy"
click at [1012, 249] on span "Enable automation and campaign transfer between stores and accounts" at bounding box center [977, 248] width 232 height 8
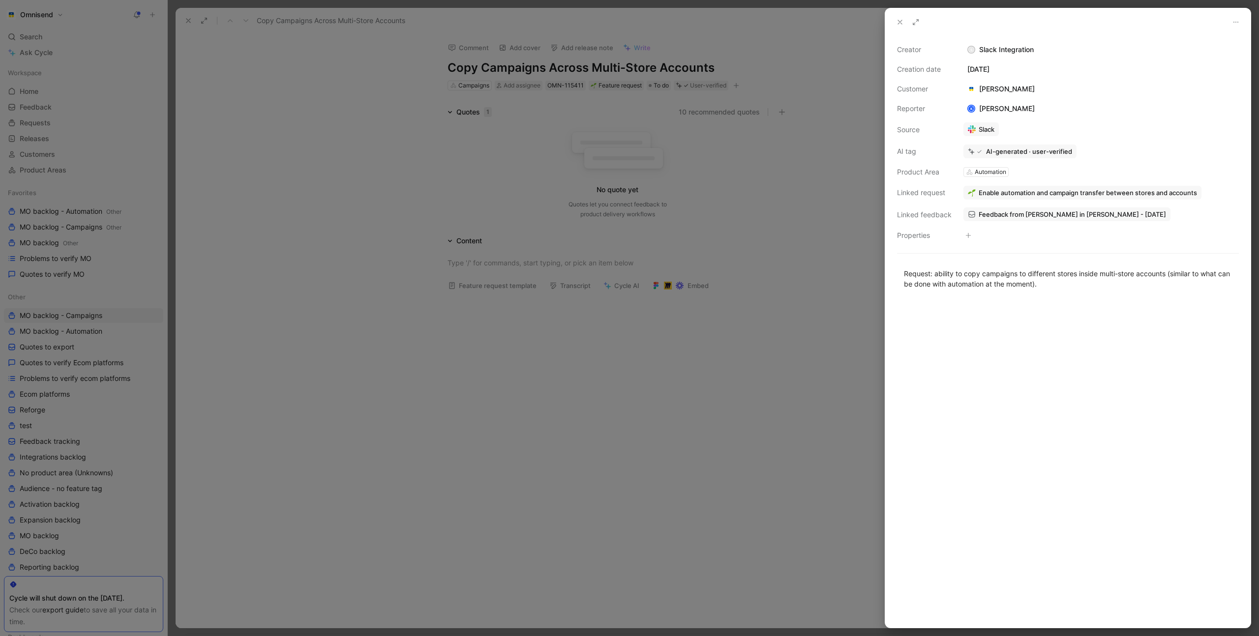
click at [728, 337] on div at bounding box center [629, 318] width 1259 height 636
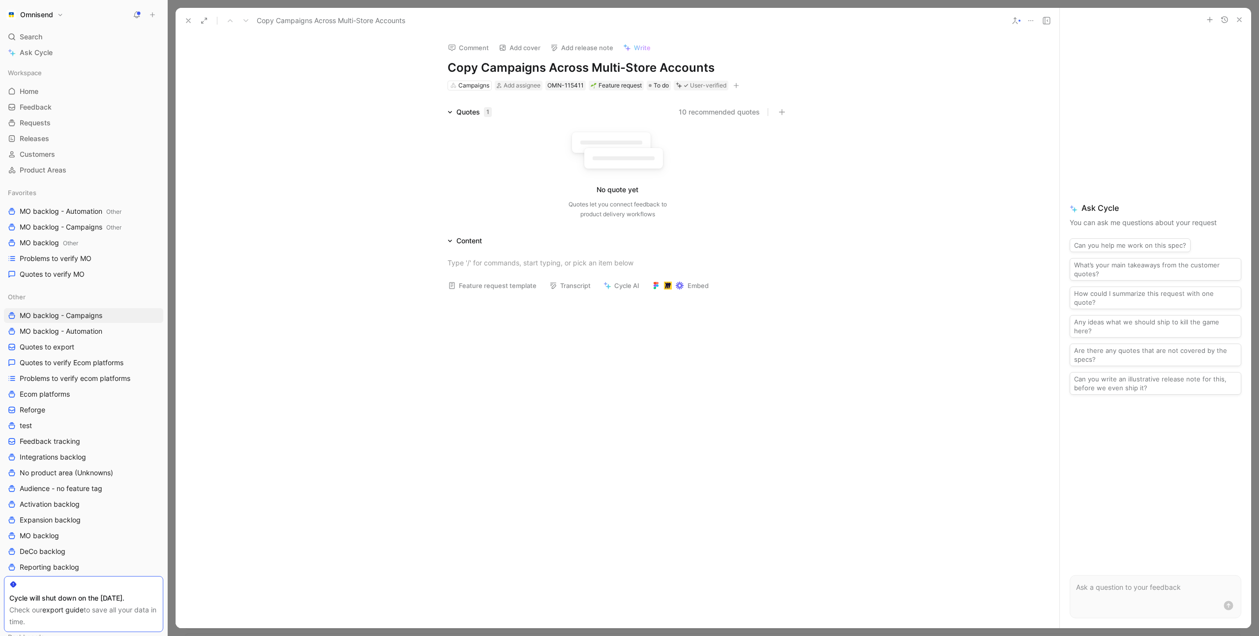
click at [1029, 22] on icon at bounding box center [1031, 21] width 8 height 8
click at [1053, 82] on div "Delete" at bounding box center [1071, 86] width 58 height 12
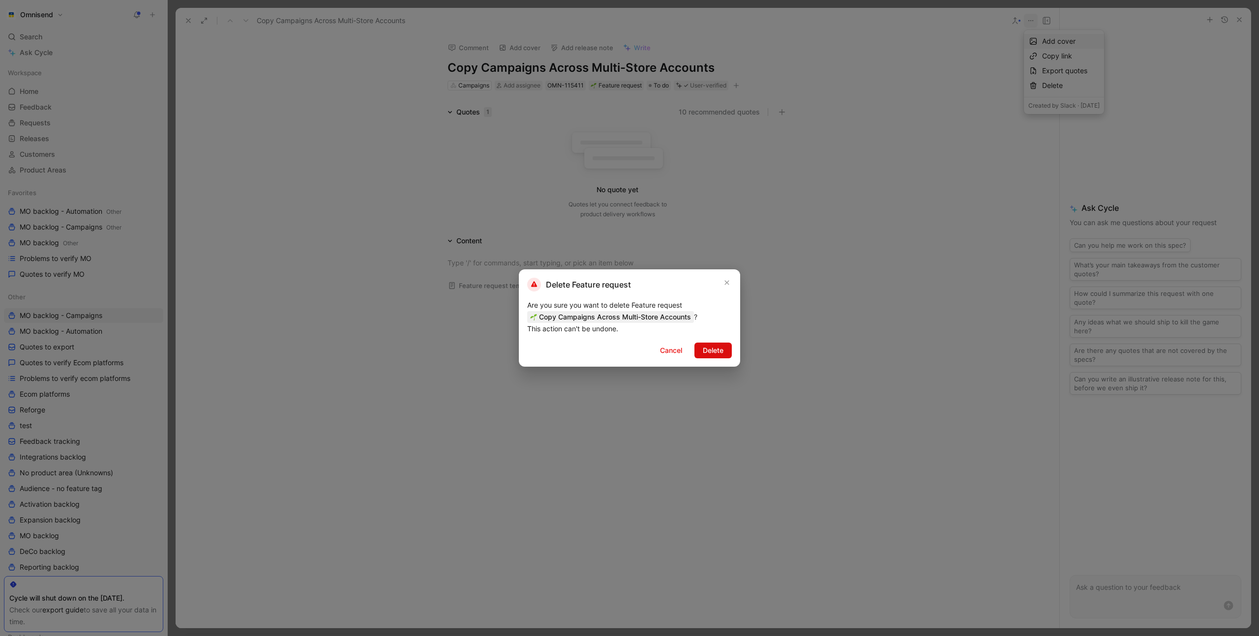
click at [719, 346] on span "Delete" at bounding box center [713, 351] width 21 height 12
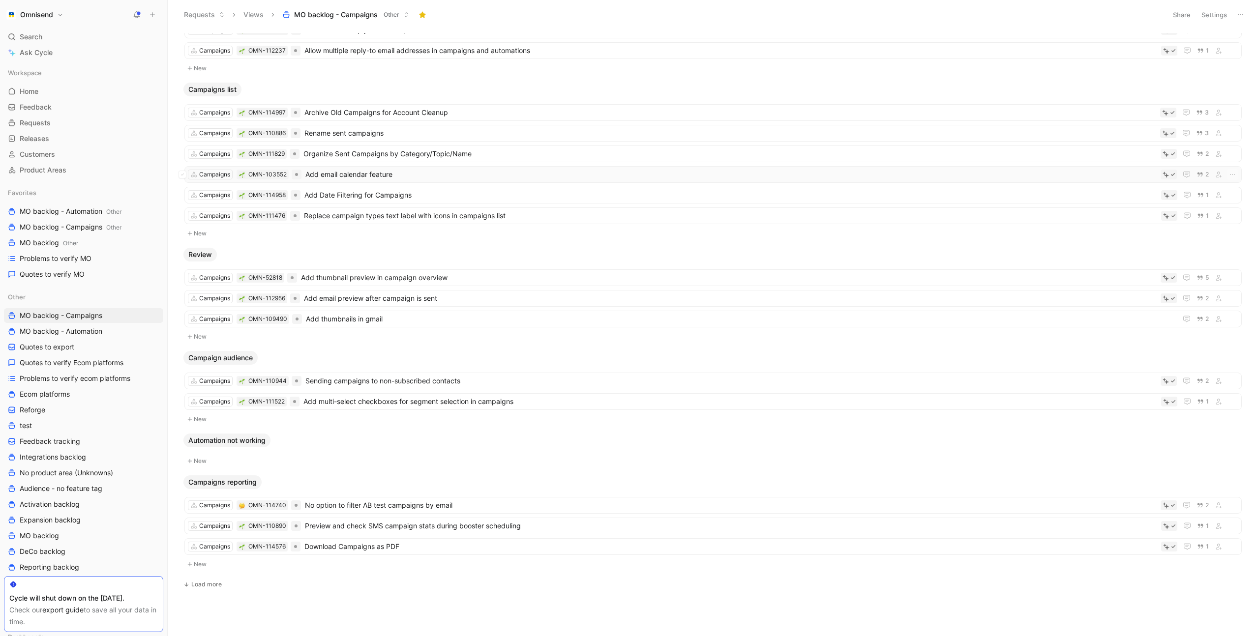
scroll to position [781, 0]
click at [399, 314] on span "Add thumbnails in gmail" at bounding box center [739, 315] width 867 height 12
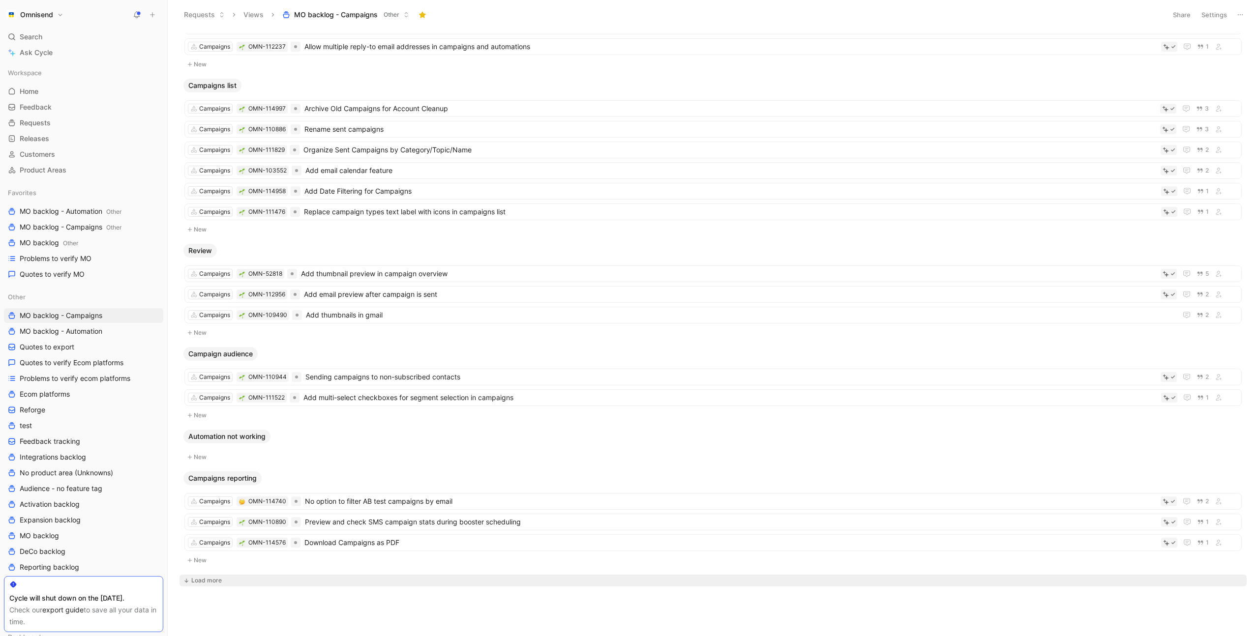
click at [207, 585] on div "Load more" at bounding box center [206, 581] width 30 height 10
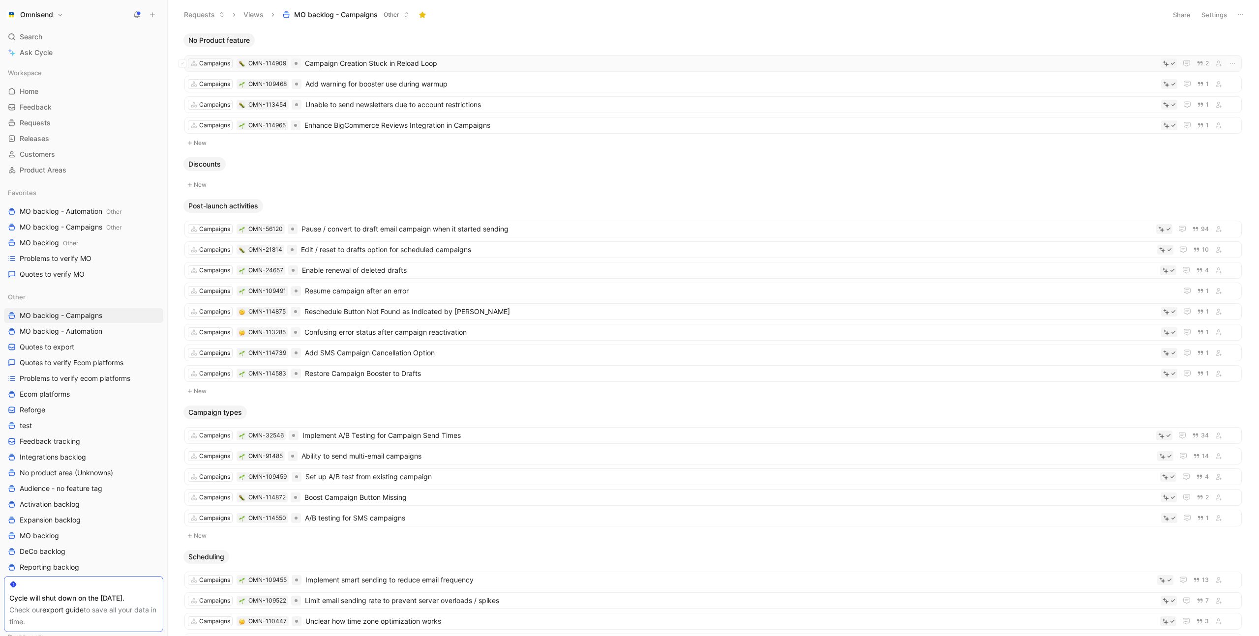
click at [508, 63] on span "Campaign Creation Stuck in Reload Loop" at bounding box center [730, 64] width 851 height 12
click at [491, 112] on div "Campaigns OMN-113454 Unable to send newsletters due to account restrictions 1" at bounding box center [712, 104] width 1057 height 17
click at [465, 65] on span "Campaign Creation Stuck in Reload Loop" at bounding box center [730, 64] width 851 height 12
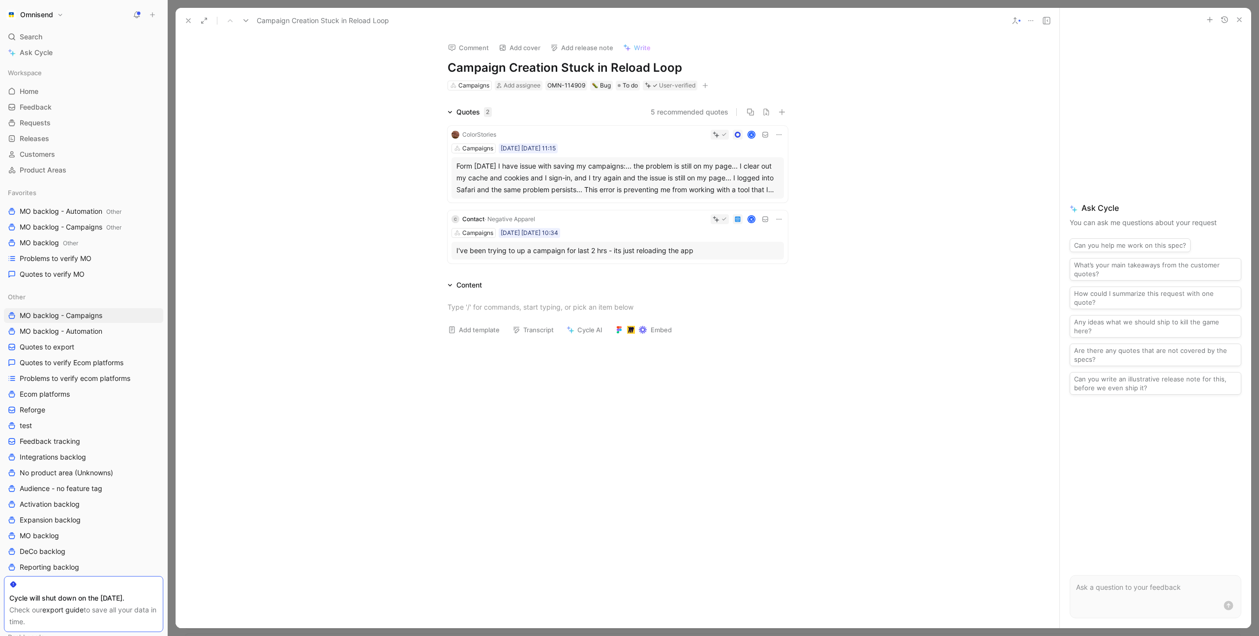
click at [704, 83] on icon "button" at bounding box center [705, 86] width 6 height 6
click at [638, 136] on span "Product feature" at bounding box center [615, 139] width 51 height 8
type input "Other Campaigns"
click at [647, 137] on div "Other Campaigns" at bounding box center [641, 140] width 74 height 12
click at [627, 138] on mark "Other Campaigns" at bounding box center [606, 140] width 57 height 8
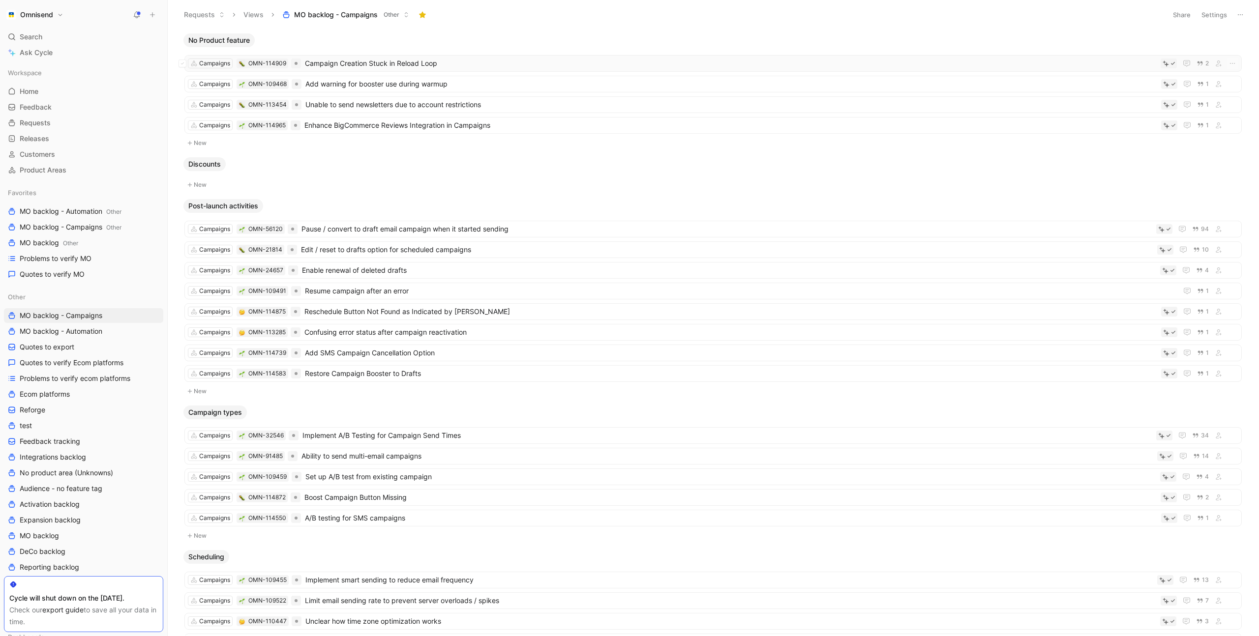
click at [477, 65] on span "Campaign Creation Stuck in Reload Loop" at bounding box center [730, 64] width 851 height 12
click at [471, 79] on span "Add warning for booster use during warmup" at bounding box center [730, 84] width 851 height 12
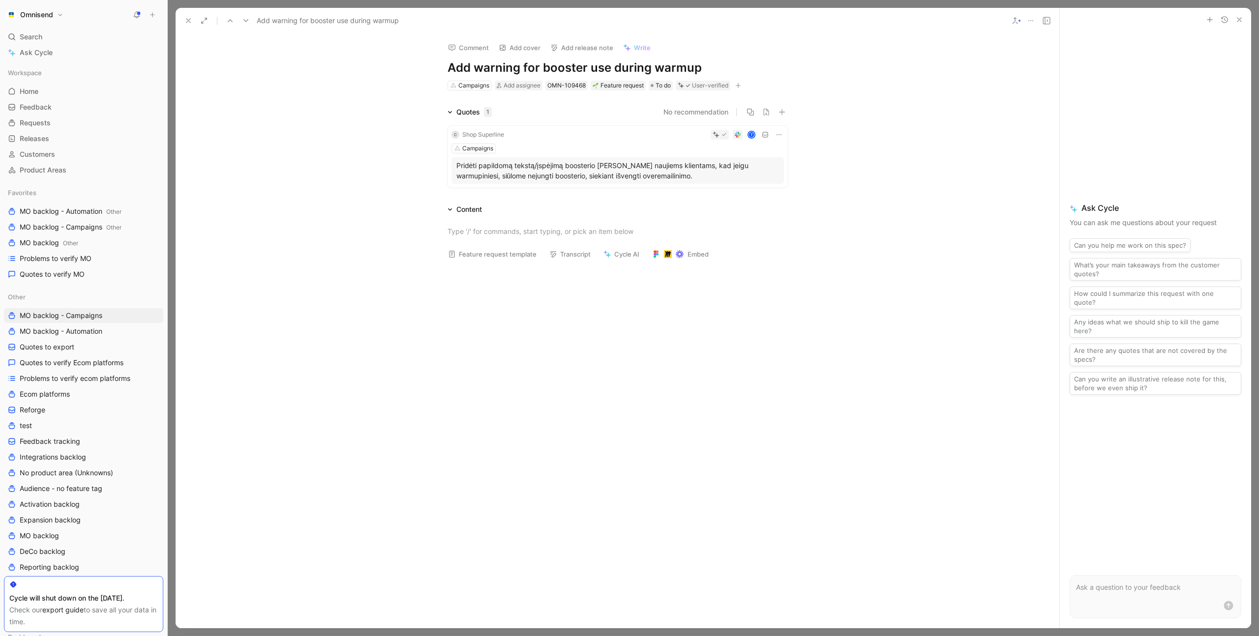
click at [743, 87] on button "button" at bounding box center [738, 86] width 10 height 10
type input "other"
click at [741, 85] on icon "button" at bounding box center [737, 85] width 5 height 0
click at [672, 143] on span "Product feature" at bounding box center [649, 139] width 51 height 8
type input "othe"
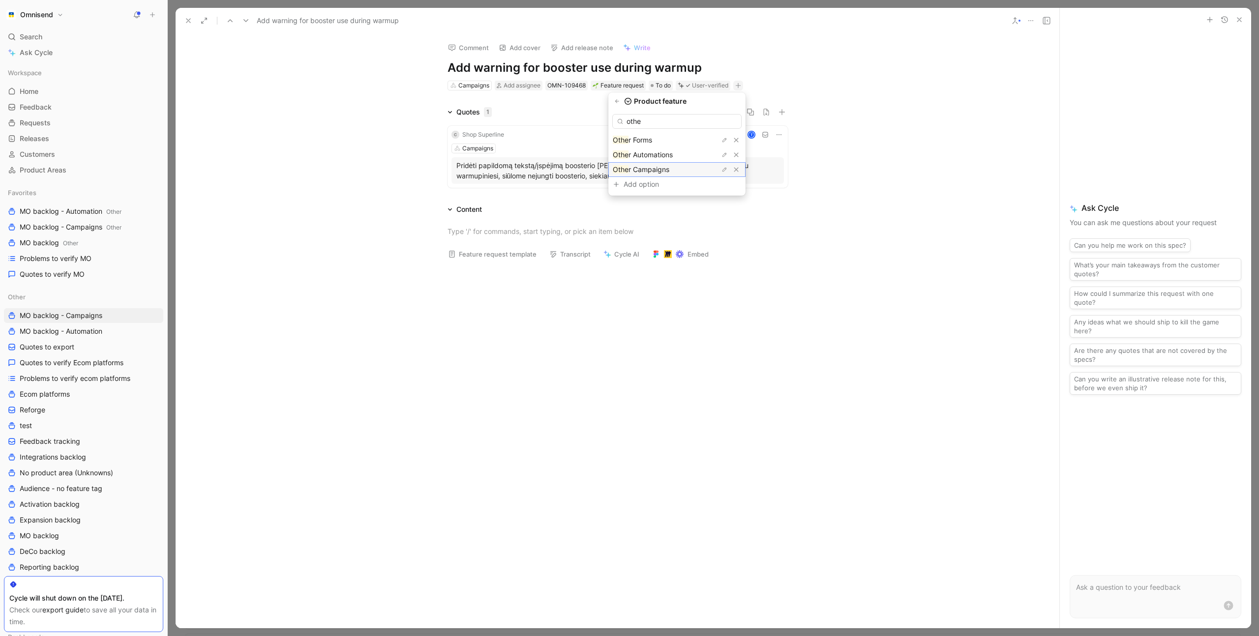
click at [669, 166] on span "r Campaigns" at bounding box center [648, 169] width 41 height 8
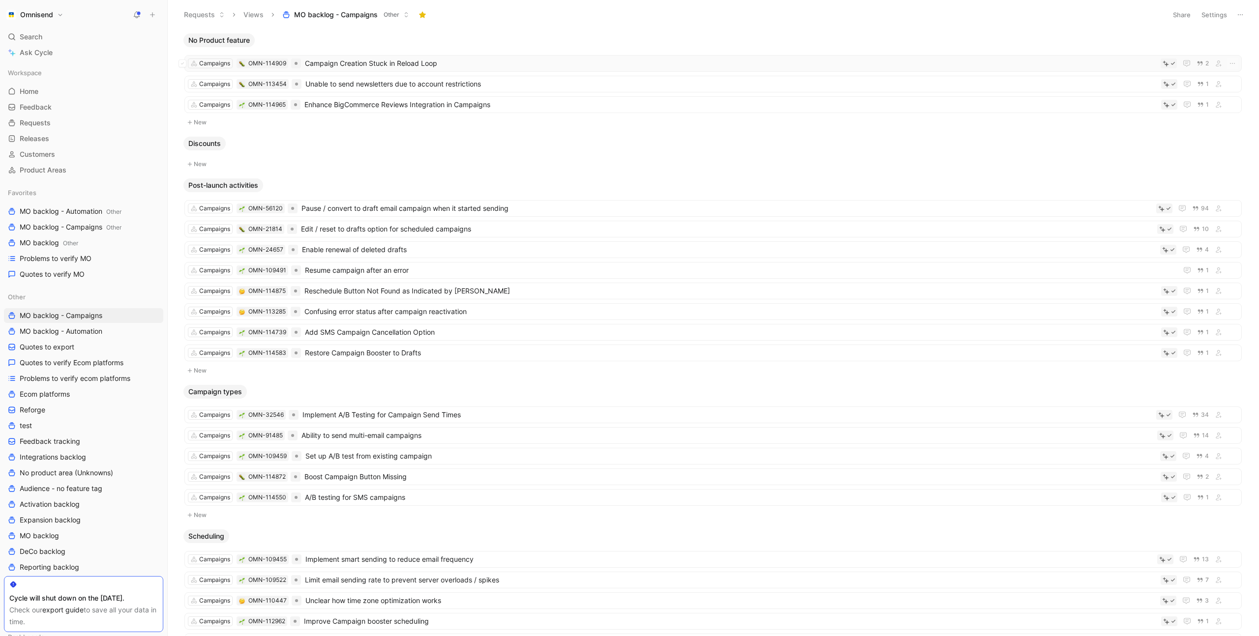
click at [440, 67] on span "Campaign Creation Stuck in Reload Loop" at bounding box center [730, 64] width 851 height 12
click at [437, 87] on span "Unable to send newsletters due to account restrictions" at bounding box center [730, 84] width 851 height 12
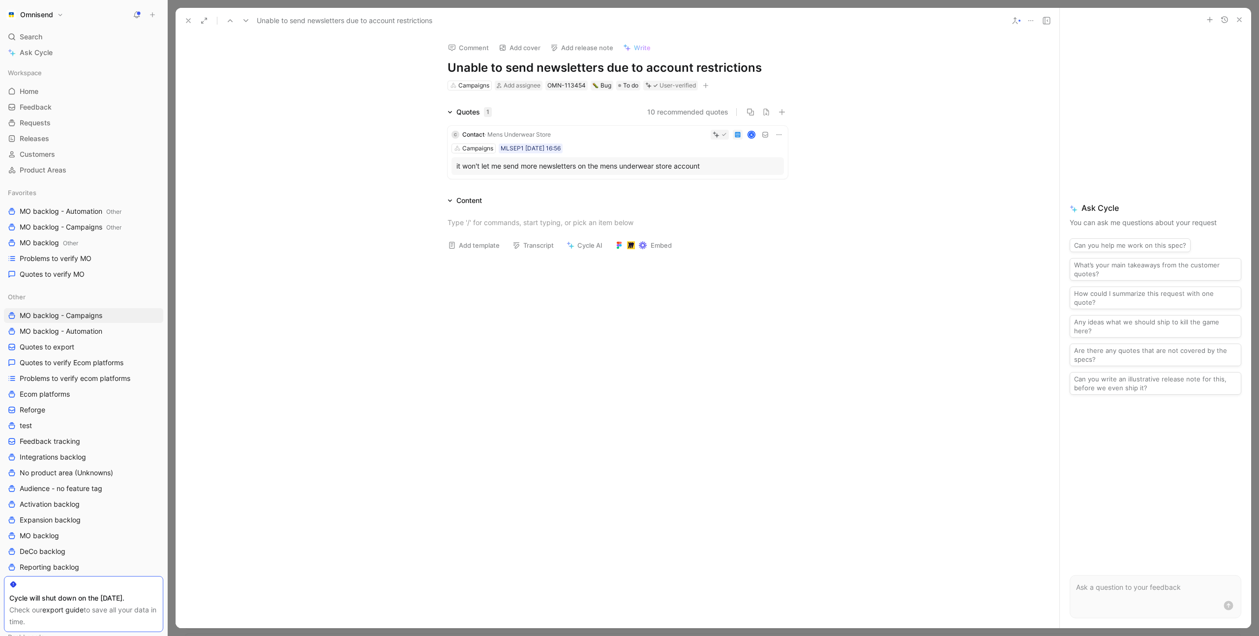
click at [707, 87] on icon "button" at bounding box center [706, 86] width 6 height 6
click at [669, 135] on div "Product feature" at bounding box center [648, 139] width 117 height 12
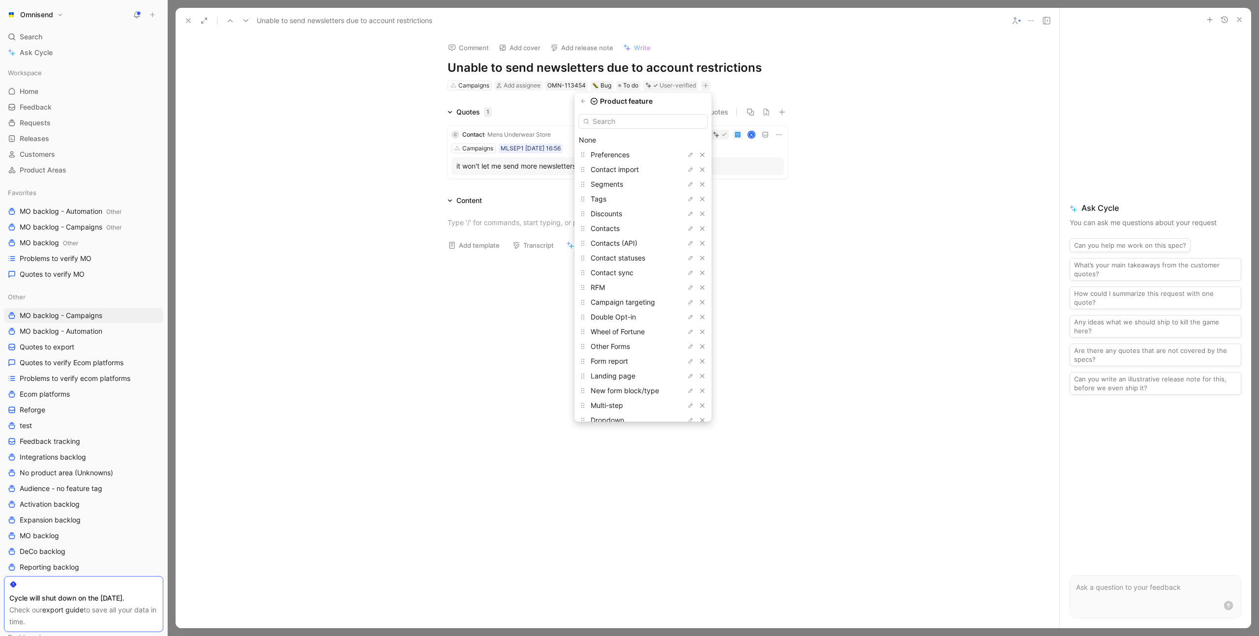
click at [671, 122] on input "text" at bounding box center [642, 121] width 129 height 15
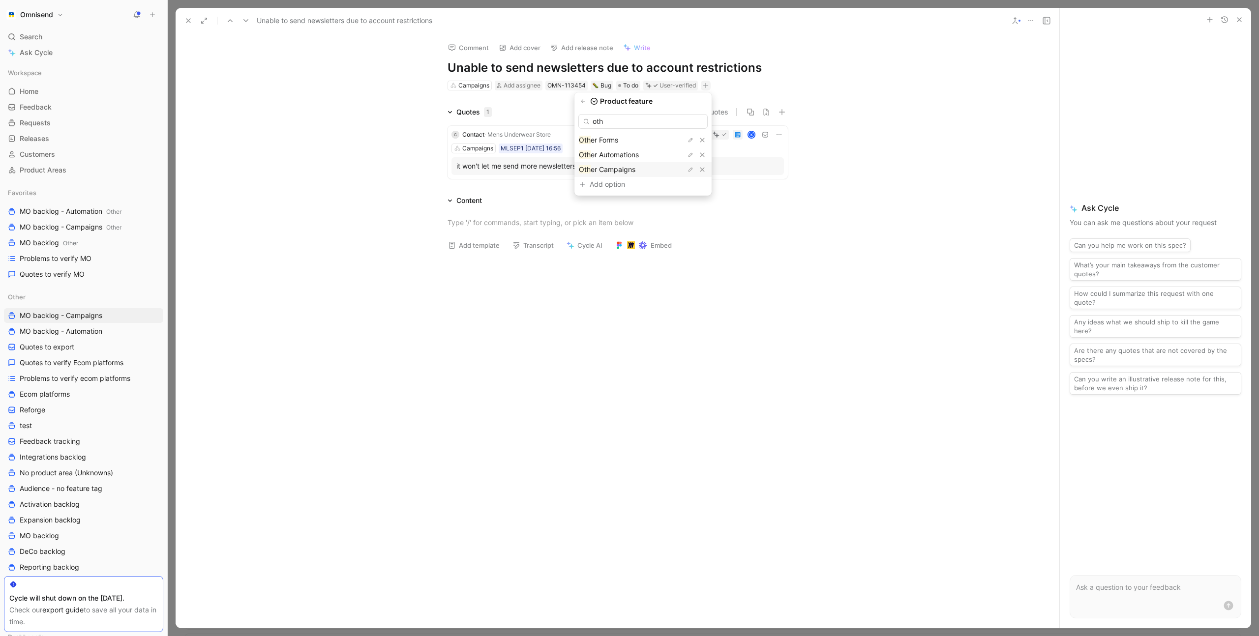
type input "oth"
drag, startPoint x: 631, startPoint y: 168, endPoint x: 510, endPoint y: 151, distance: 122.2
click at [631, 168] on span "er Campaigns" at bounding box center [612, 169] width 45 height 8
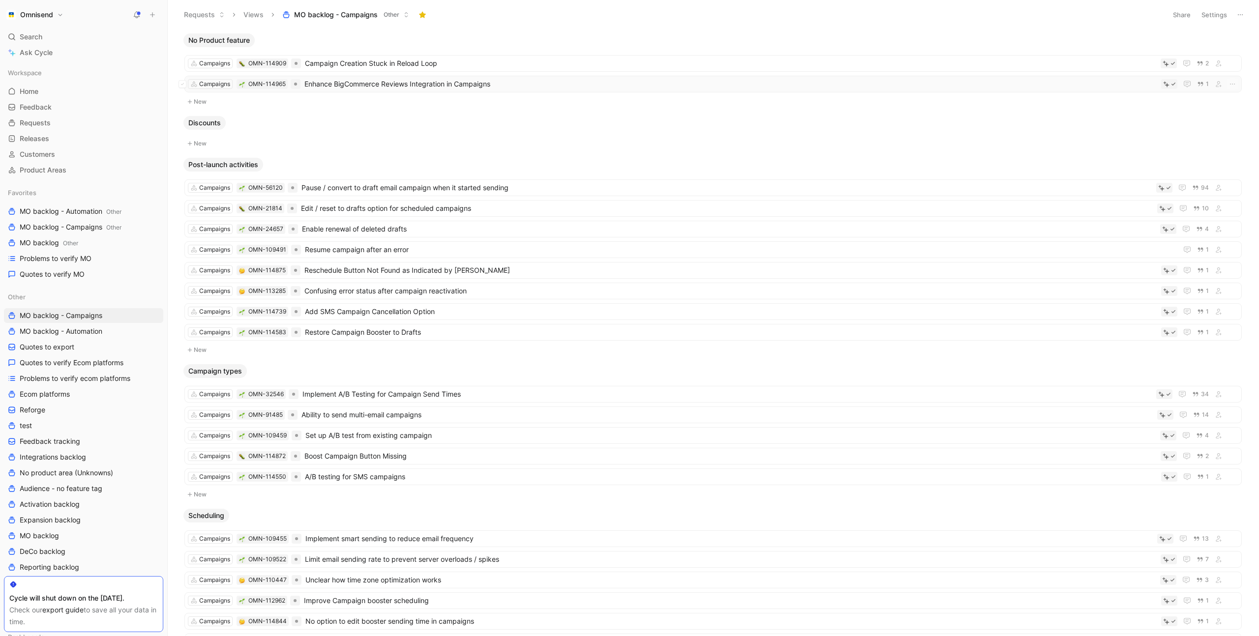
click at [413, 86] on span "Enhance BigCommerce Reviews Integration in Campaigns" at bounding box center [730, 84] width 852 height 12
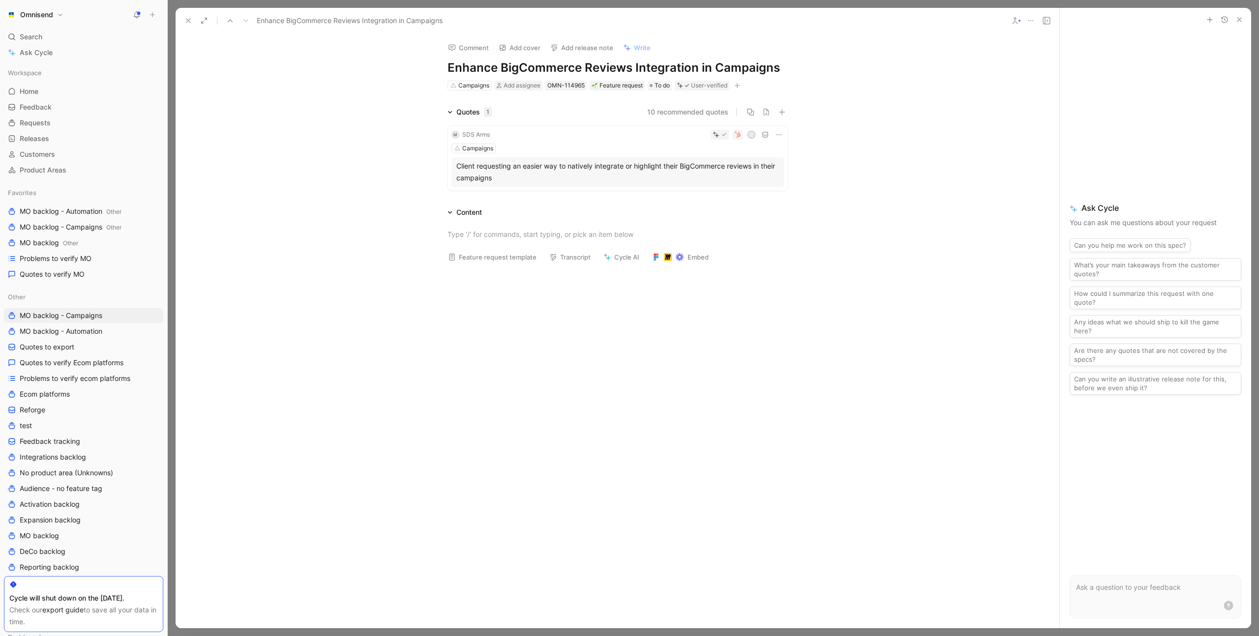
click at [739, 86] on icon "button" at bounding box center [737, 86] width 6 height 6
click at [659, 139] on span "Product feature" at bounding box center [648, 139] width 51 height 8
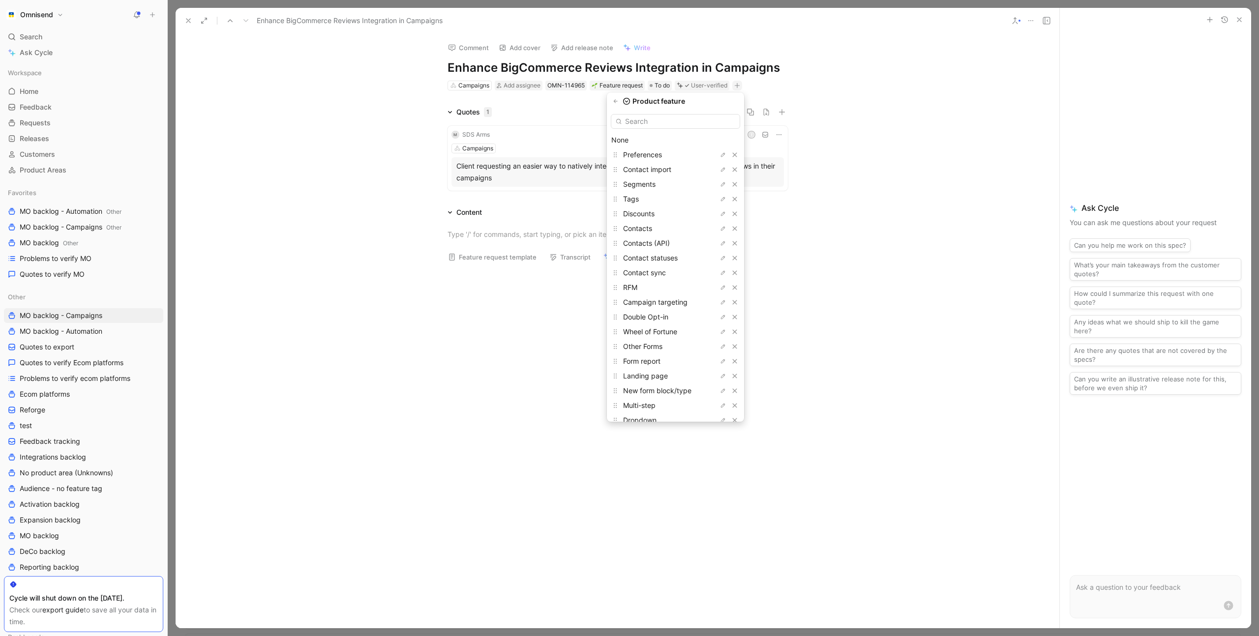
type input "o"
type input "oth"
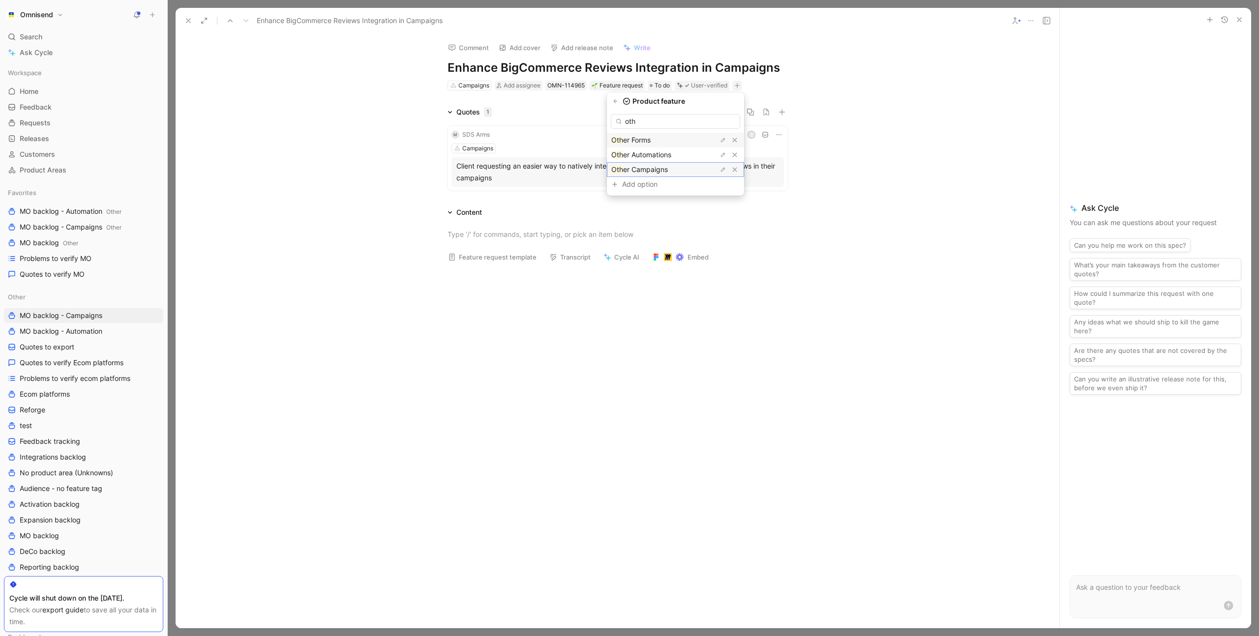
click at [665, 167] on span "er Campaigns" at bounding box center [645, 169] width 45 height 8
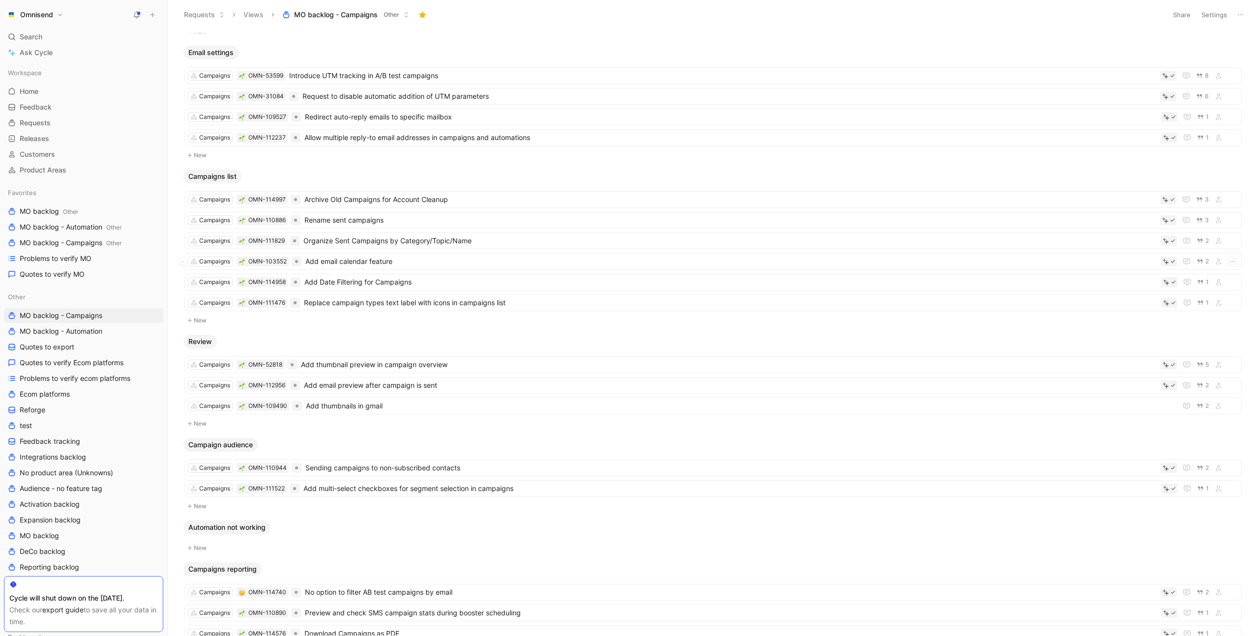
scroll to position [699, 0]
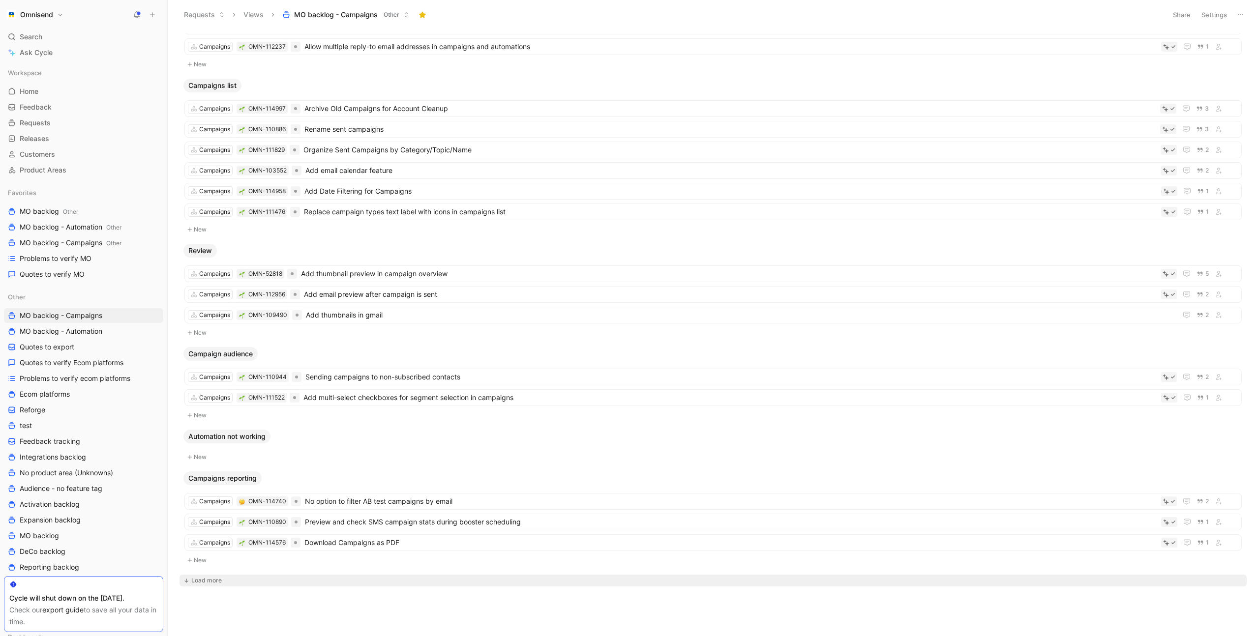
click at [205, 577] on div "Load more" at bounding box center [206, 581] width 30 height 10
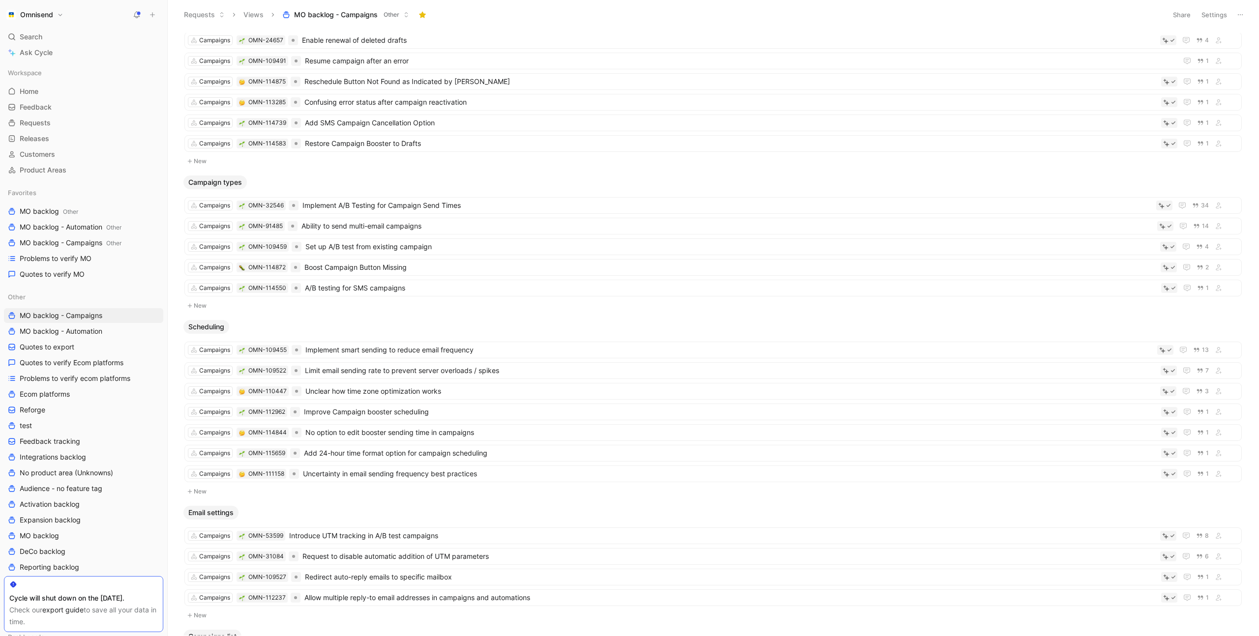
scroll to position [0, 0]
